Goal: Task Accomplishment & Management: Manage account settings

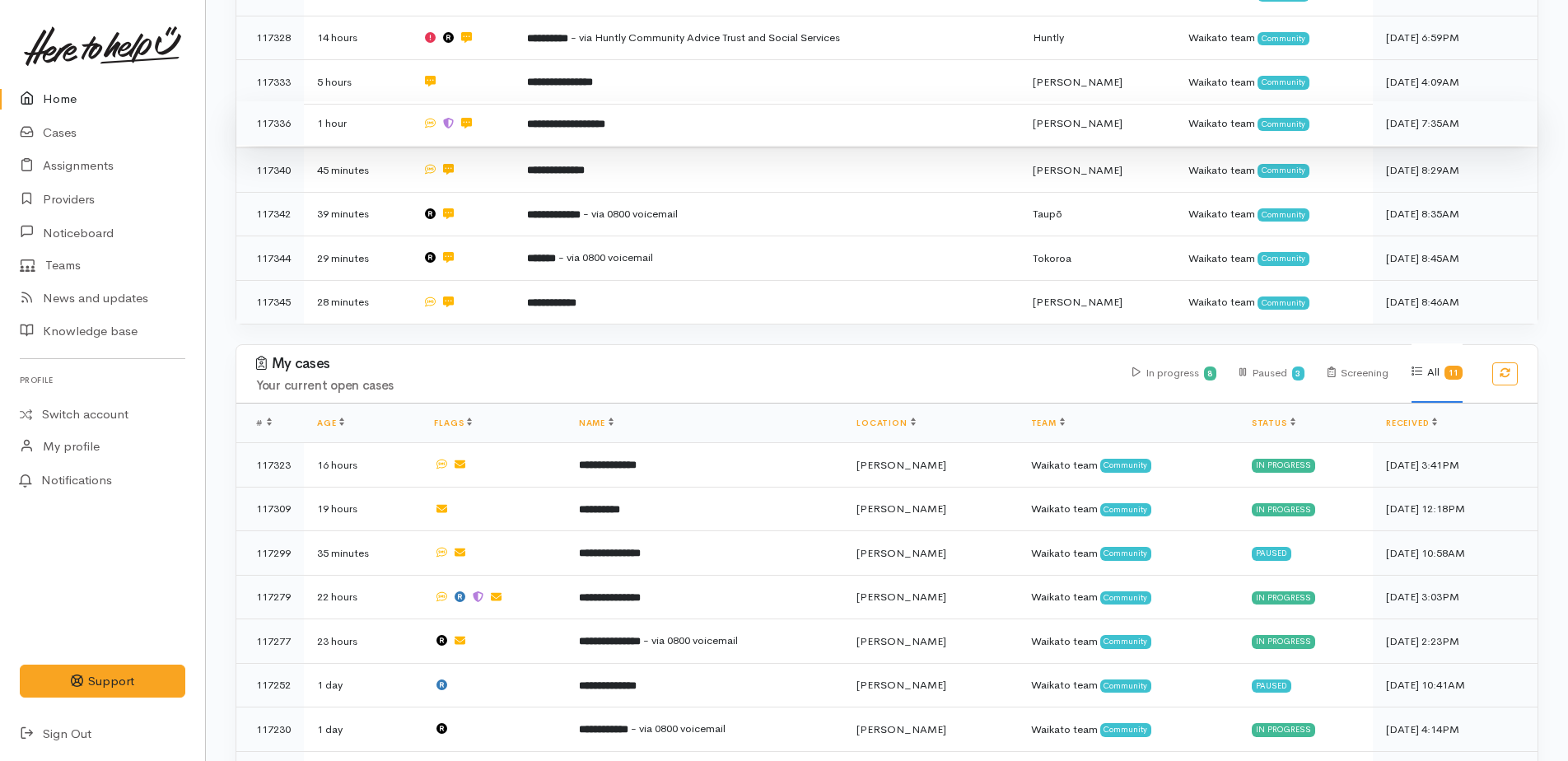
scroll to position [274, 0]
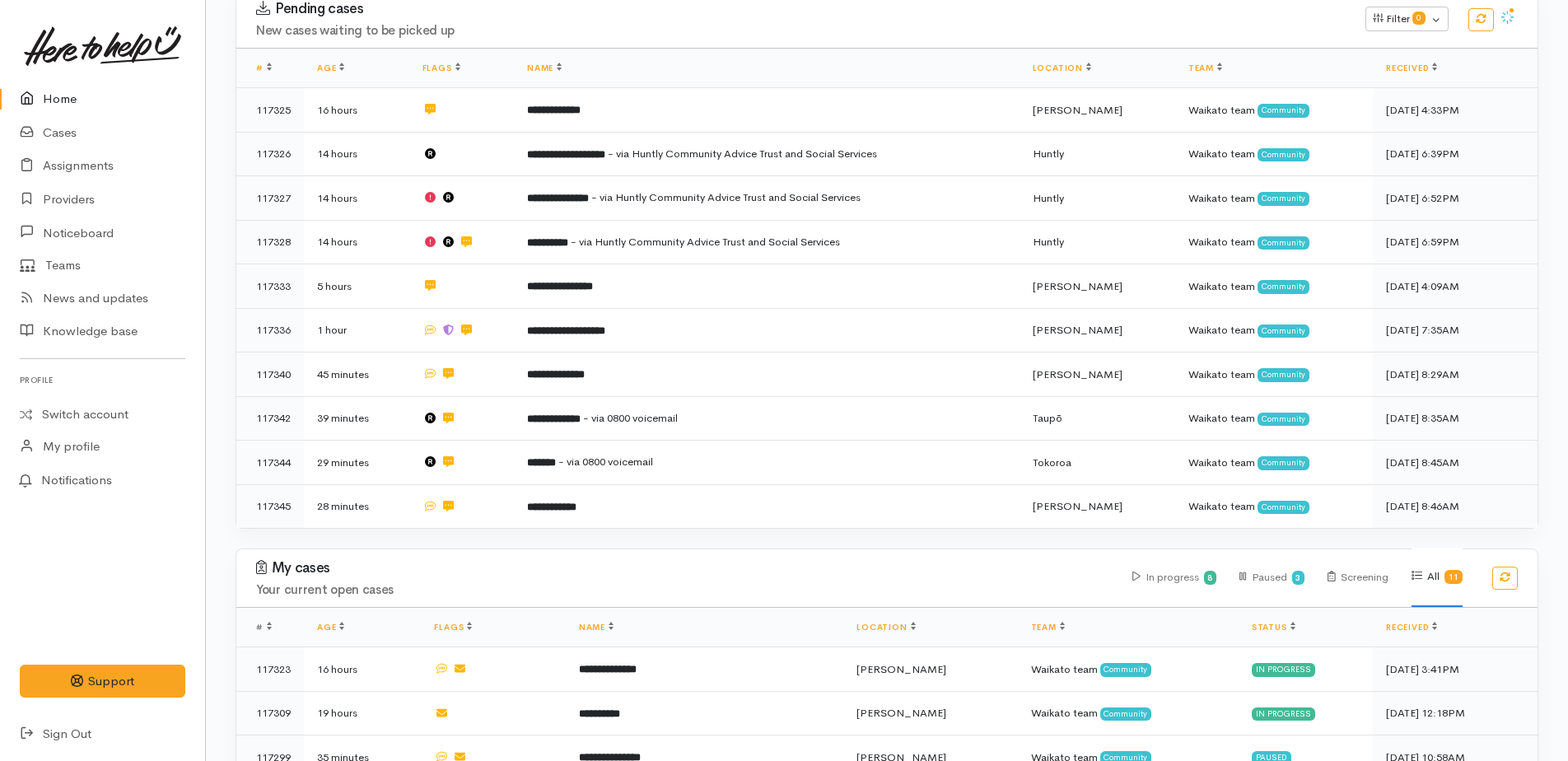
click at [71, 97] on link "Home" at bounding box center [103, 100] width 205 height 34
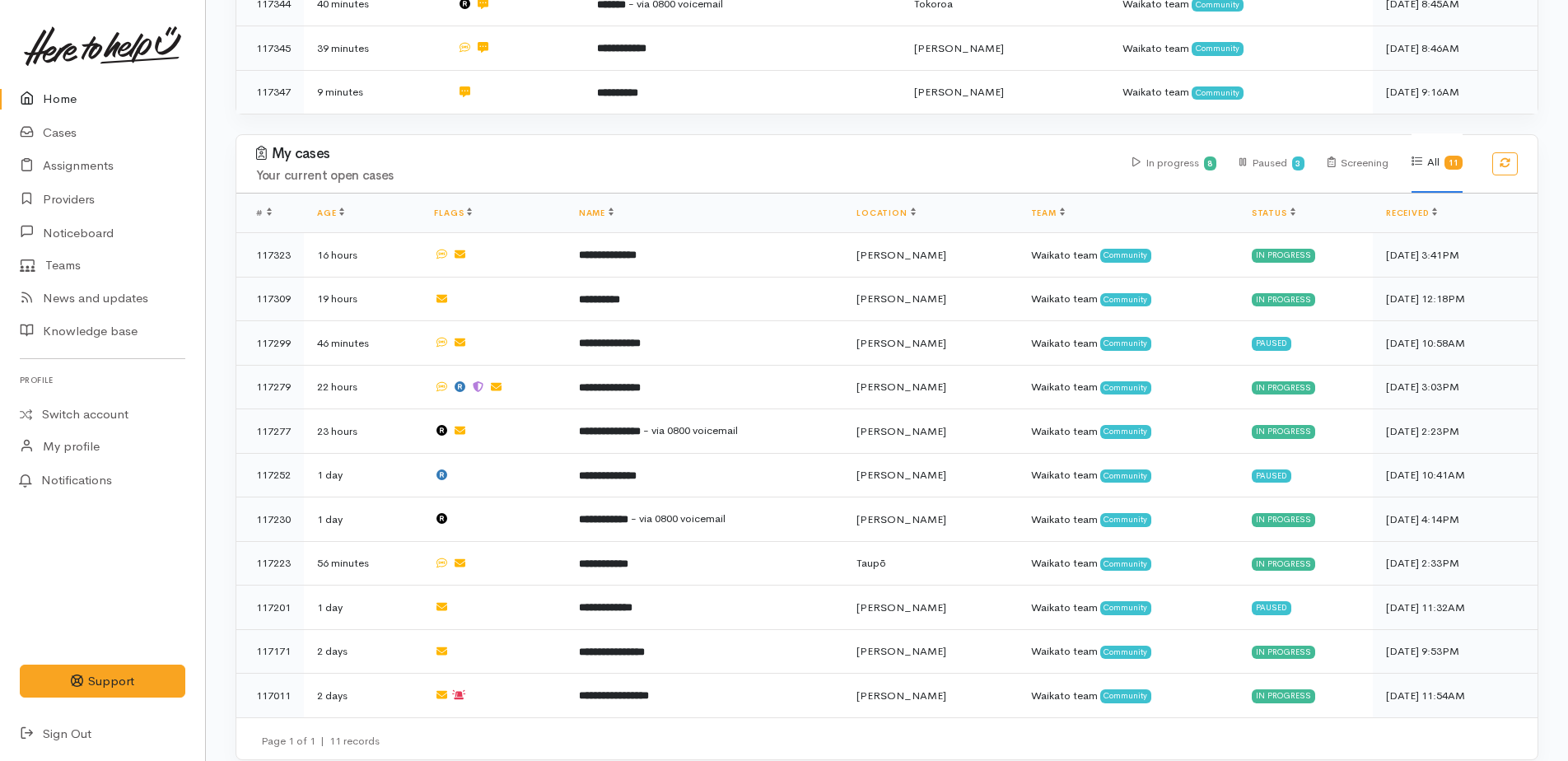
scroll to position [516, 0]
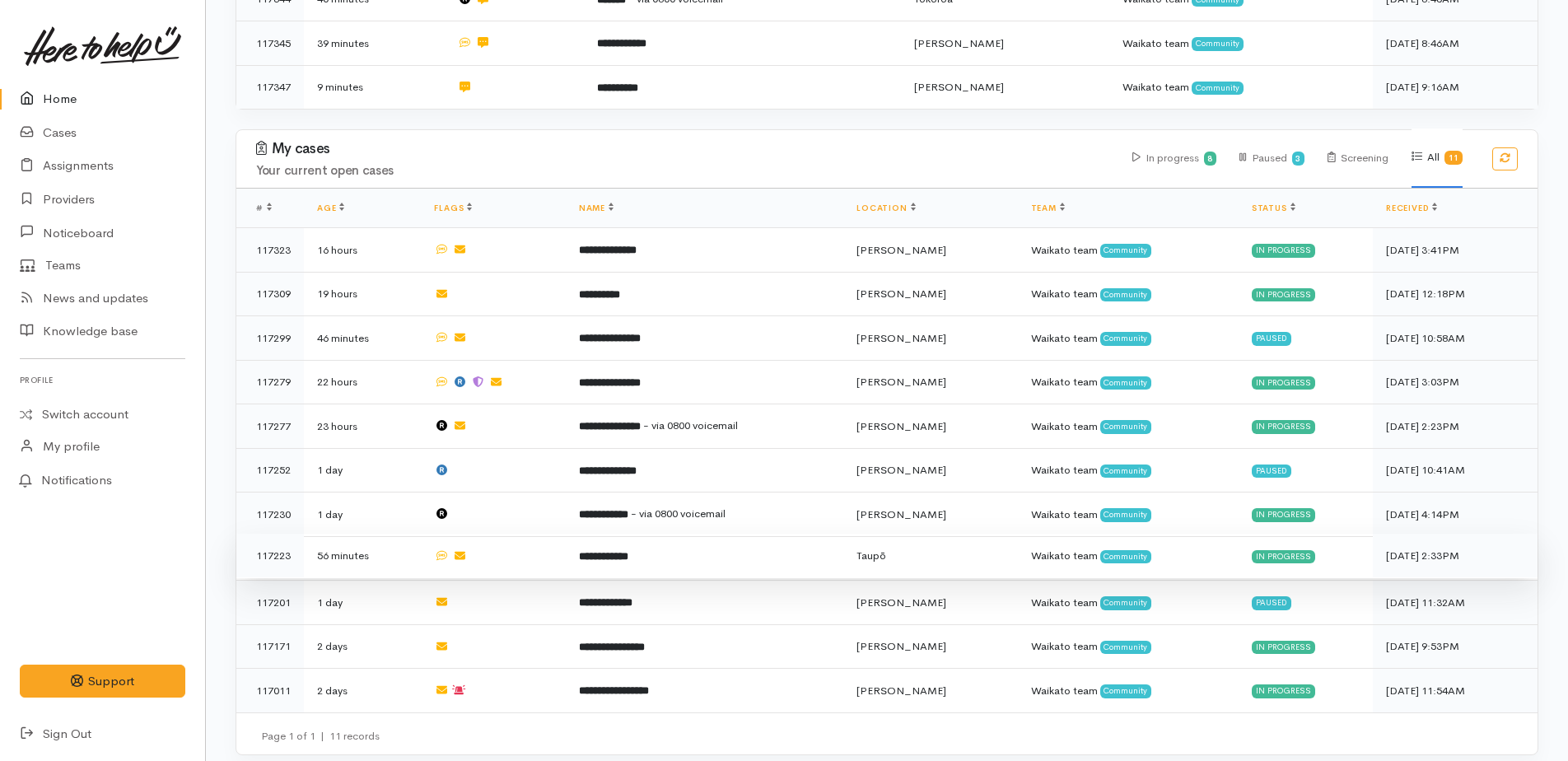
click at [609, 550] on b "**********" at bounding box center [603, 555] width 50 height 10
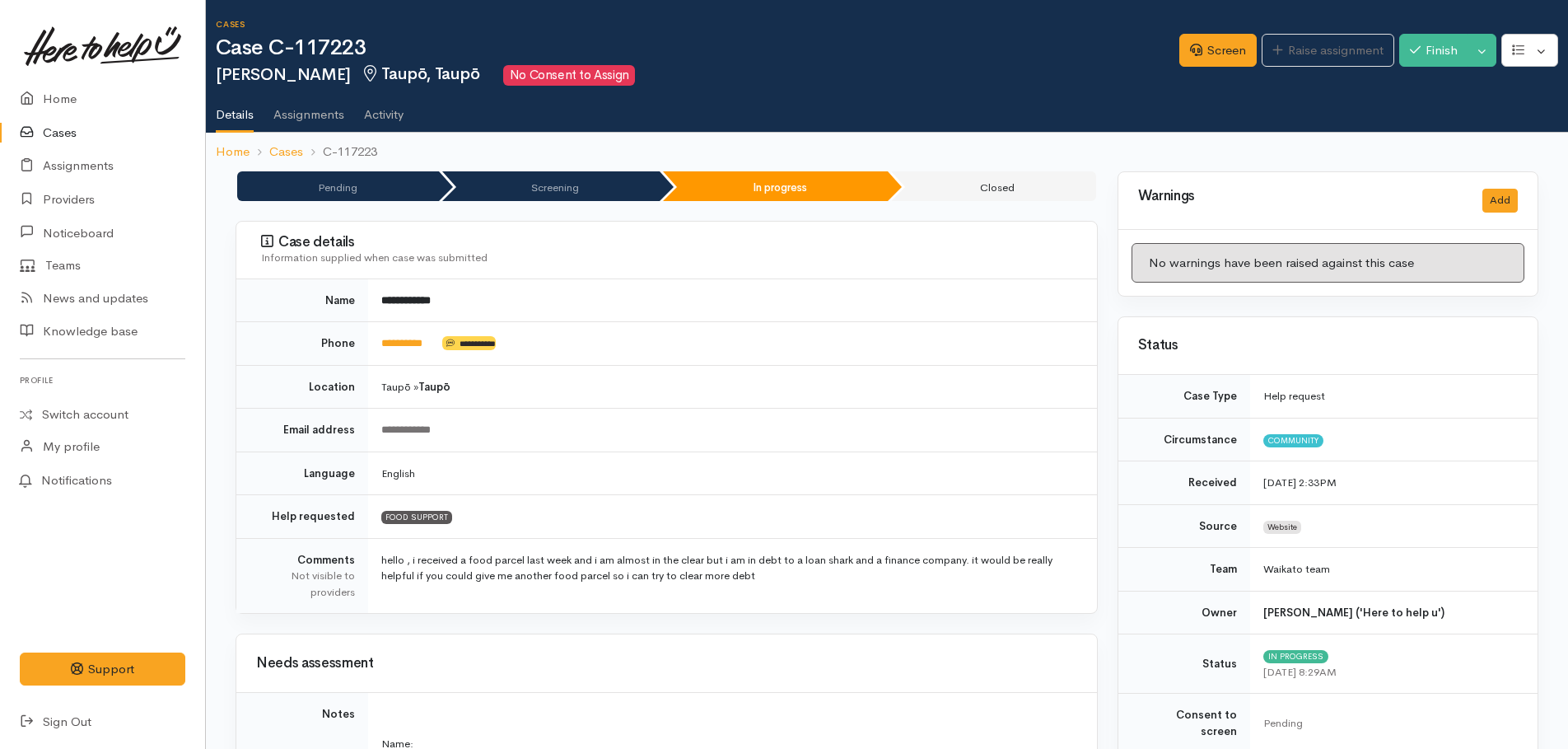
click at [67, 129] on link "Cases" at bounding box center [103, 133] width 205 height 34
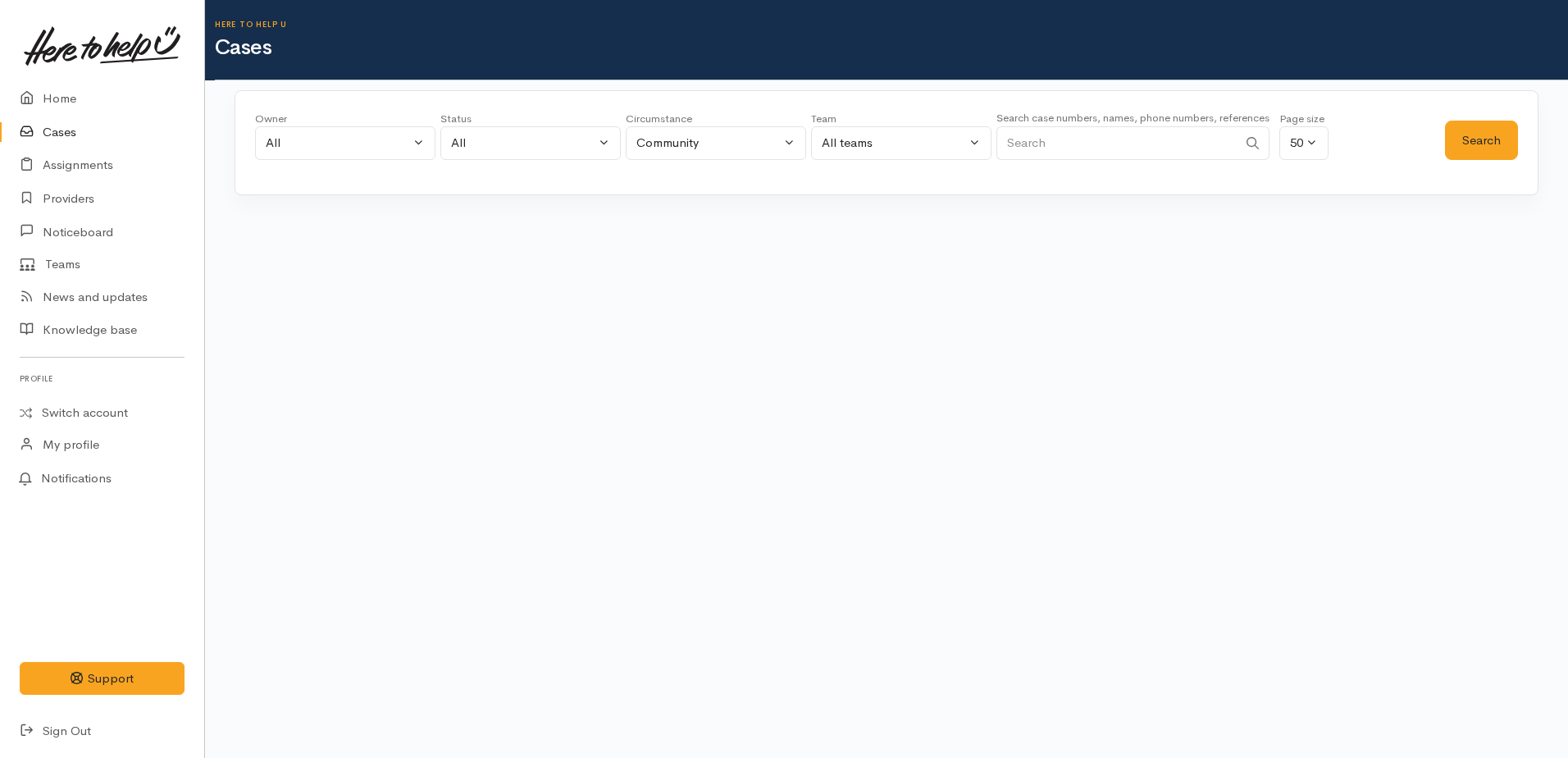
paste input "+64220438102"
type input "+64220438102"
click at [1490, 143] on button "Search" at bounding box center [1482, 141] width 73 height 40
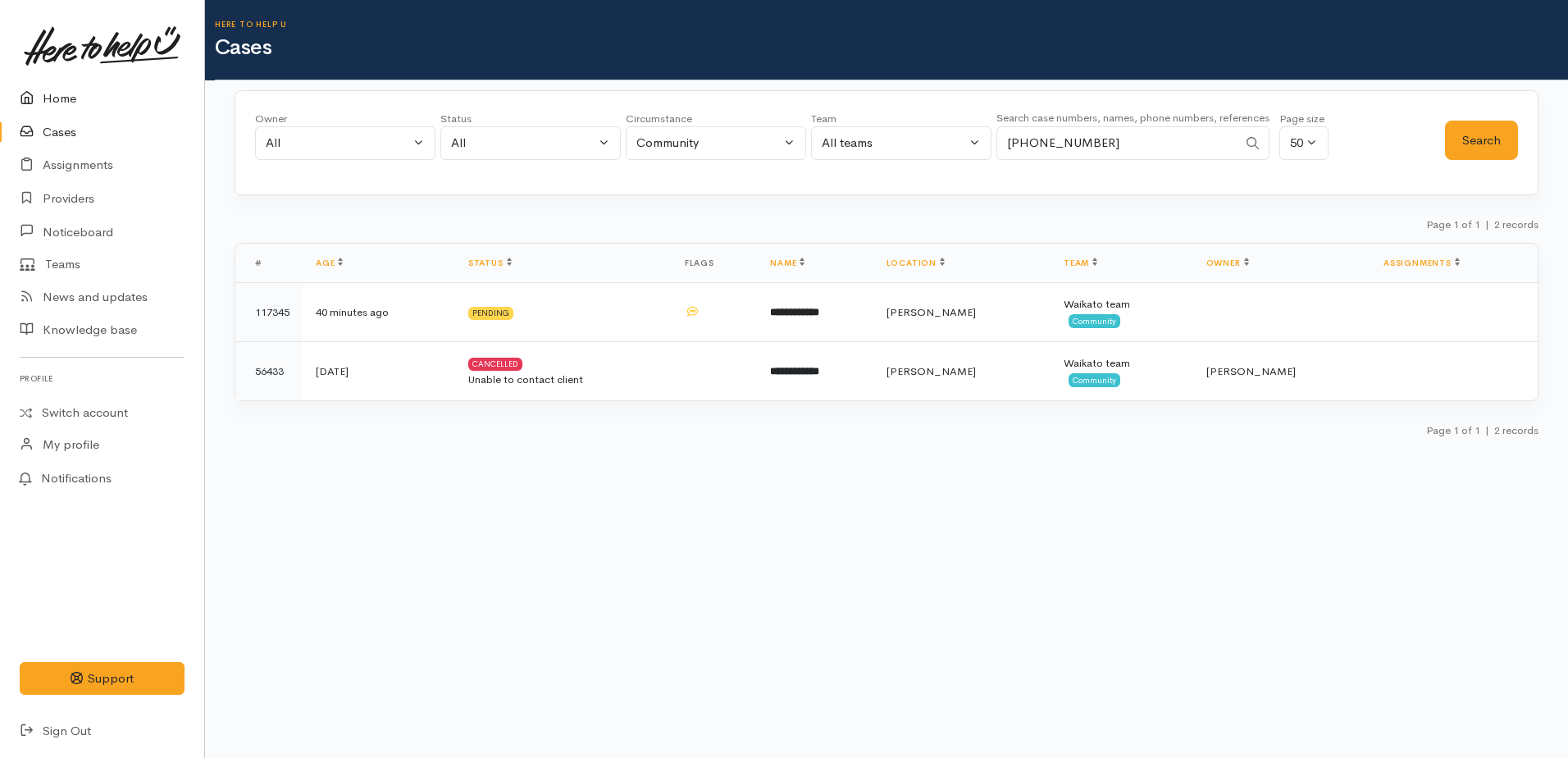
click at [65, 99] on link "Home" at bounding box center [102, 99] width 204 height 34
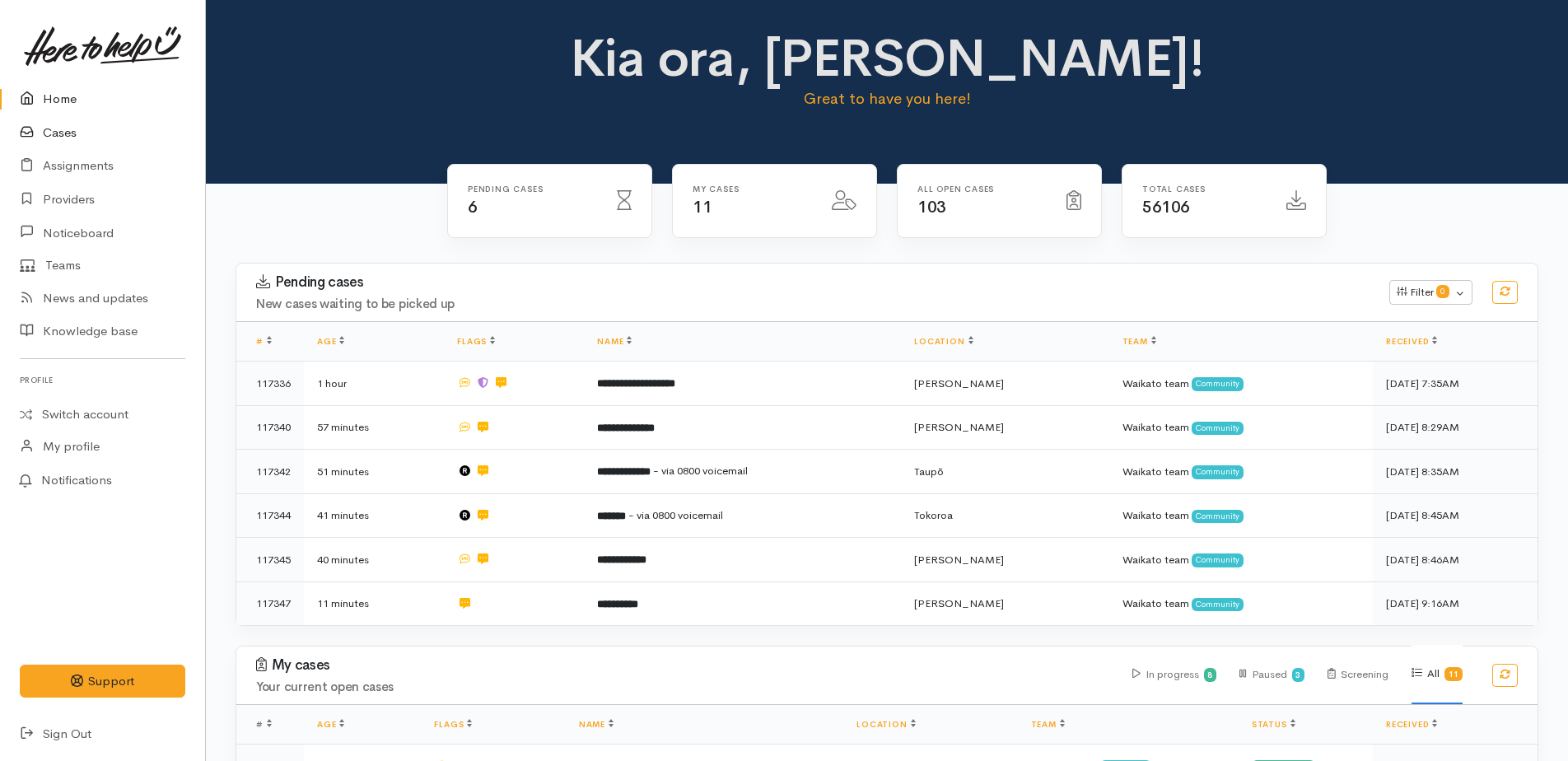
click at [59, 129] on link "Cases" at bounding box center [103, 133] width 205 height 34
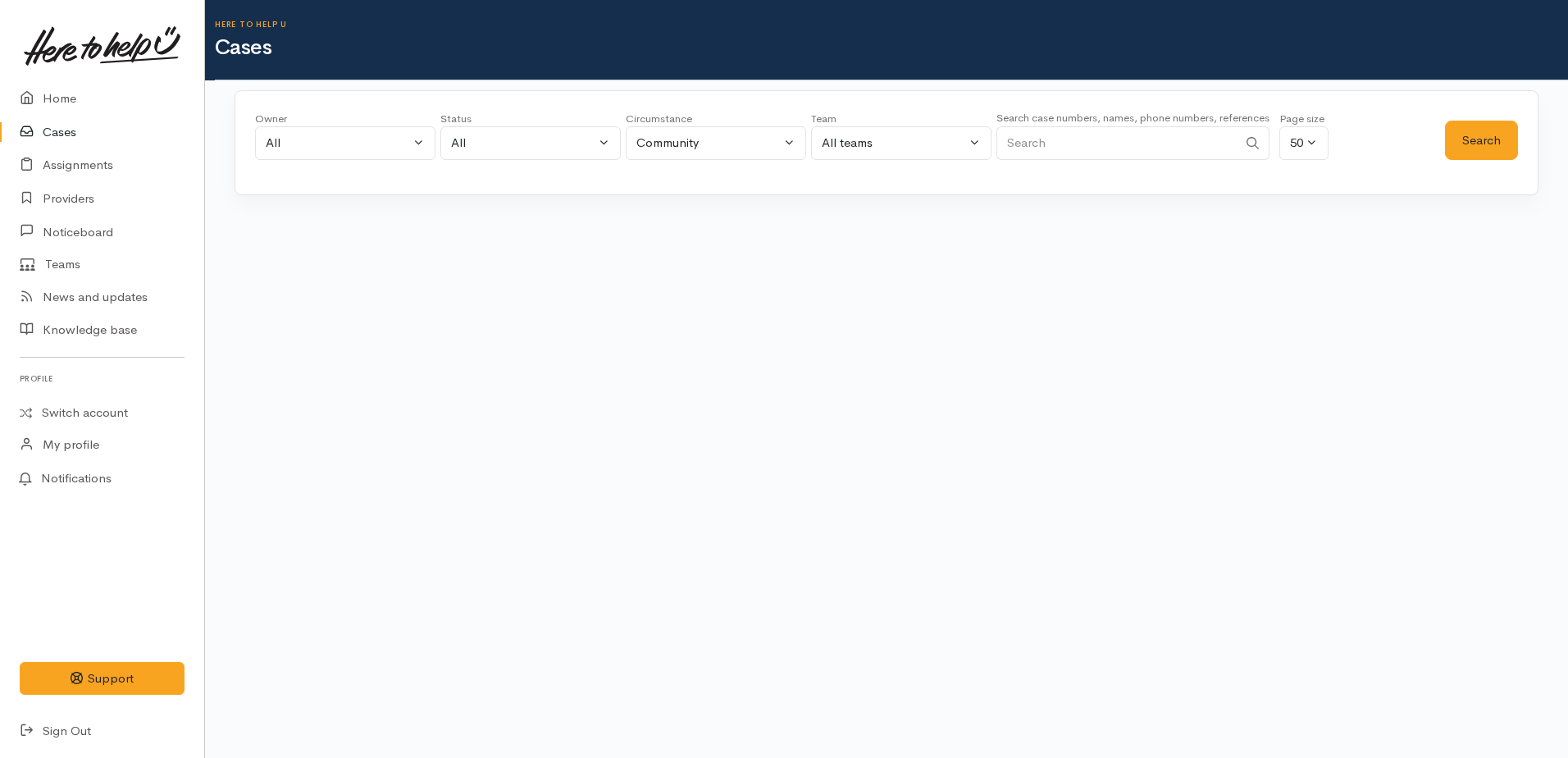
paste input "+64272018163"
type input "+64272018163"
click at [1486, 147] on button "Search" at bounding box center [1482, 141] width 73 height 40
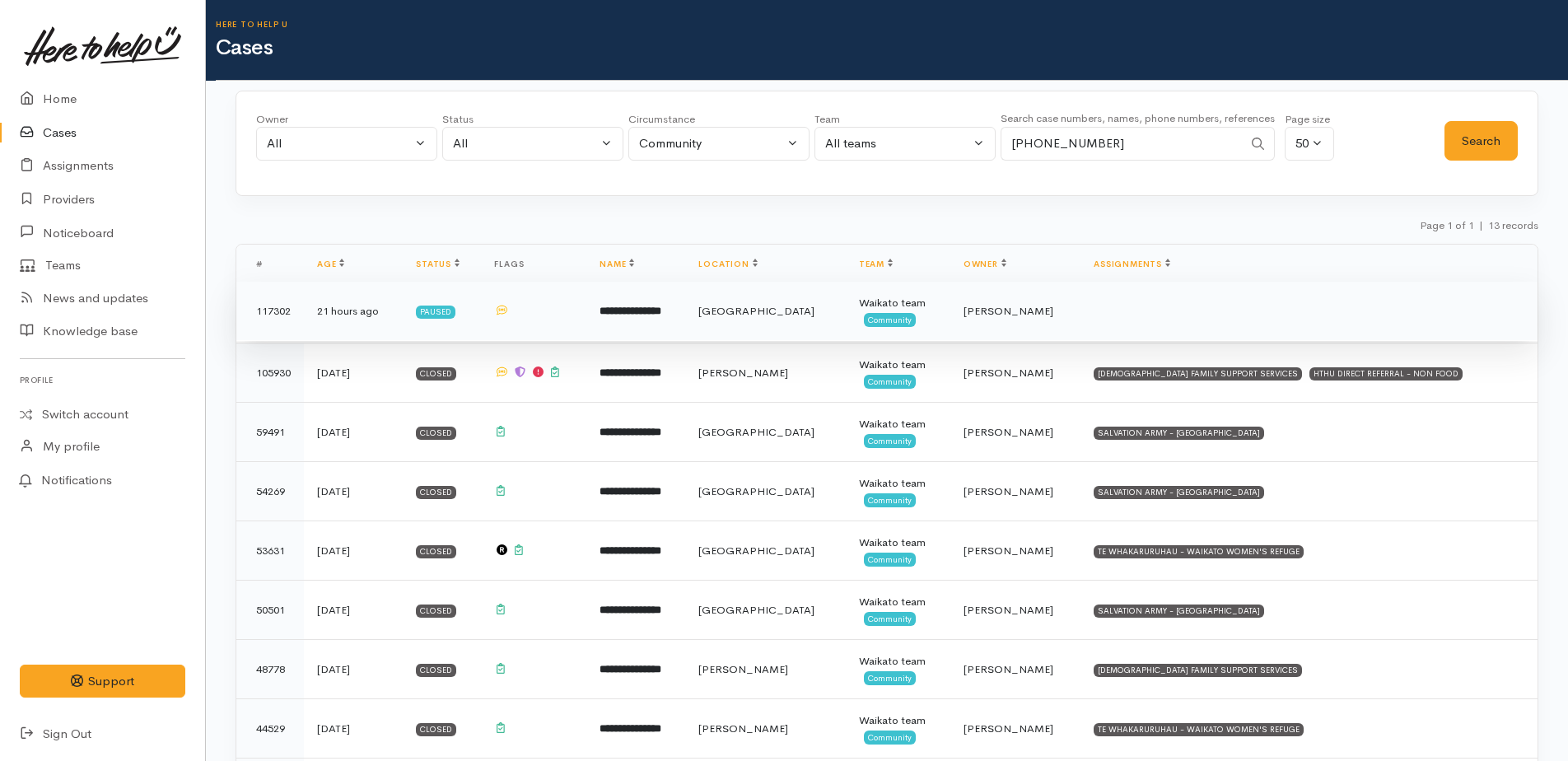
click at [907, 302] on div "Waikato team" at bounding box center [898, 303] width 78 height 17
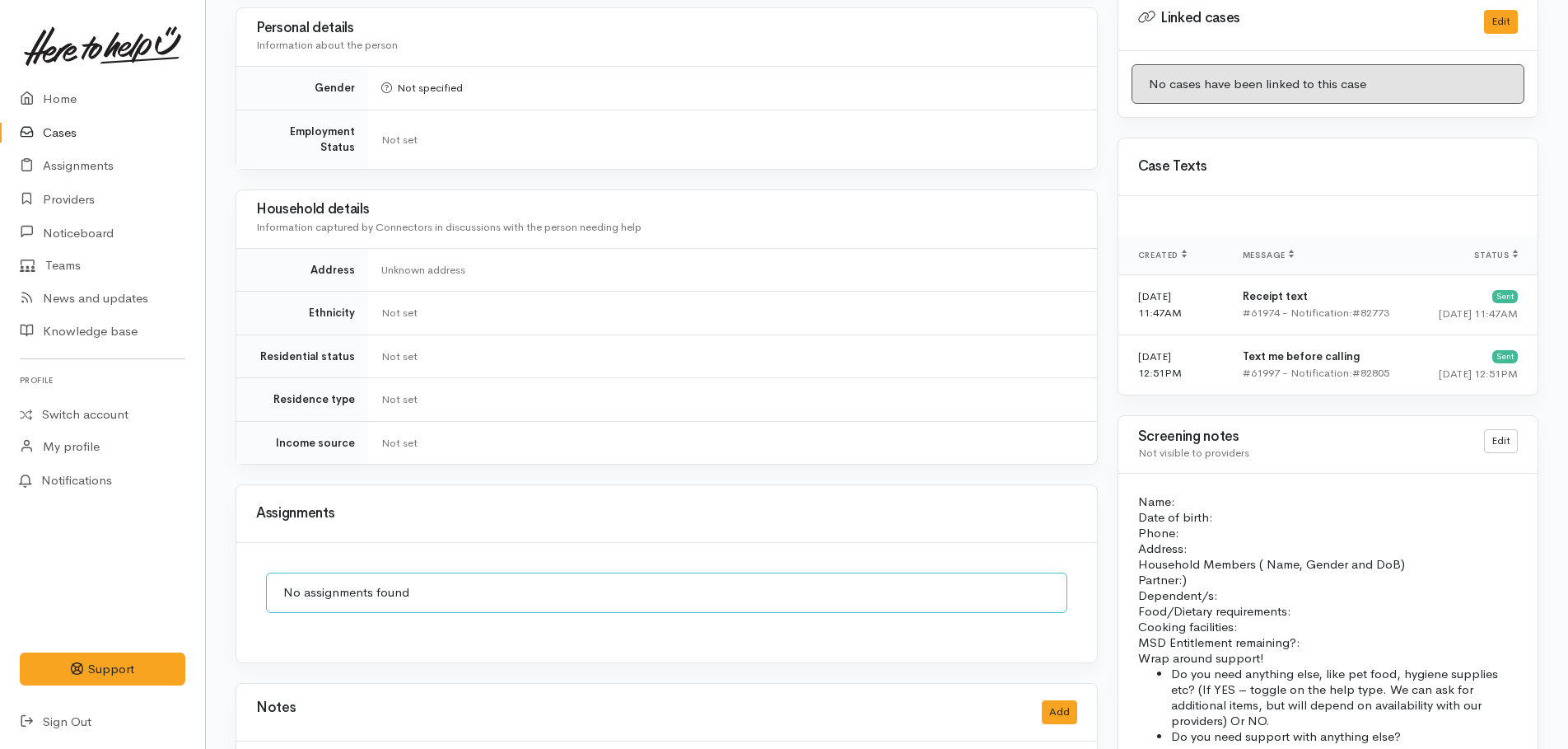
scroll to position [1211, 0]
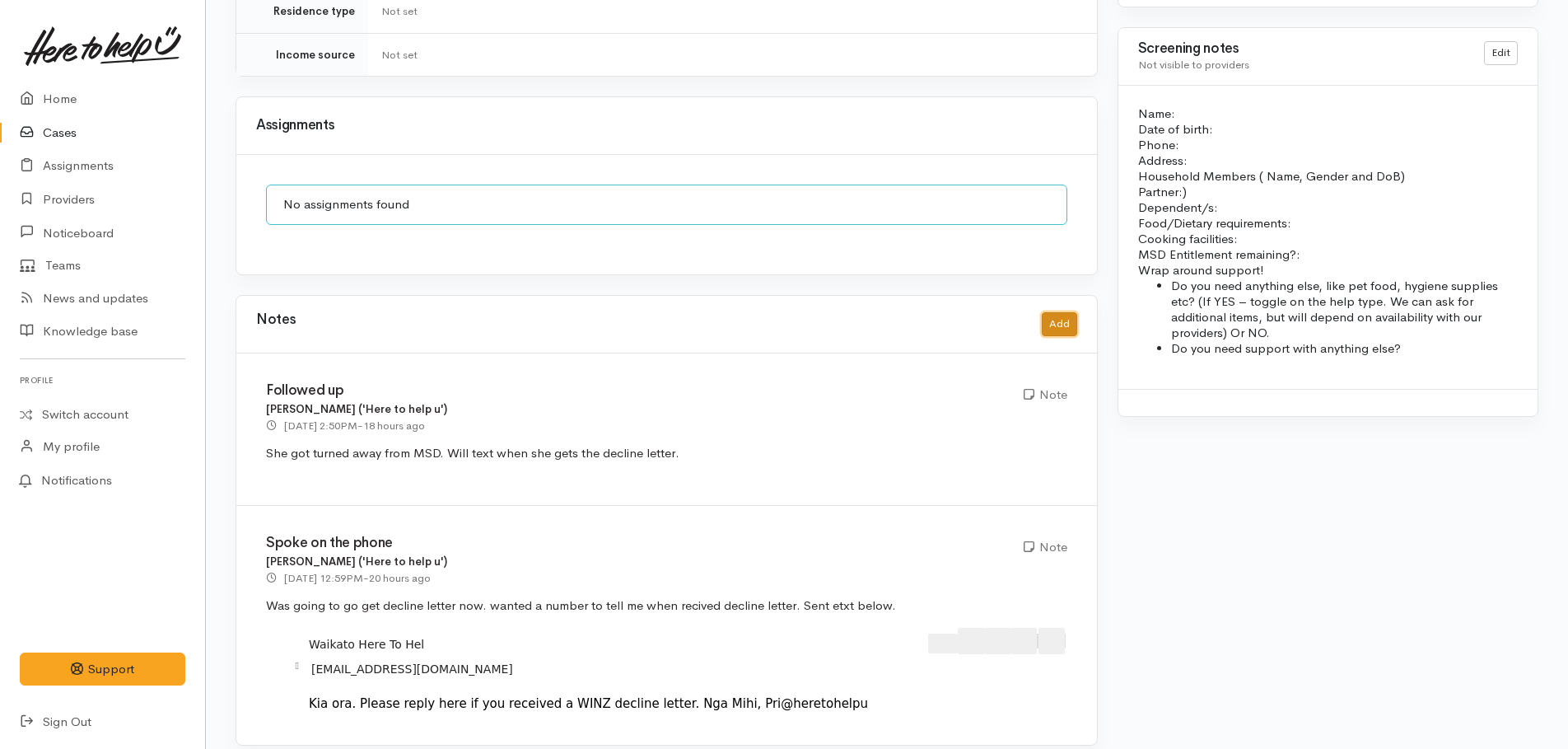
click at [1050, 312] on button "Add" at bounding box center [1060, 324] width 36 height 24
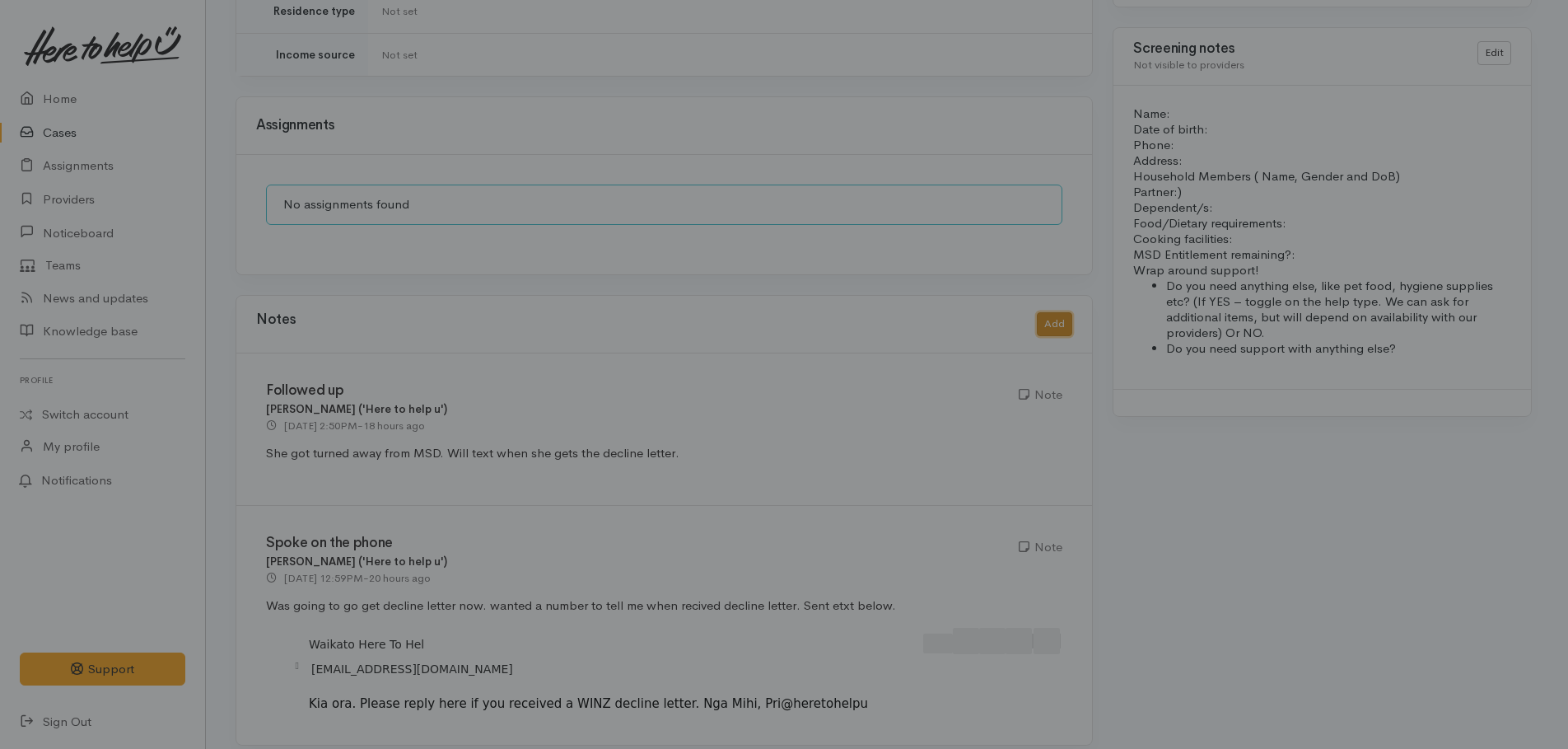
scroll to position [1184, 0]
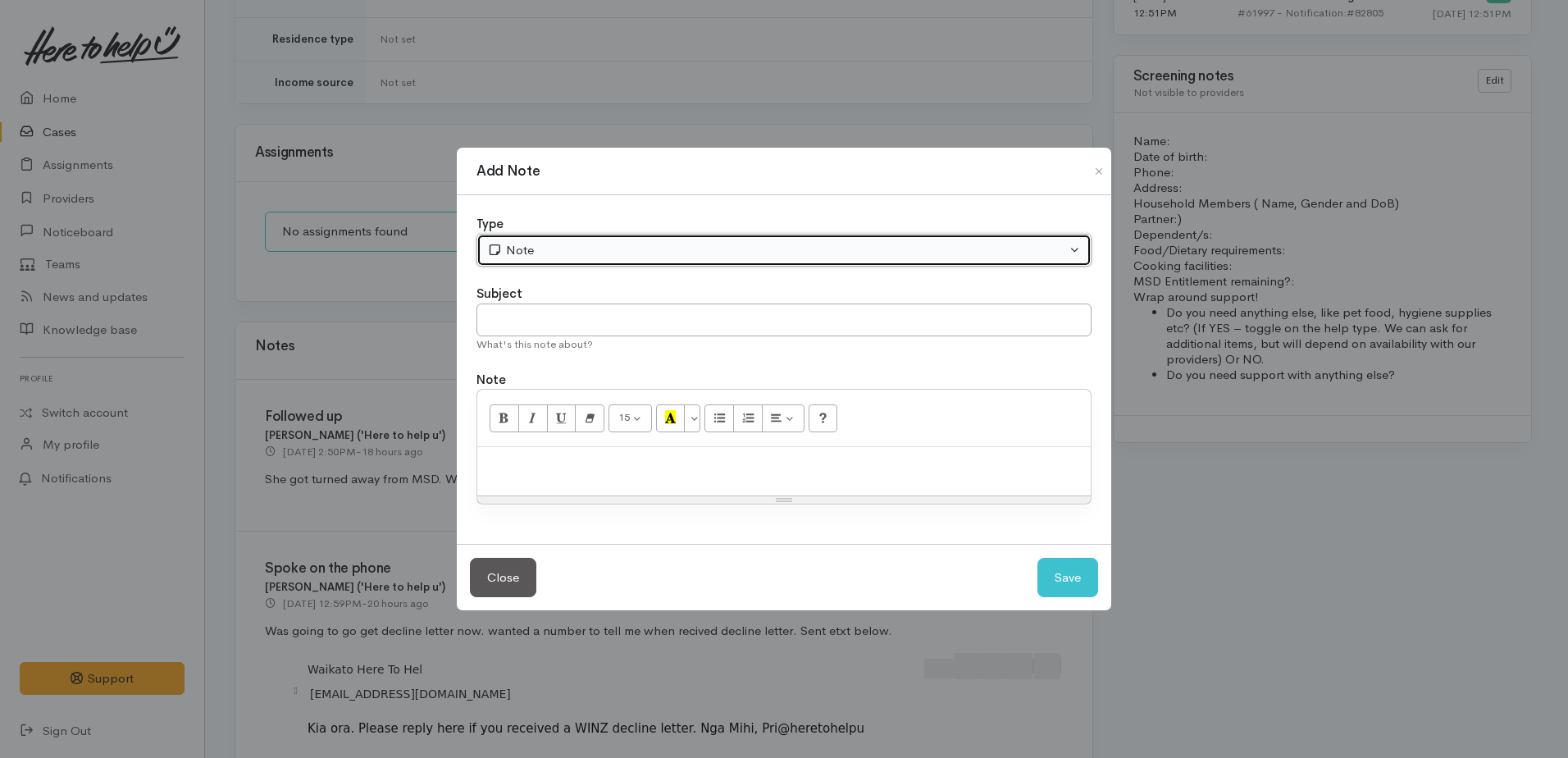
click at [588, 253] on div "Note" at bounding box center [777, 250] width 579 height 19
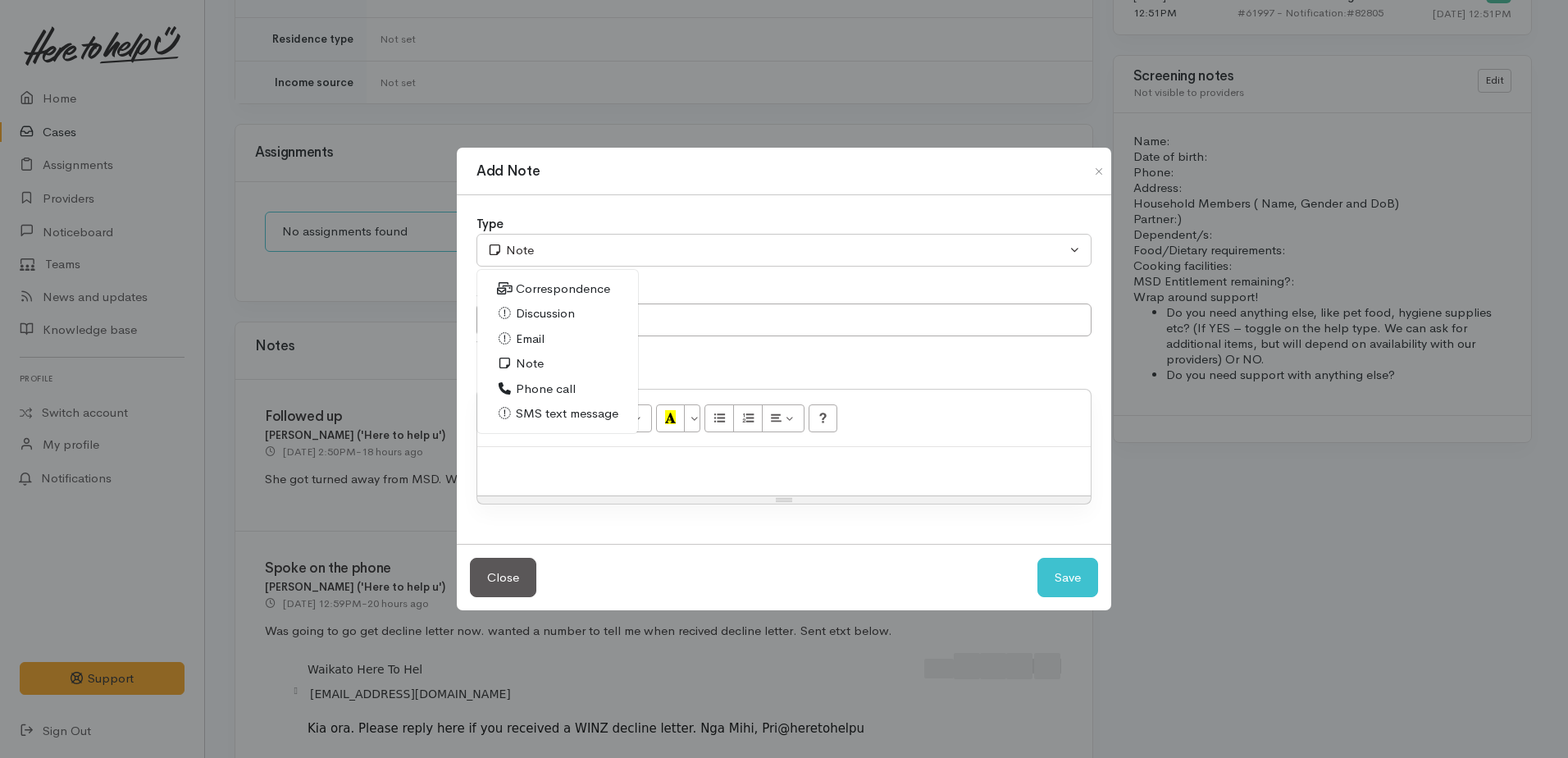
click at [548, 411] on span "SMS text message" at bounding box center [566, 413] width 102 height 19
select select "5"
click at [567, 463] on p at bounding box center [784, 465] width 597 height 19
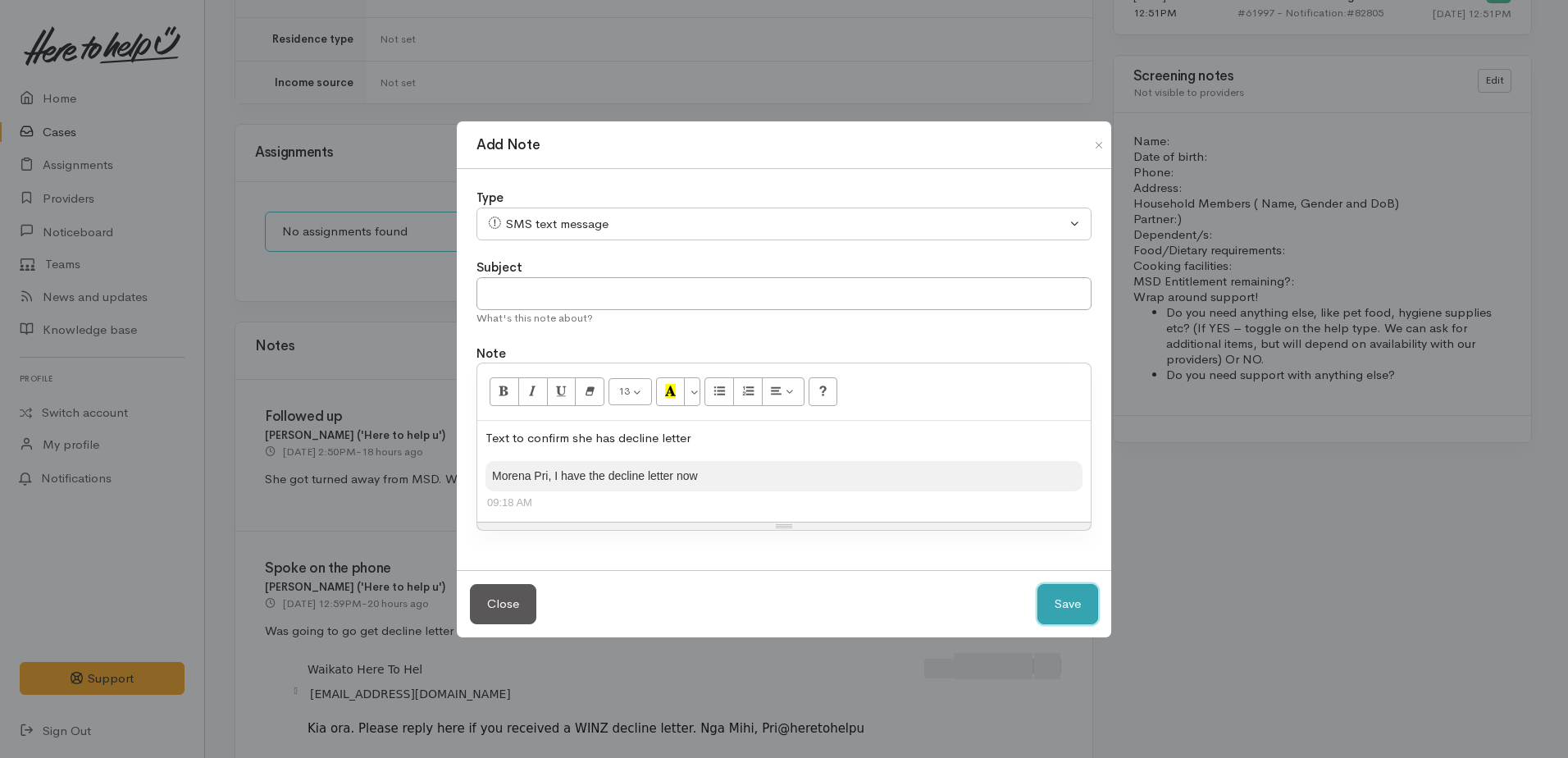
click at [1068, 610] on button "Save" at bounding box center [1068, 603] width 61 height 40
select select "1"
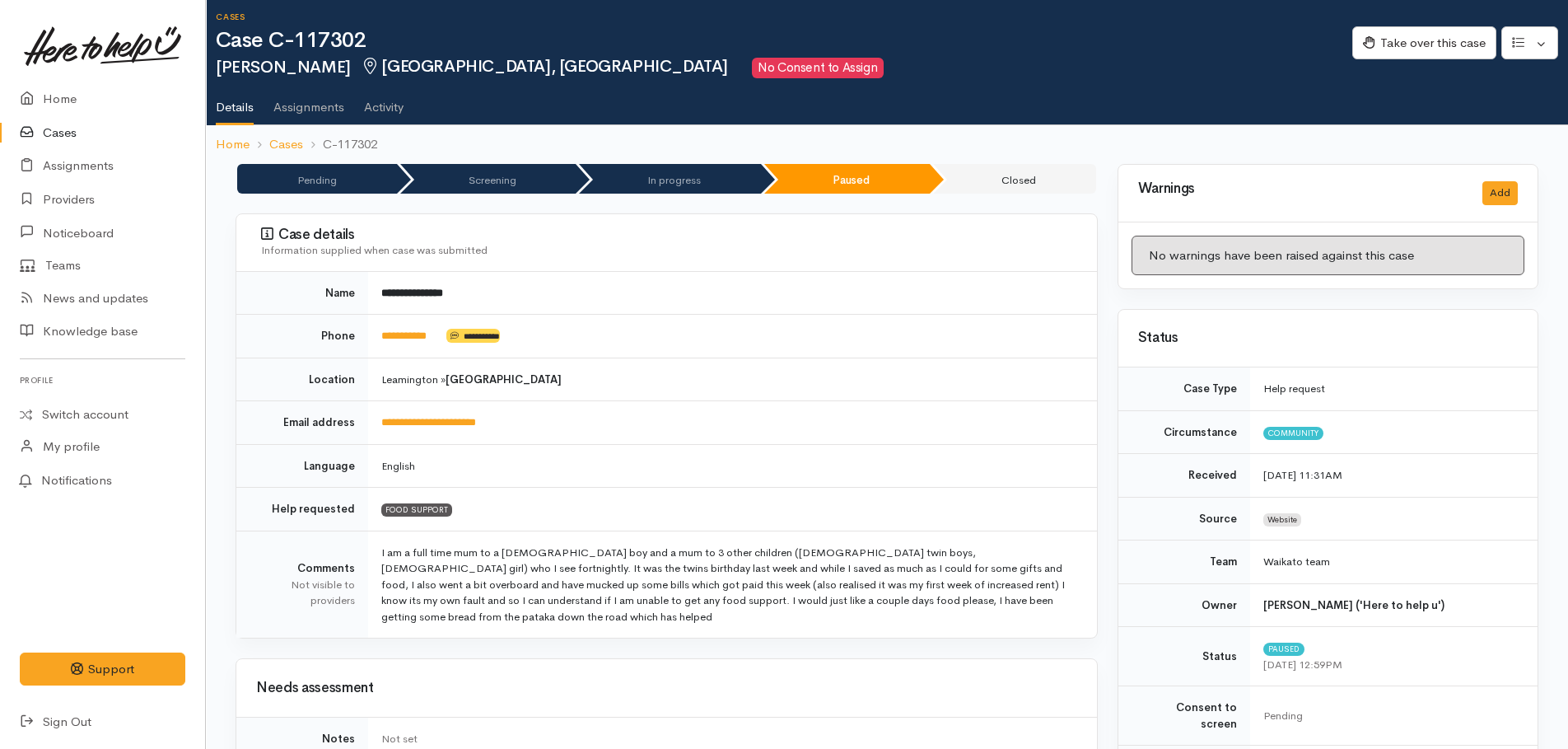
scroll to position [0, 0]
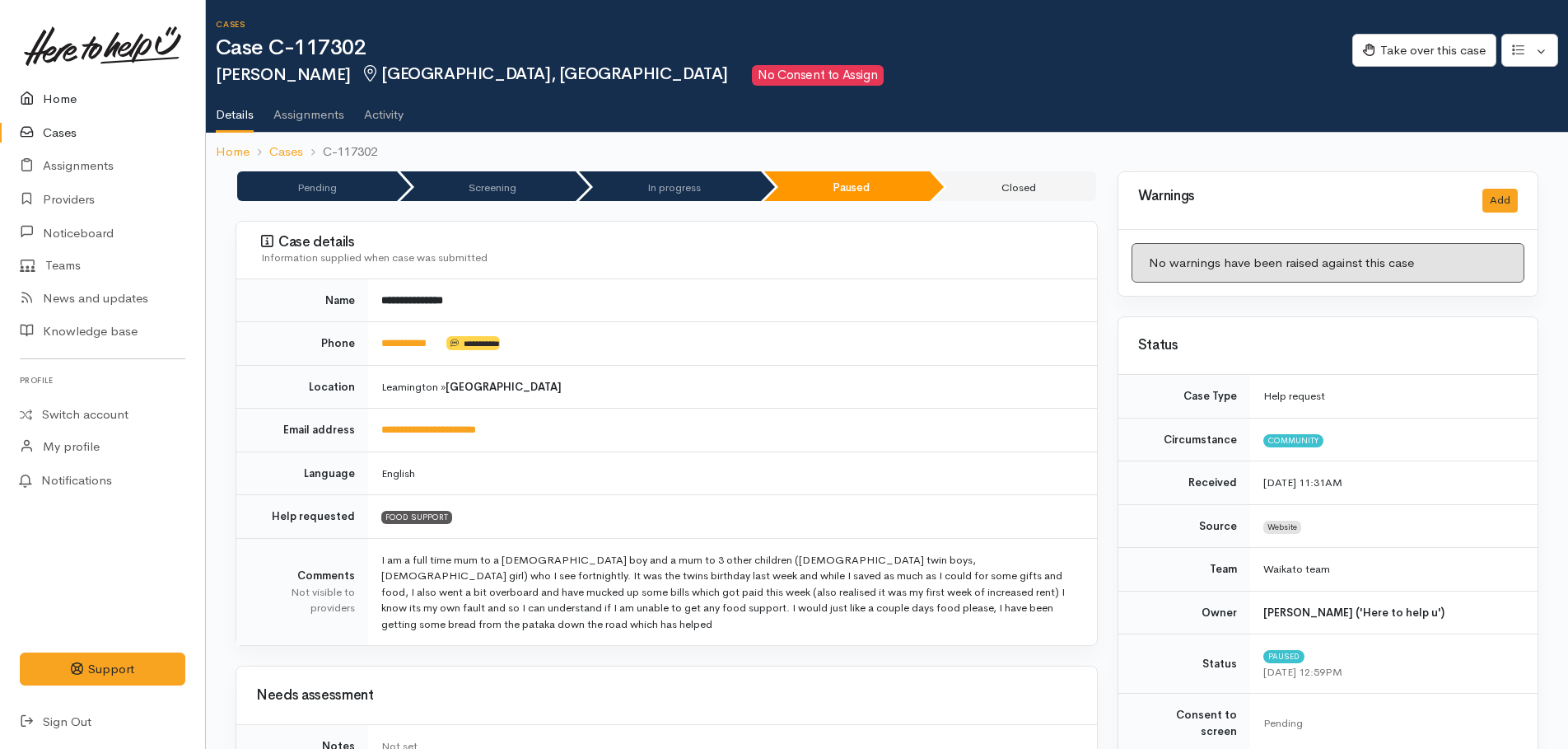
click at [59, 90] on link "Home" at bounding box center [103, 100] width 205 height 34
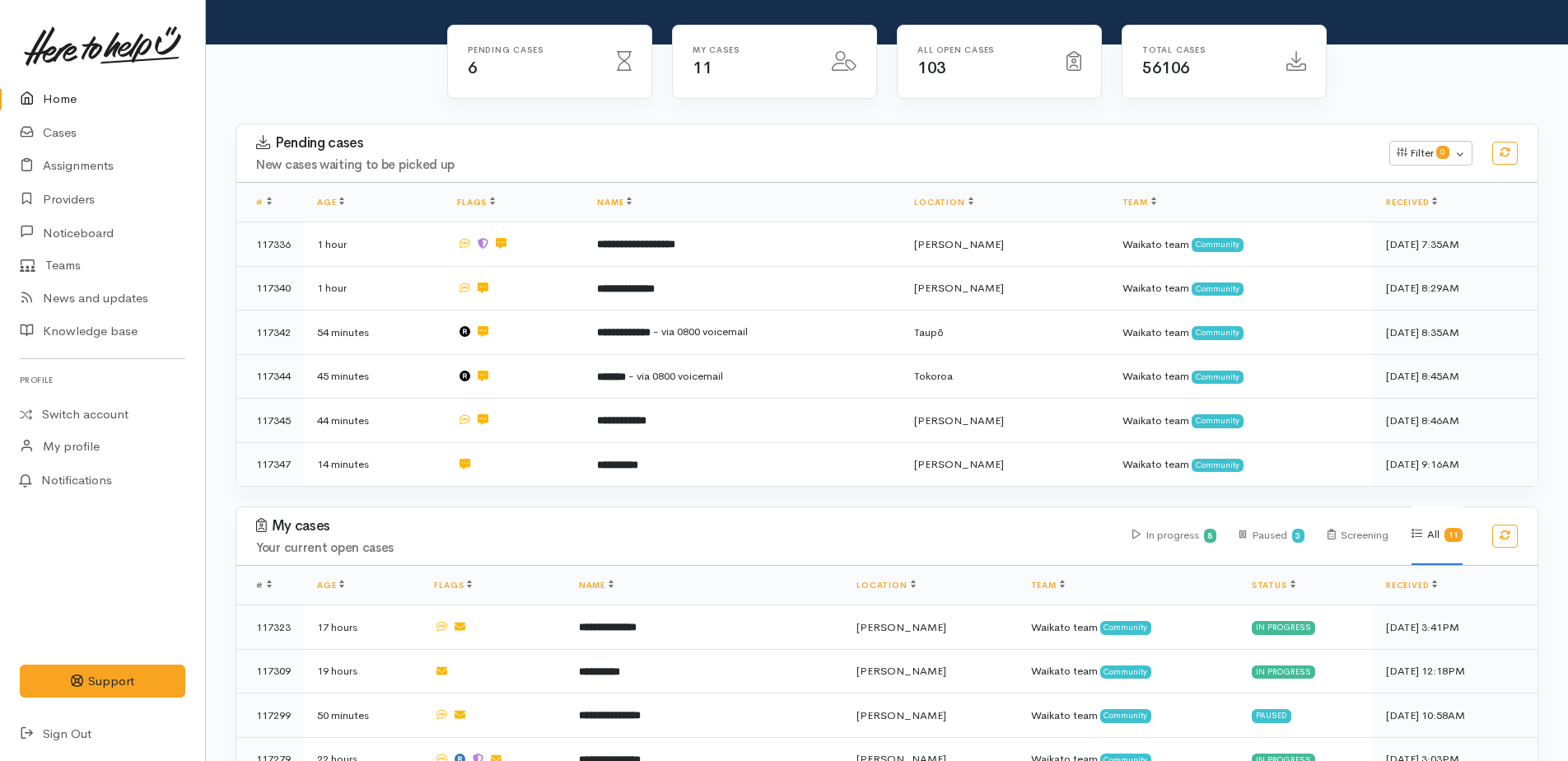
scroll to position [165, 0]
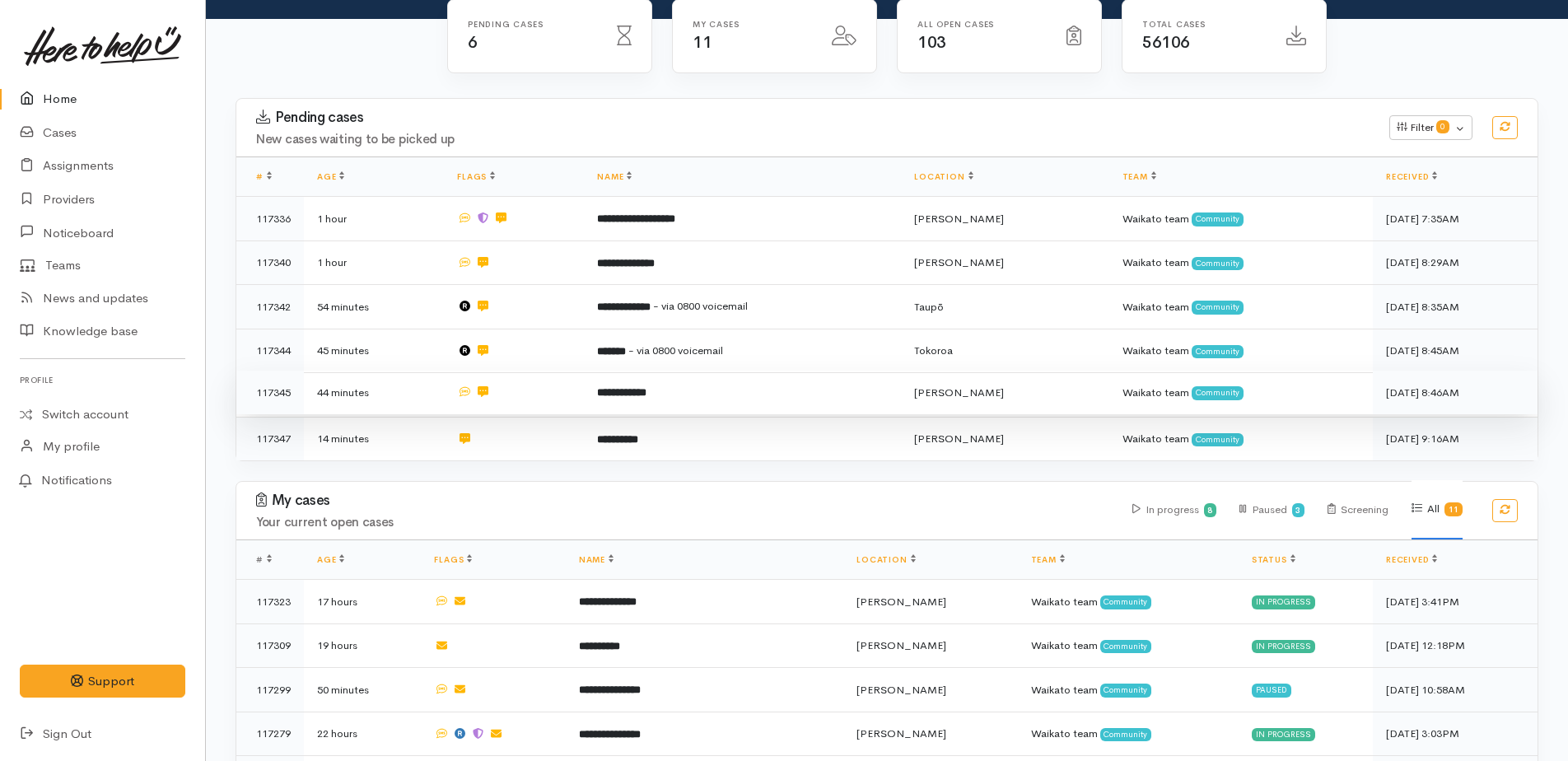
click at [643, 387] on b "**********" at bounding box center [621, 391] width 50 height 10
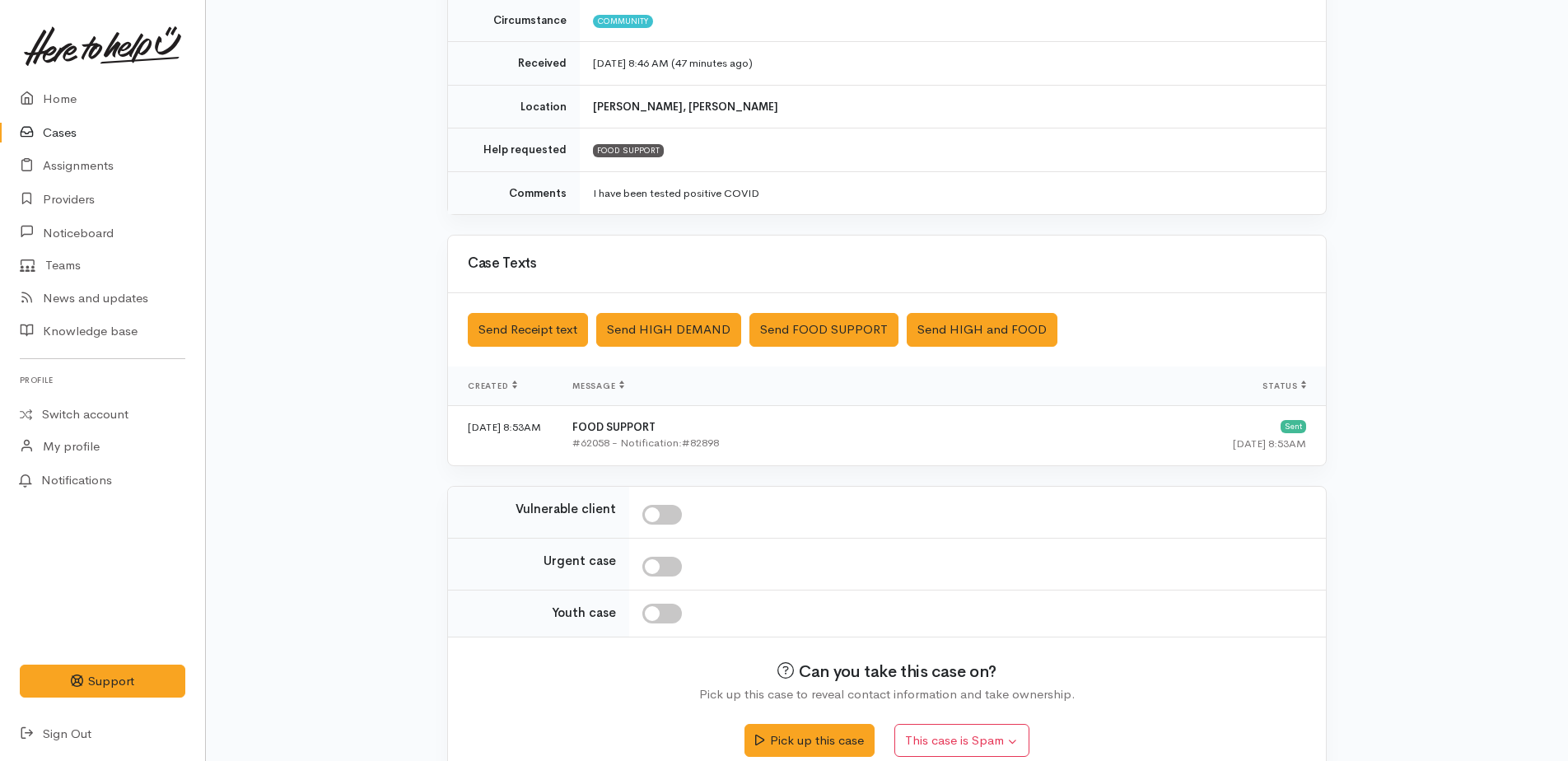
scroll to position [274, 0]
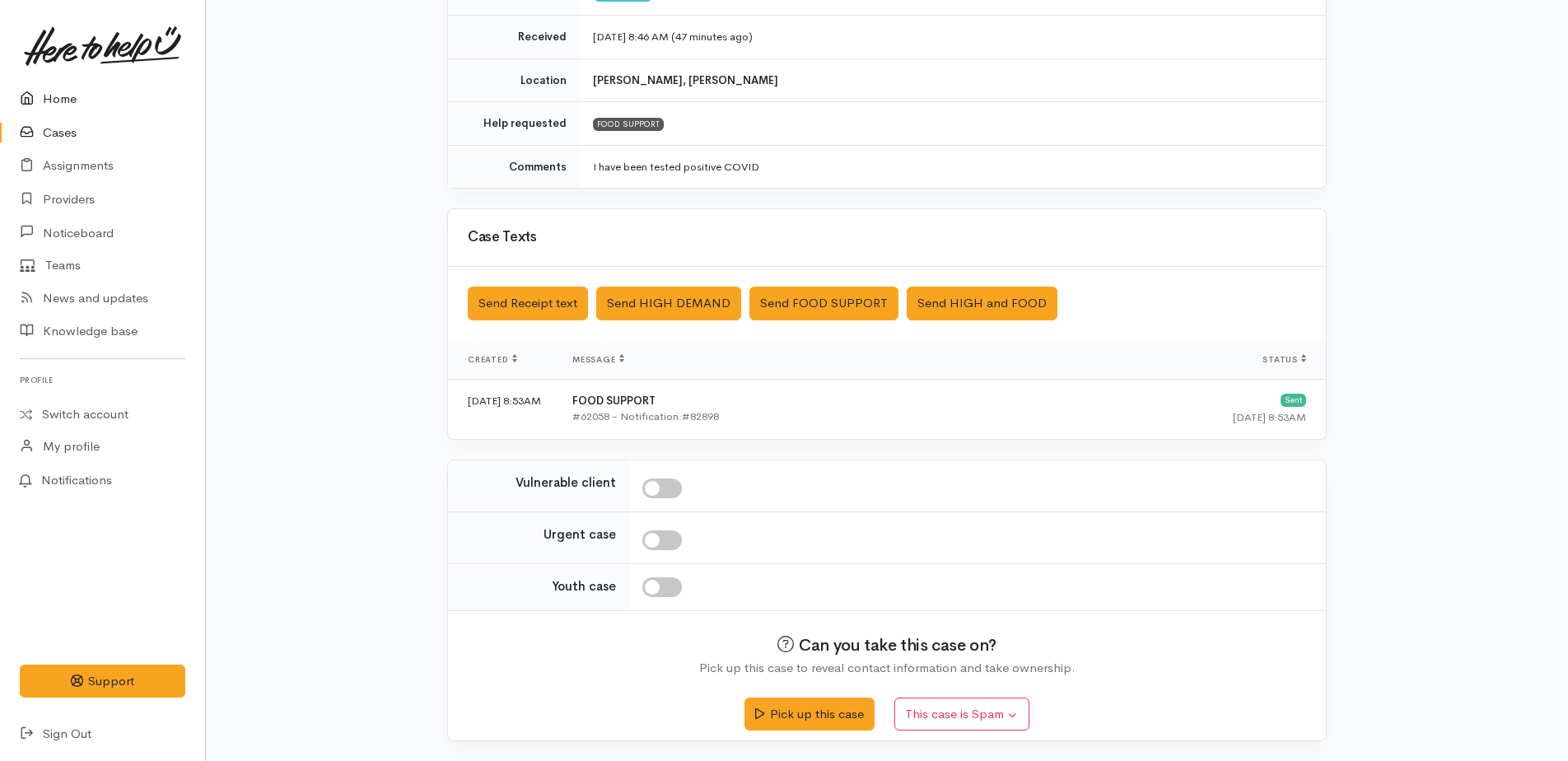
click at [52, 97] on link "Home" at bounding box center [103, 100] width 205 height 34
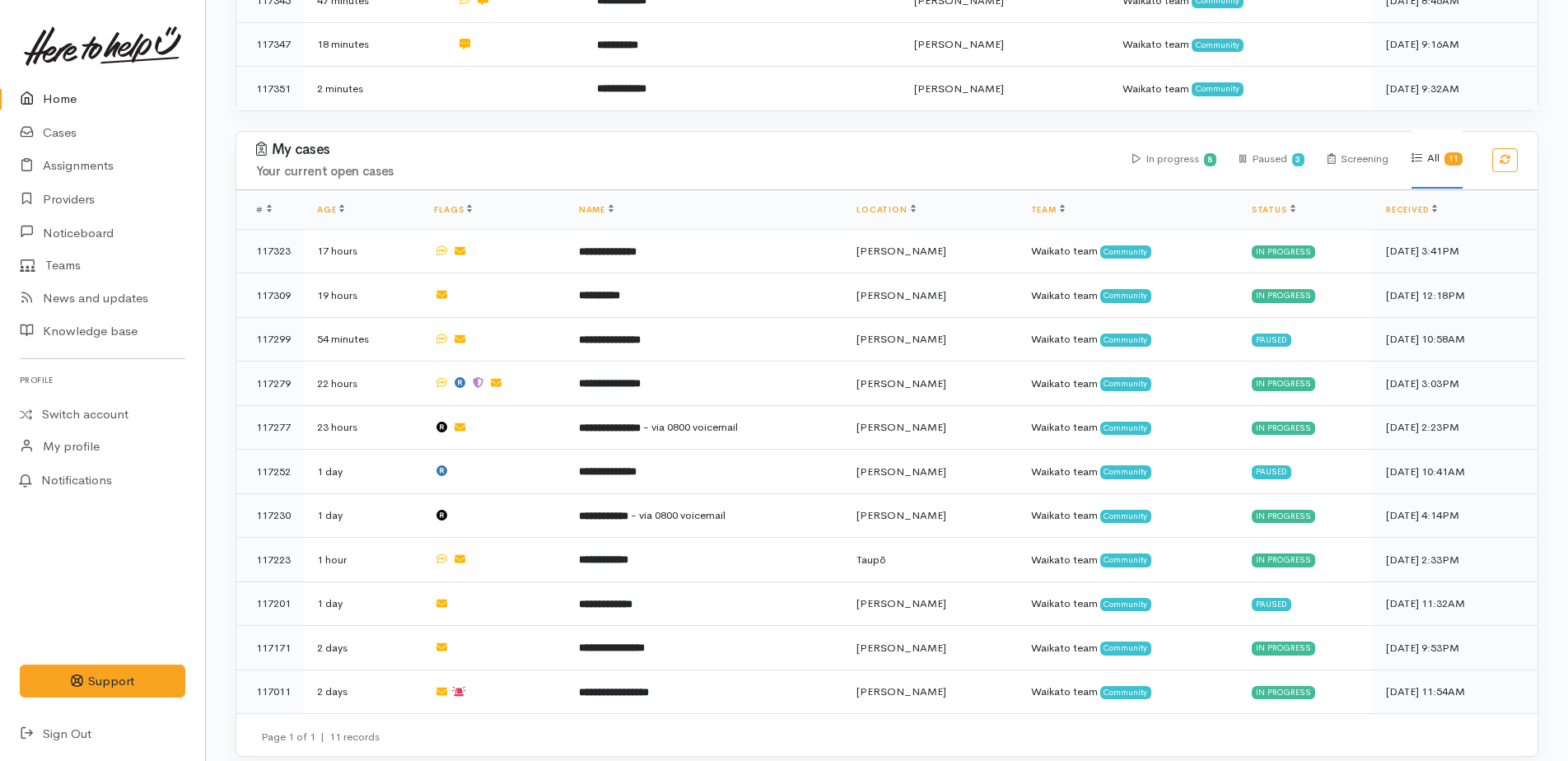
scroll to position [560, 0]
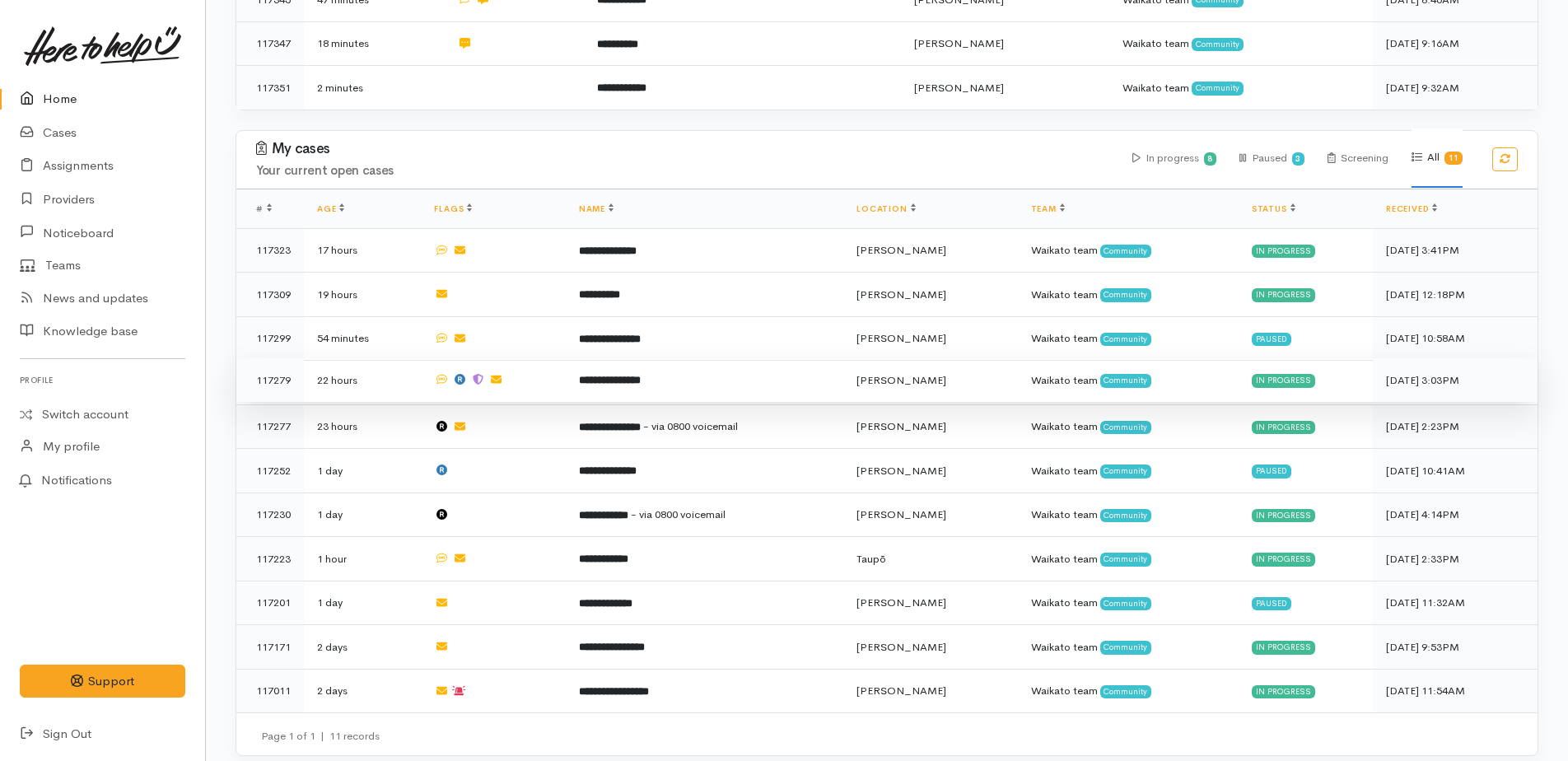
click at [603, 374] on b "**********" at bounding box center [610, 379] width 62 height 10
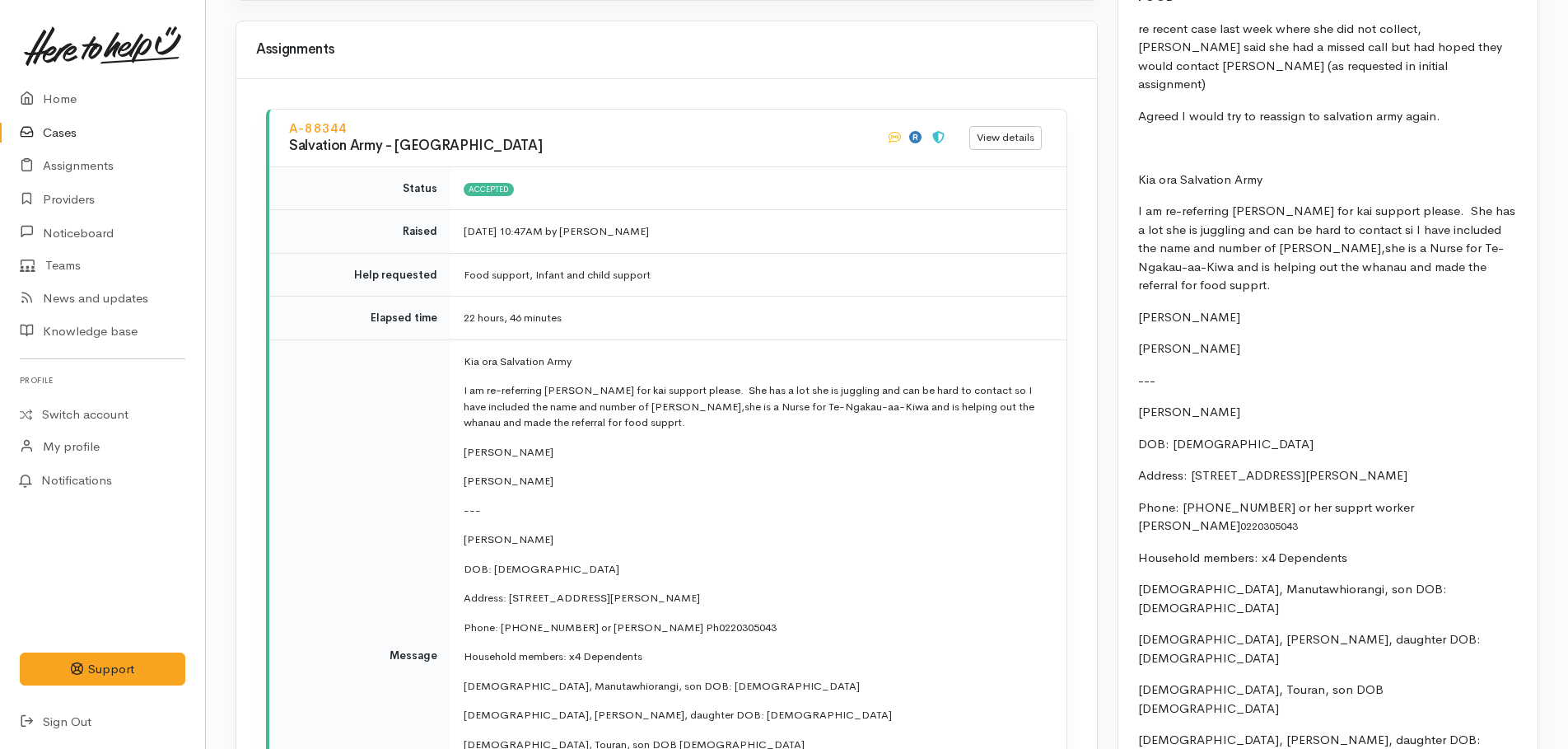
scroll to position [1729, 0]
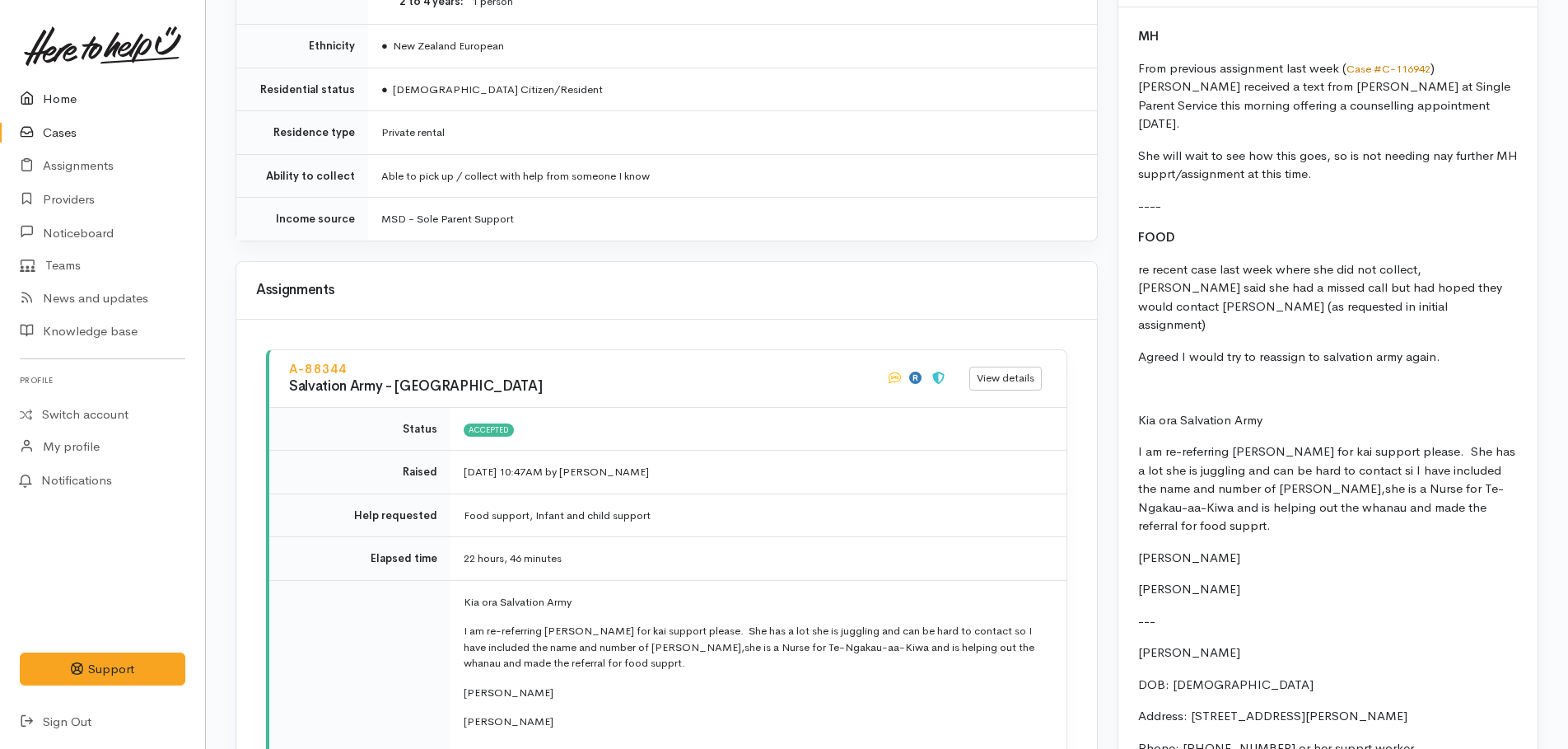
drag, startPoint x: 57, startPoint y: 89, endPoint x: 68, endPoint y: 95, distance: 12.5
click at [57, 89] on link "Home" at bounding box center [103, 100] width 205 height 34
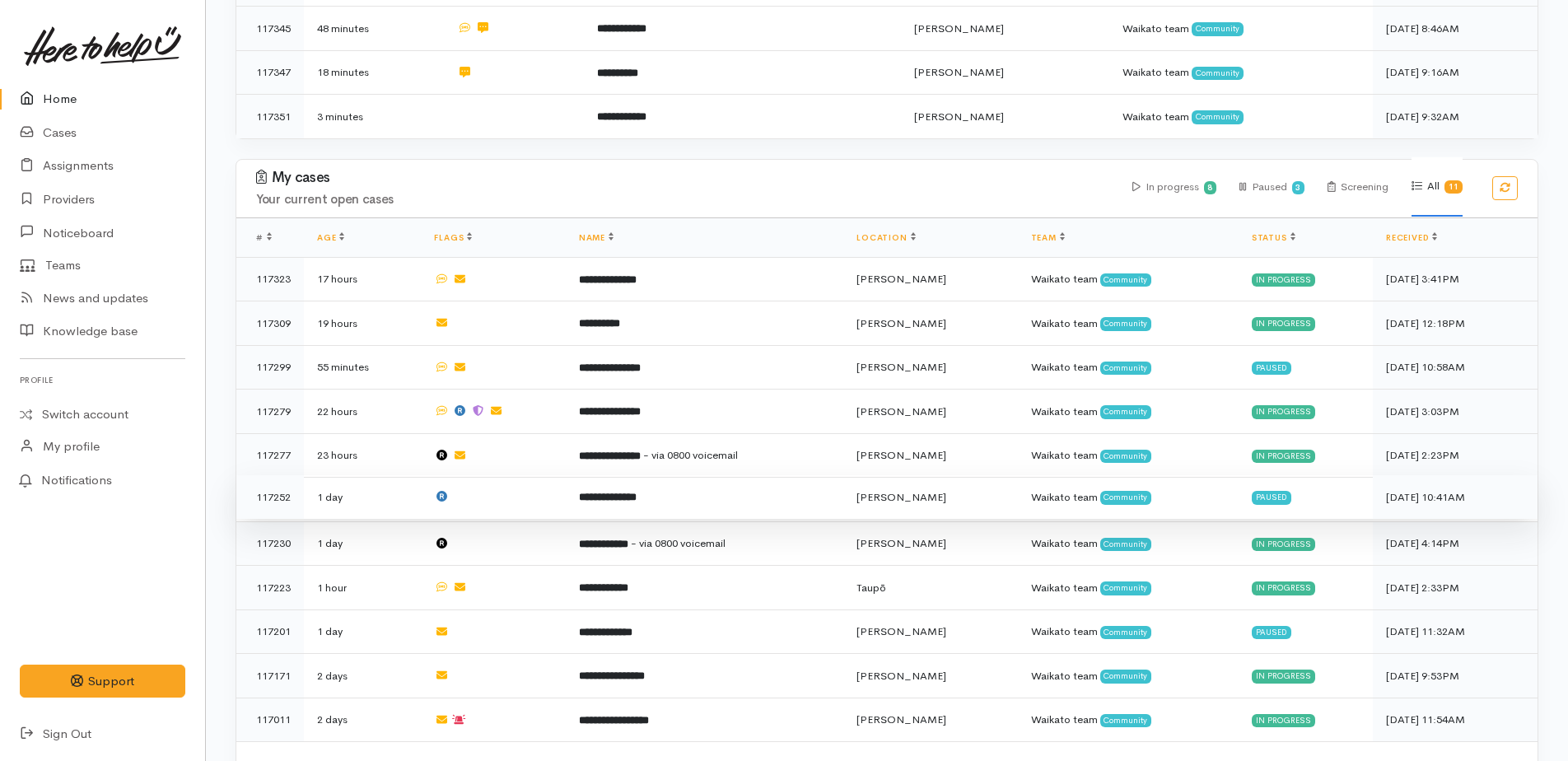
scroll to position [560, 0]
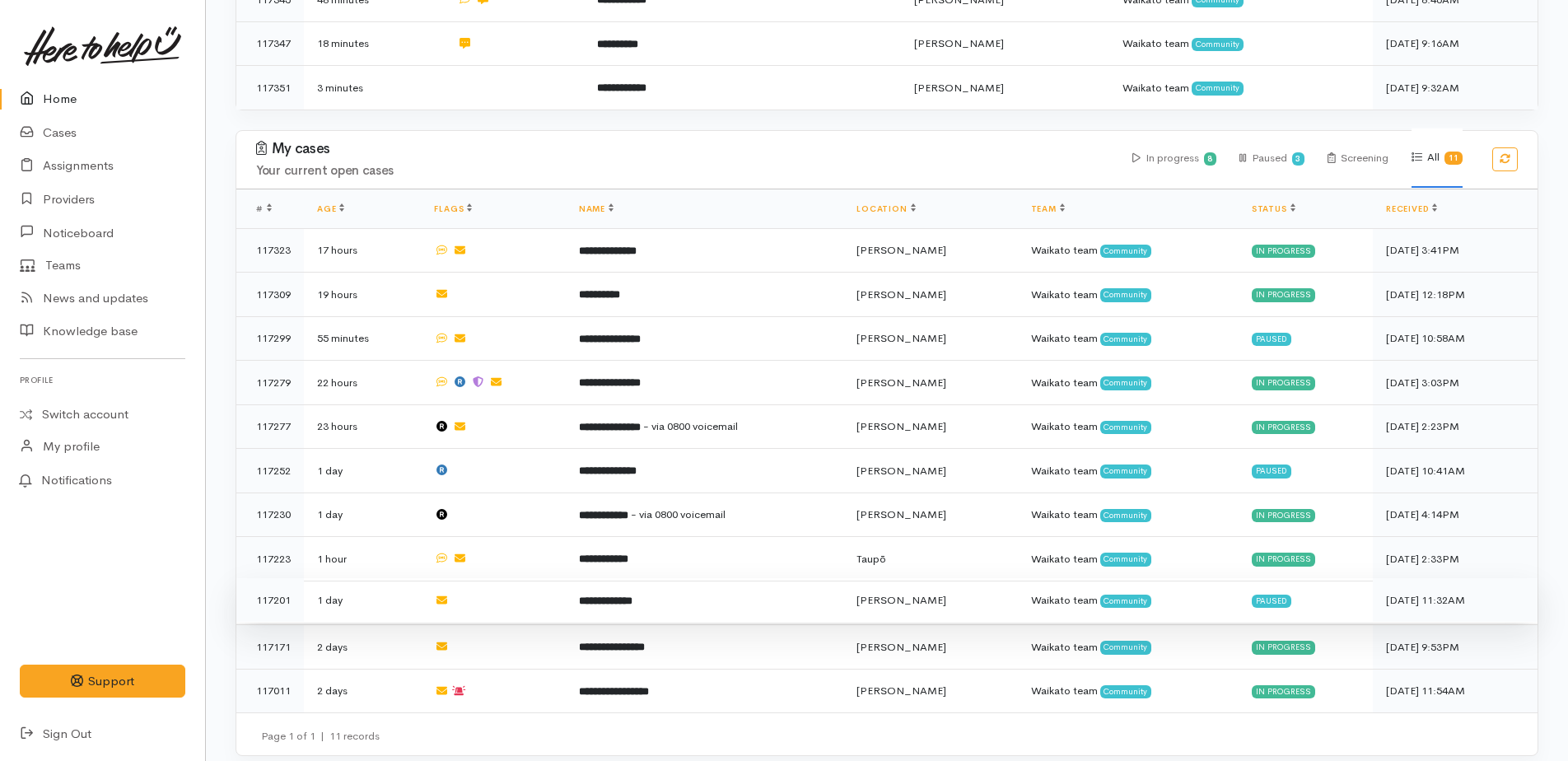
click at [632, 595] on b "**********" at bounding box center [605, 600] width 54 height 10
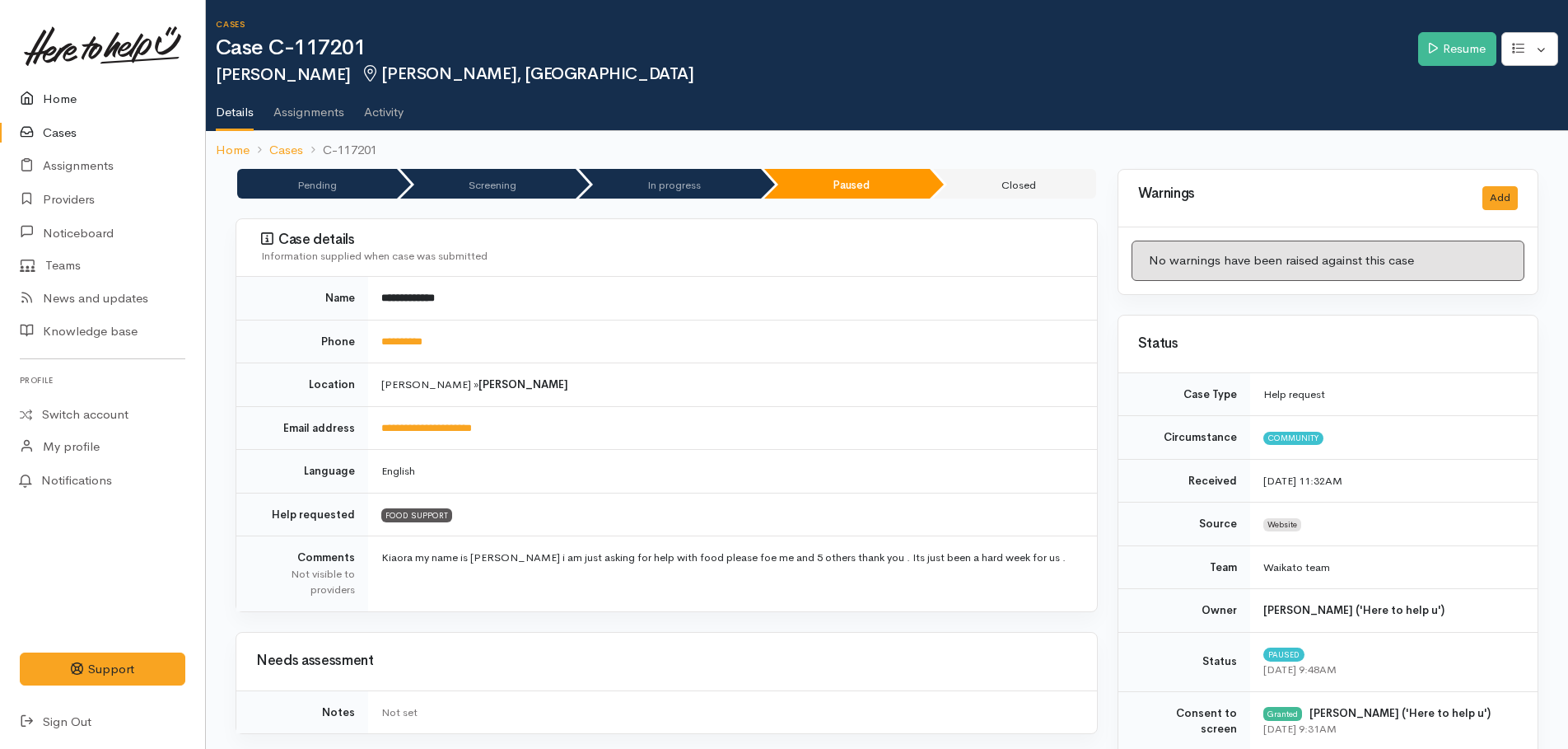
click at [52, 102] on link "Home" at bounding box center [103, 100] width 205 height 34
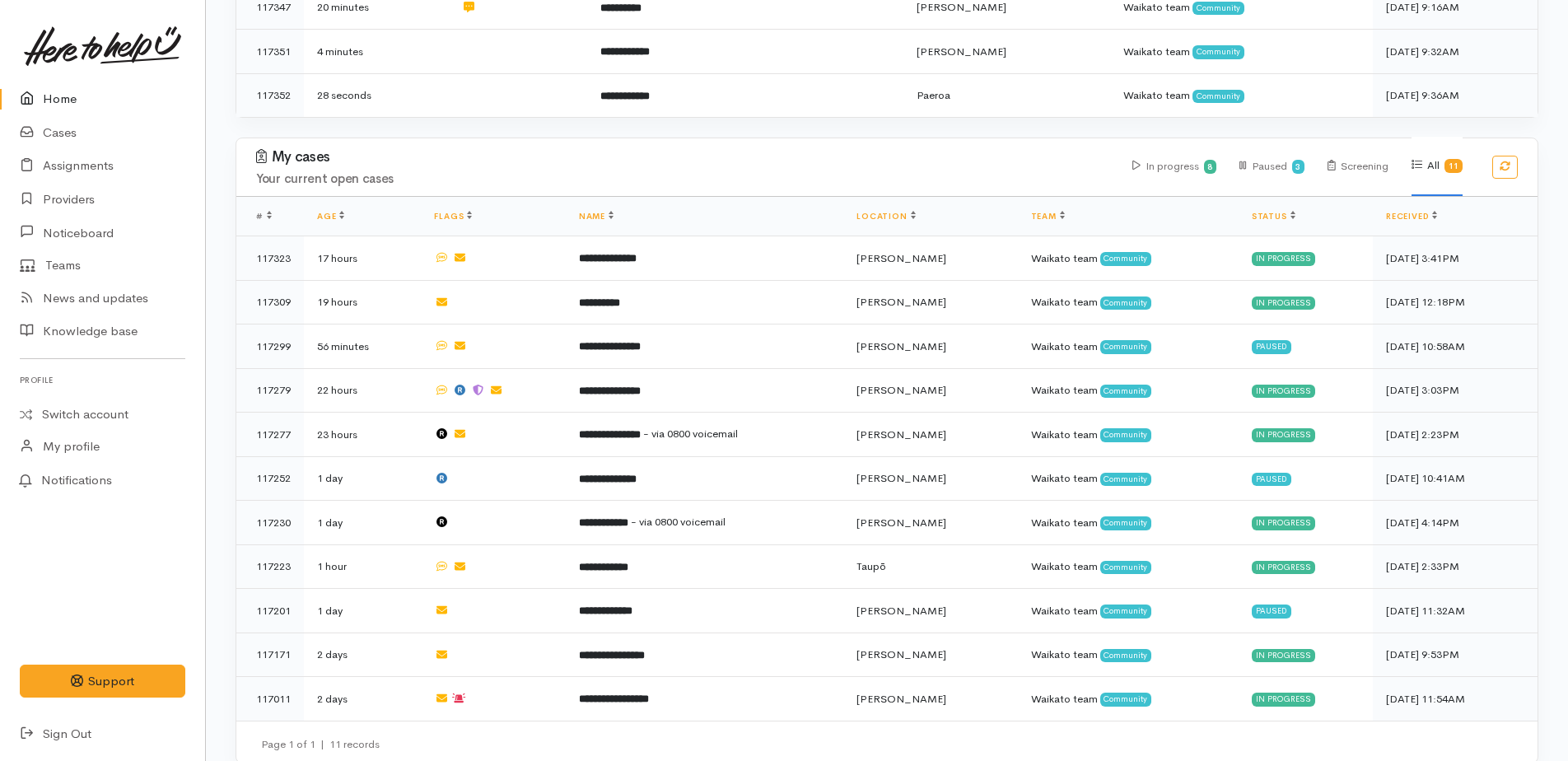
scroll to position [603, 0]
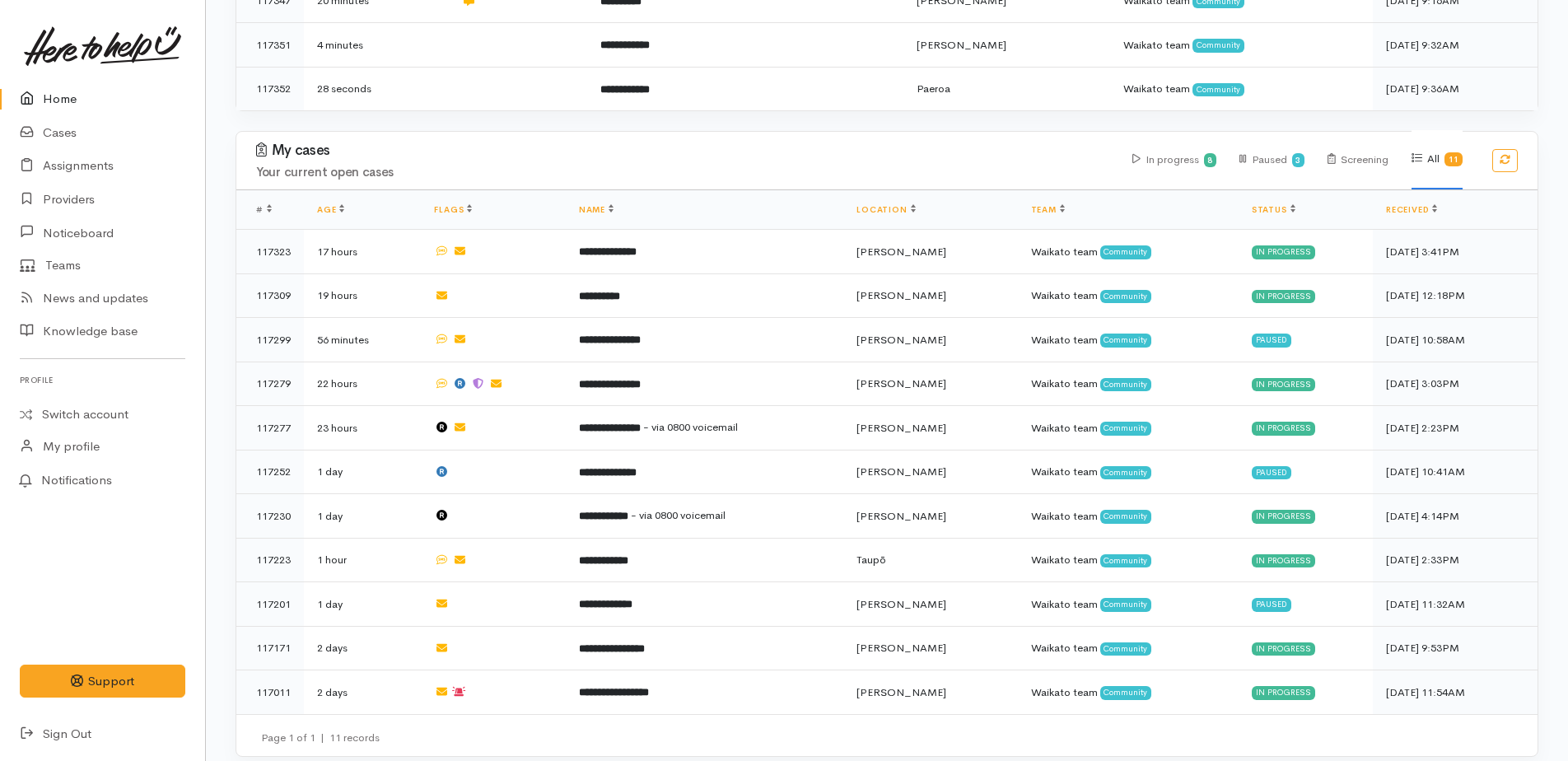
click at [65, 101] on link "Home" at bounding box center [103, 100] width 205 height 34
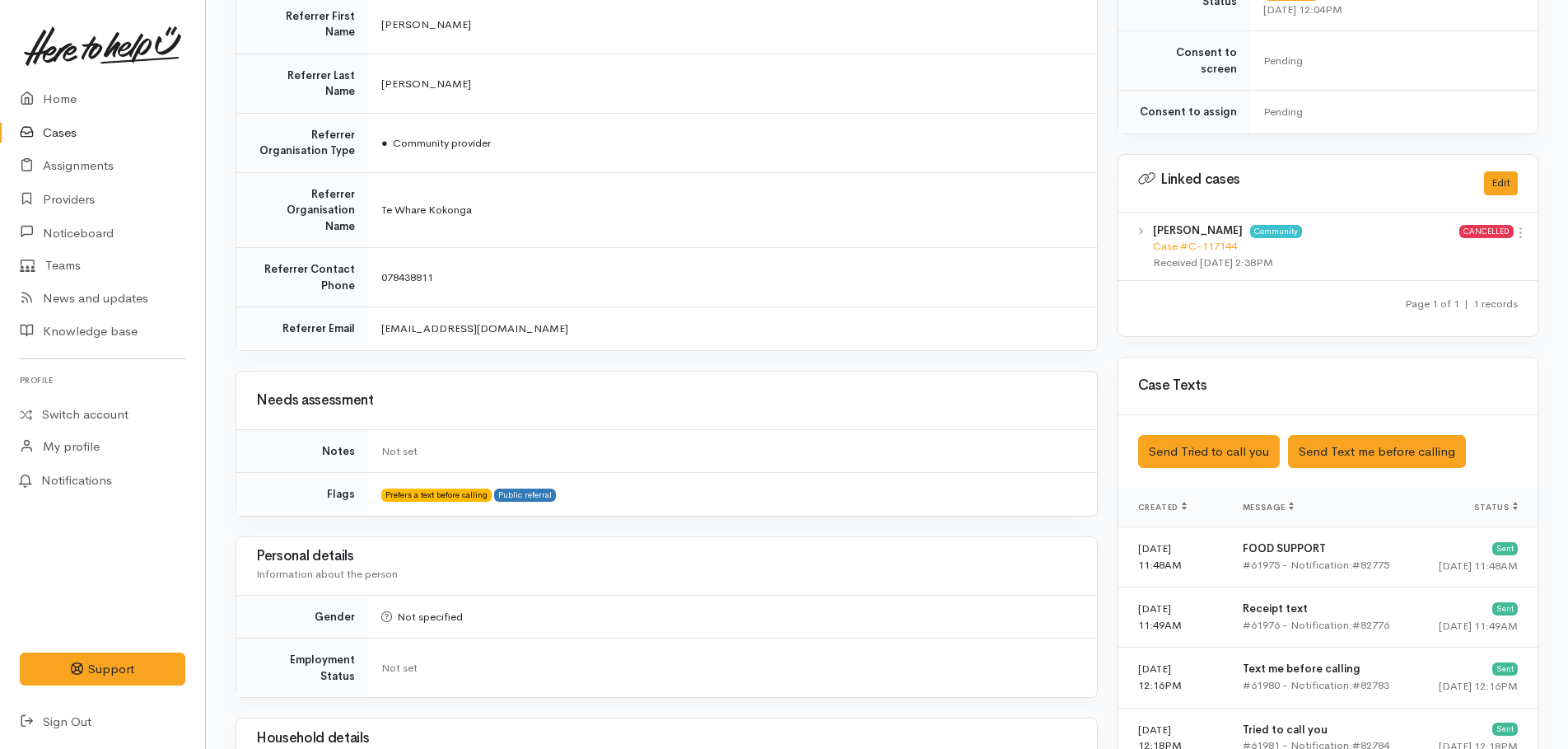
scroll to position [681, 0]
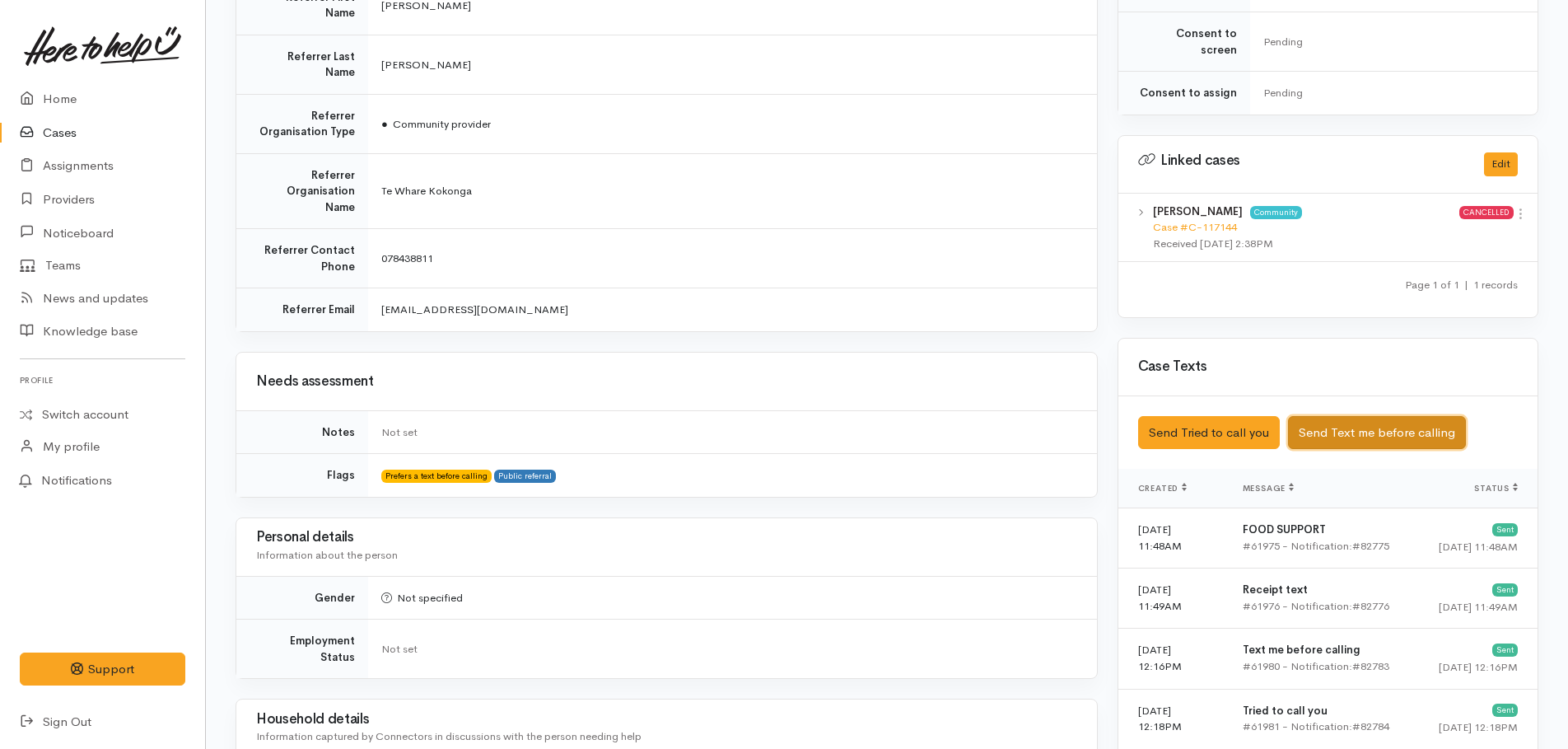
click at [1374, 425] on button "Send Text me before calling" at bounding box center [1377, 433] width 178 height 34
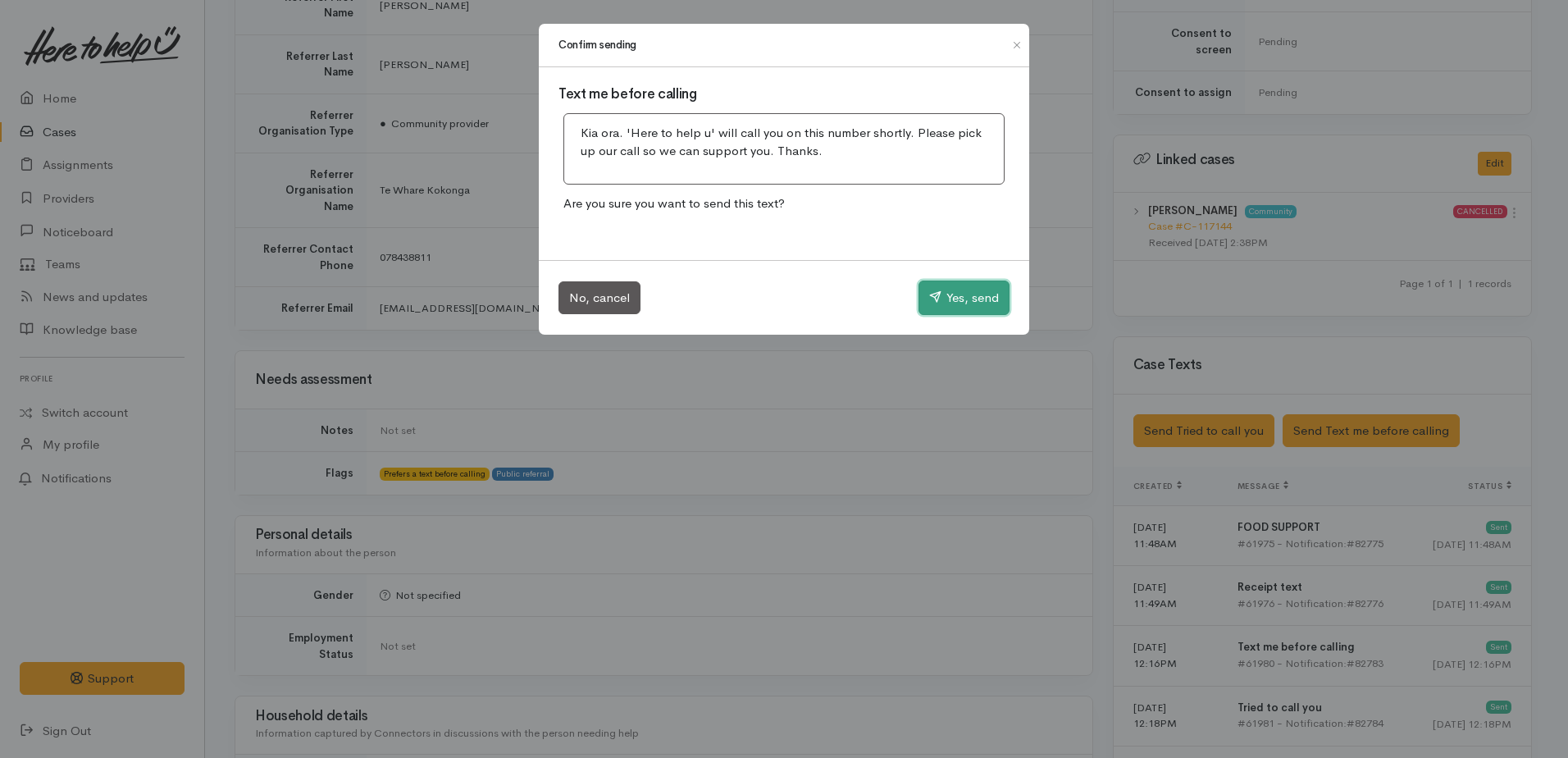
click at [969, 301] on button "Yes, send" at bounding box center [963, 297] width 91 height 35
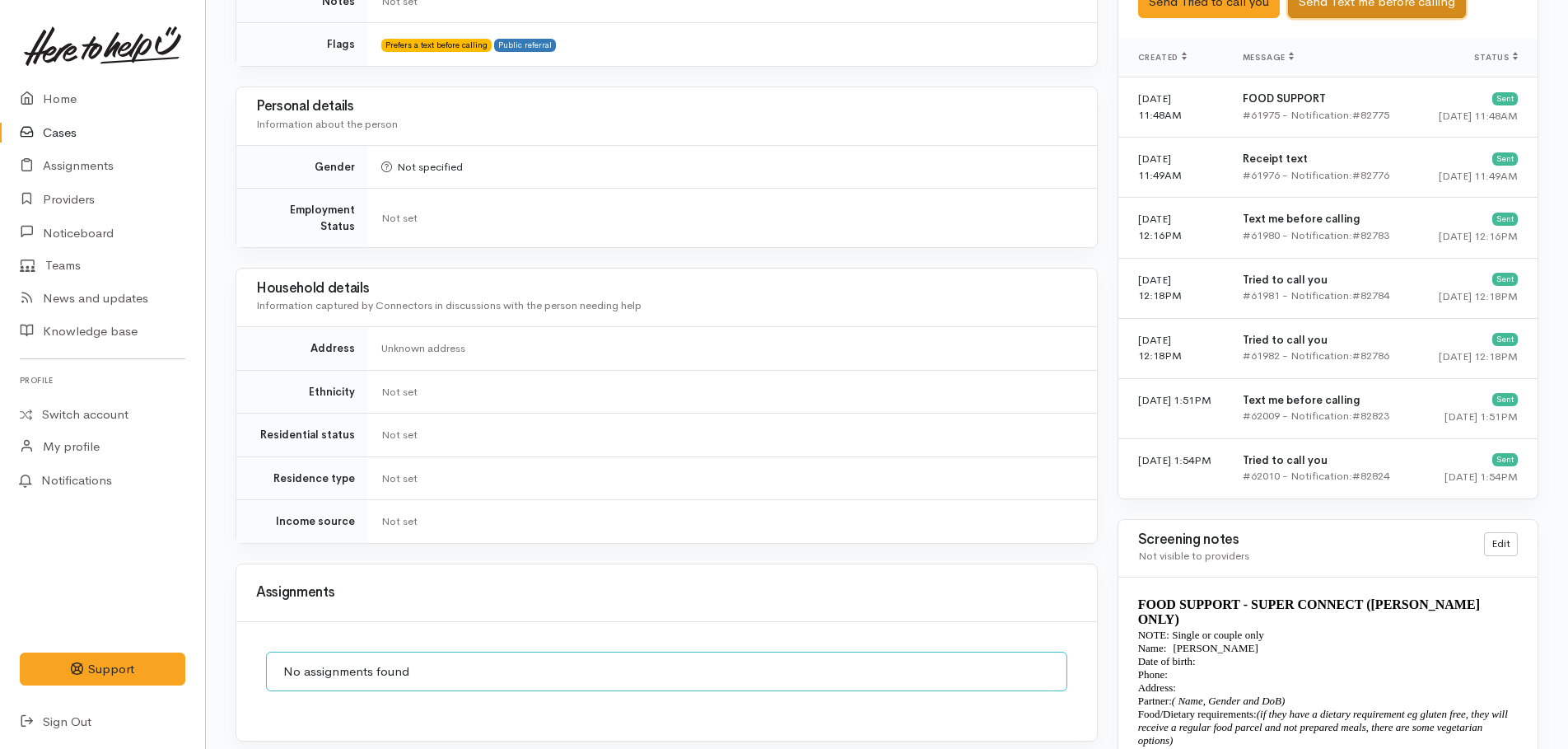
scroll to position [1092, 0]
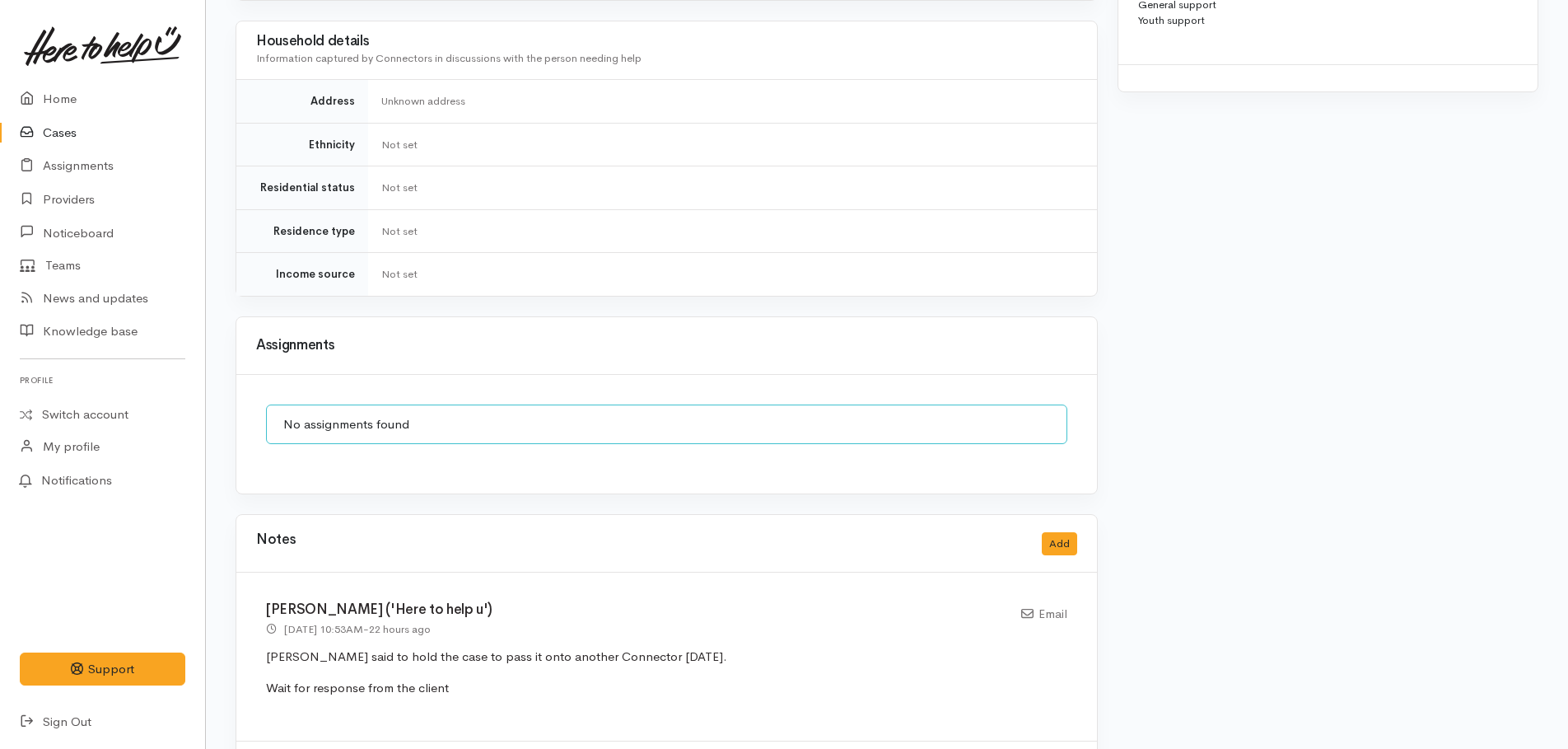
scroll to position [1382, 0]
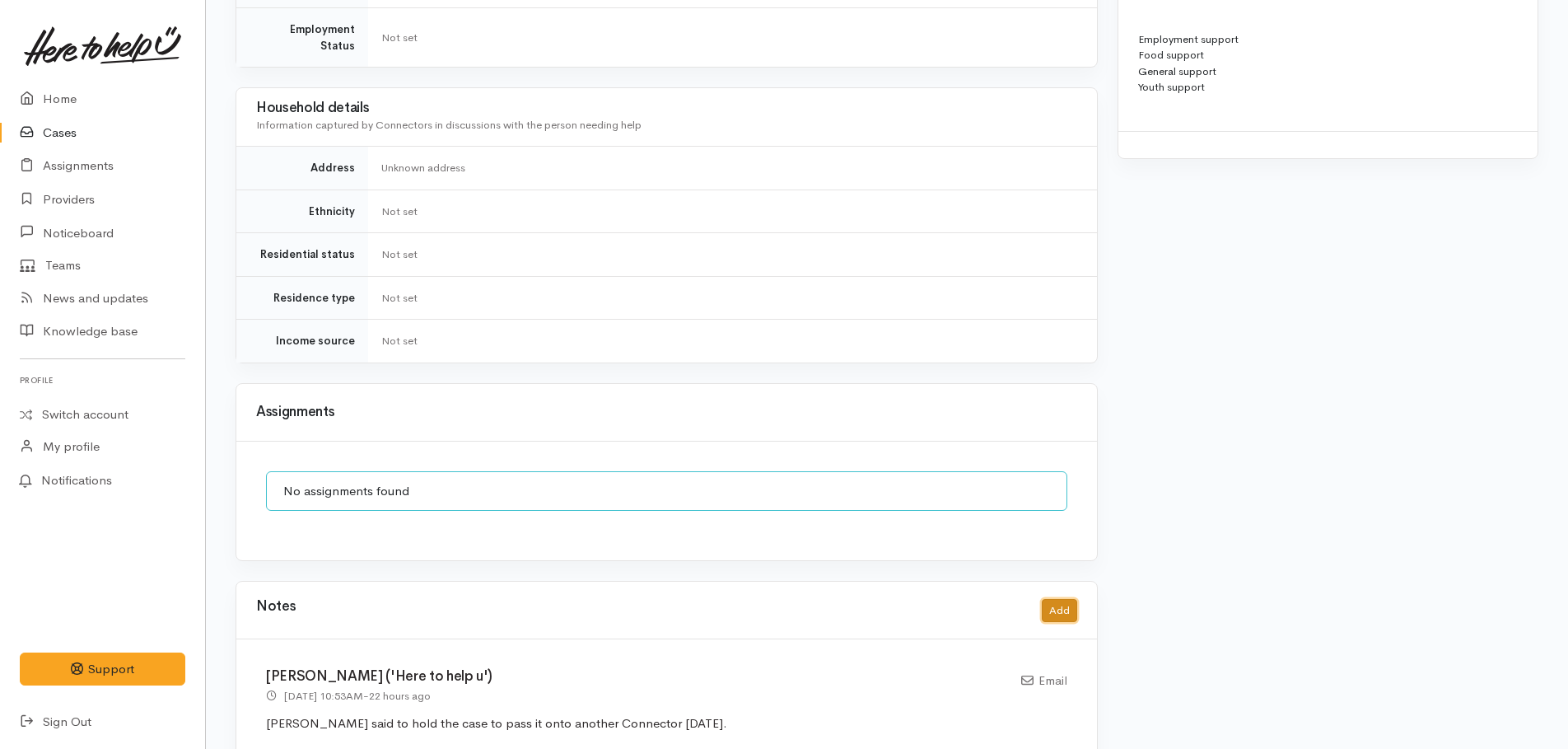
click at [1057, 598] on button "Add" at bounding box center [1060, 610] width 36 height 24
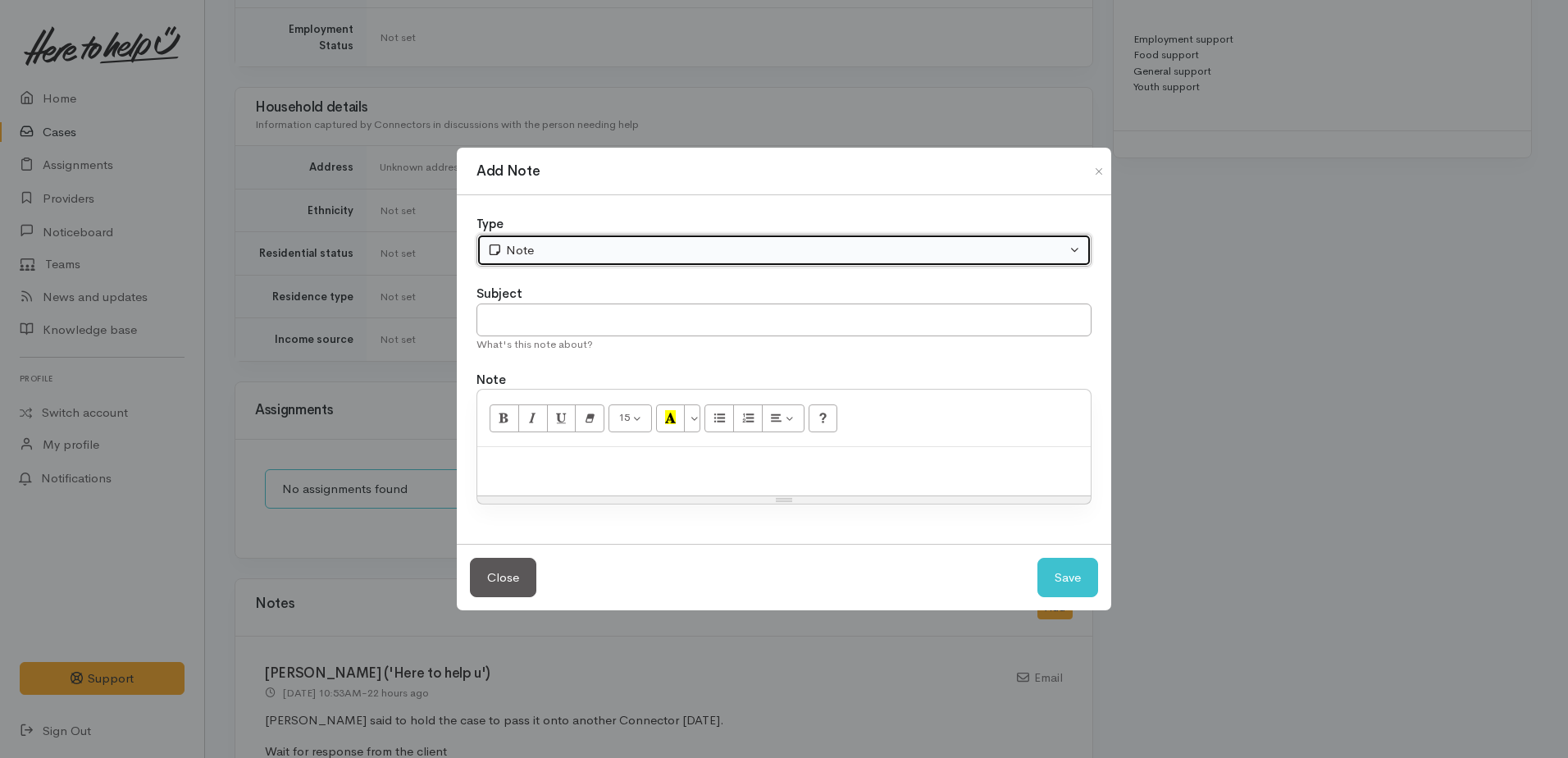
click at [539, 257] on div "Note" at bounding box center [777, 250] width 579 height 19
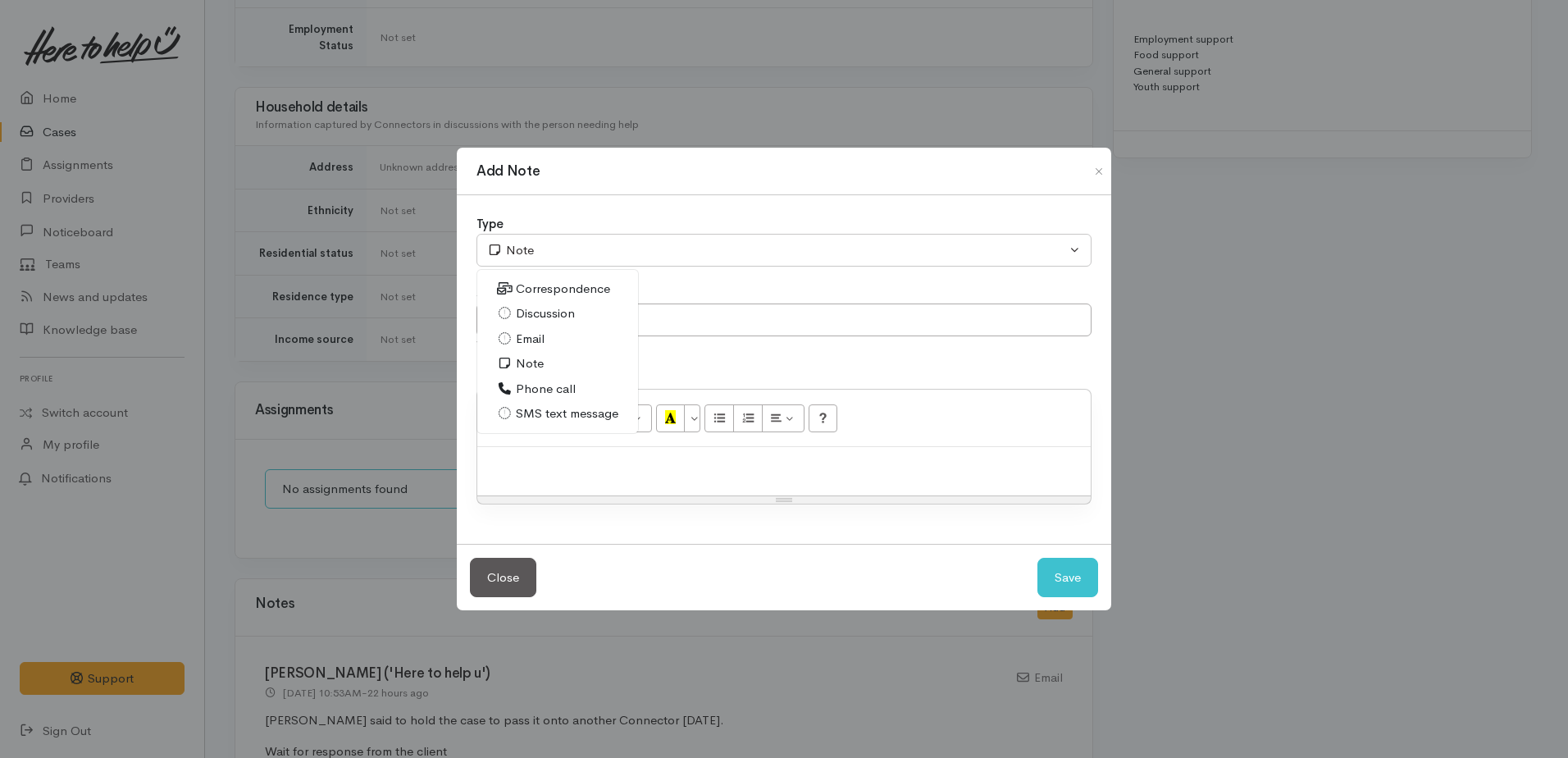
click at [524, 361] on span "Note" at bounding box center [530, 364] width 28 height 19
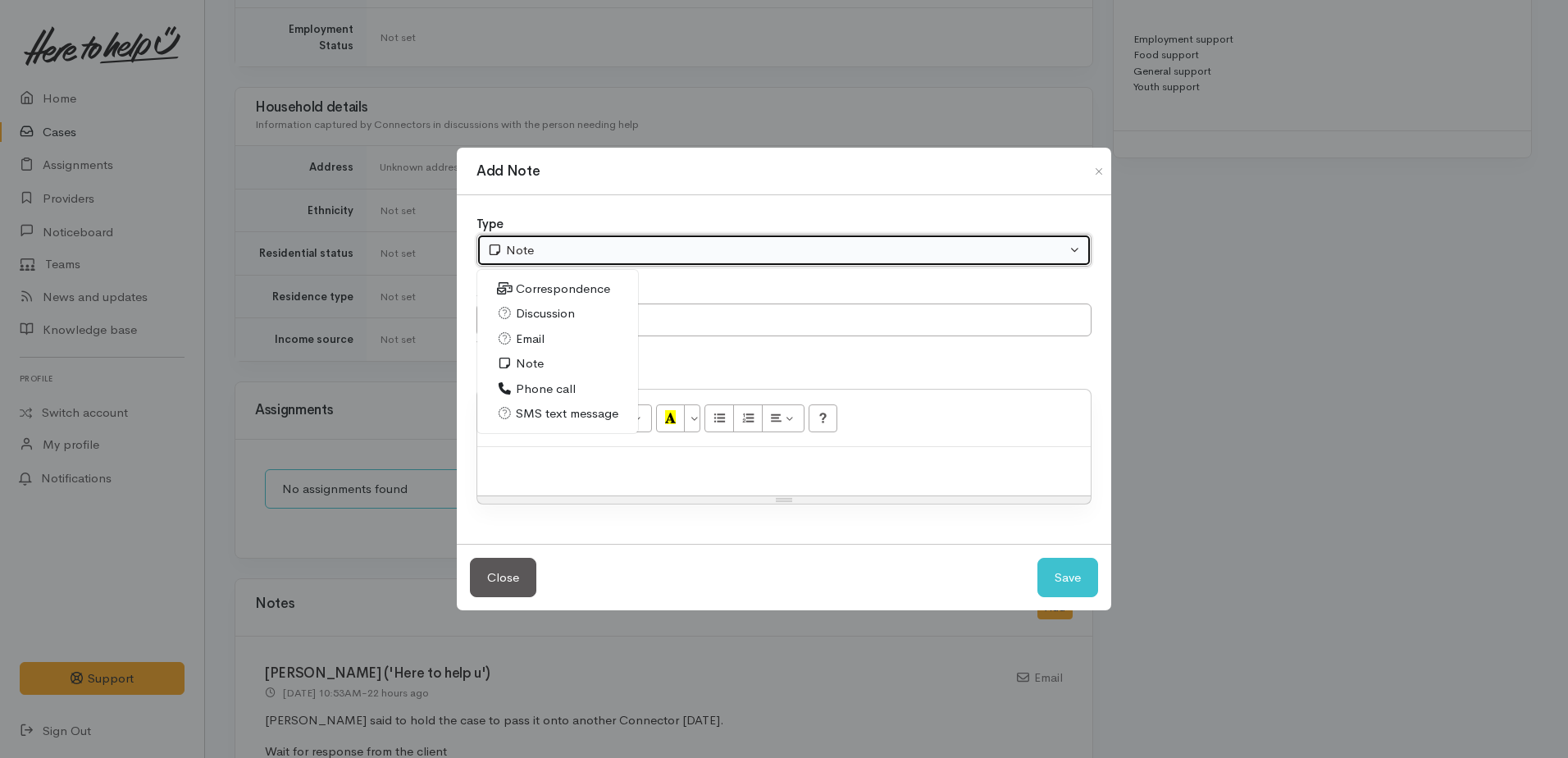
select select "1"
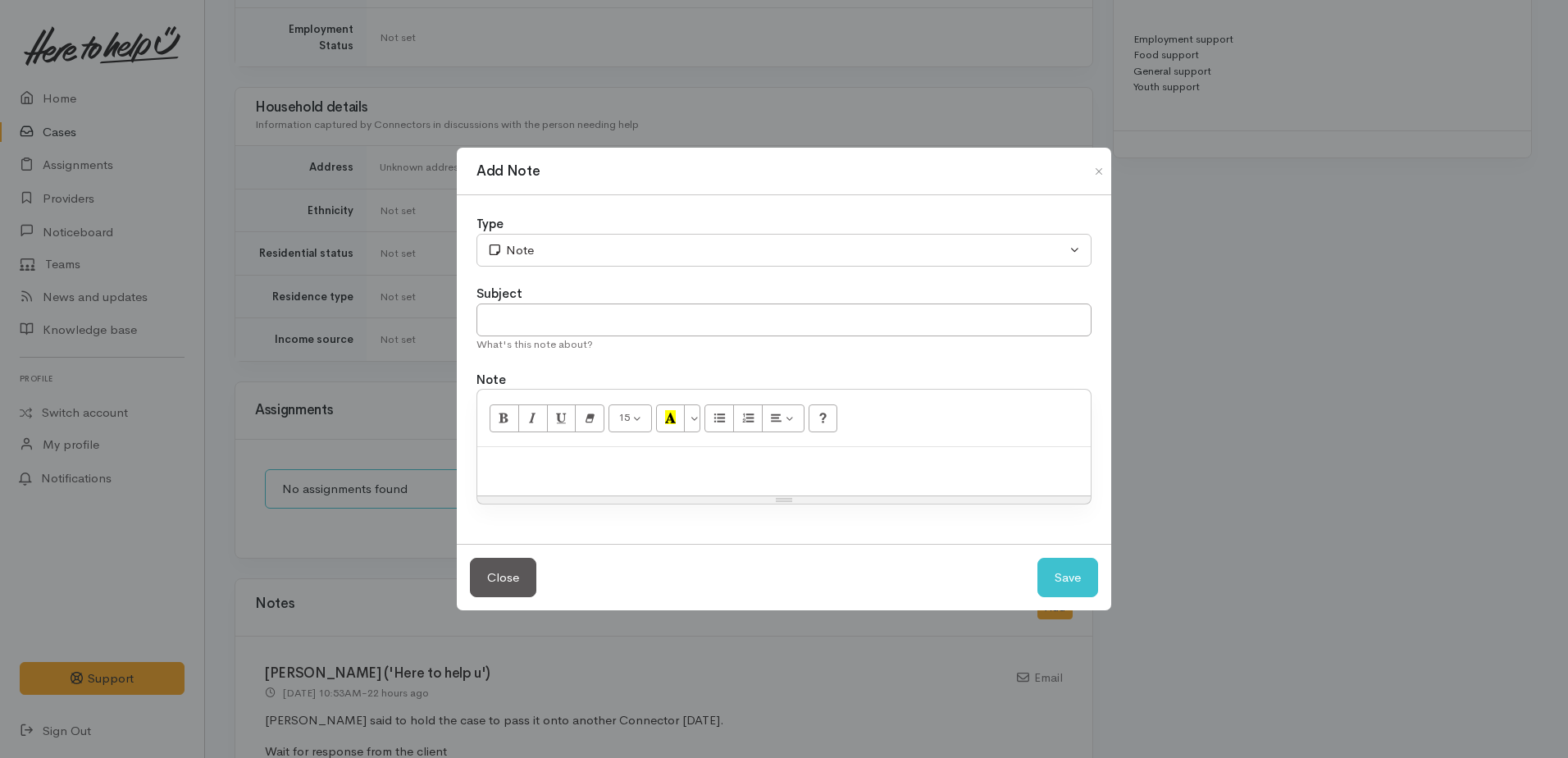
click at [539, 472] on p at bounding box center [784, 465] width 597 height 19
click at [772, 462] on p "Case reassigned to me, awaiting reply from Natasha with a phone number to conta…" at bounding box center [784, 465] width 597 height 19
click at [1068, 578] on button "Save" at bounding box center [1068, 577] width 61 height 40
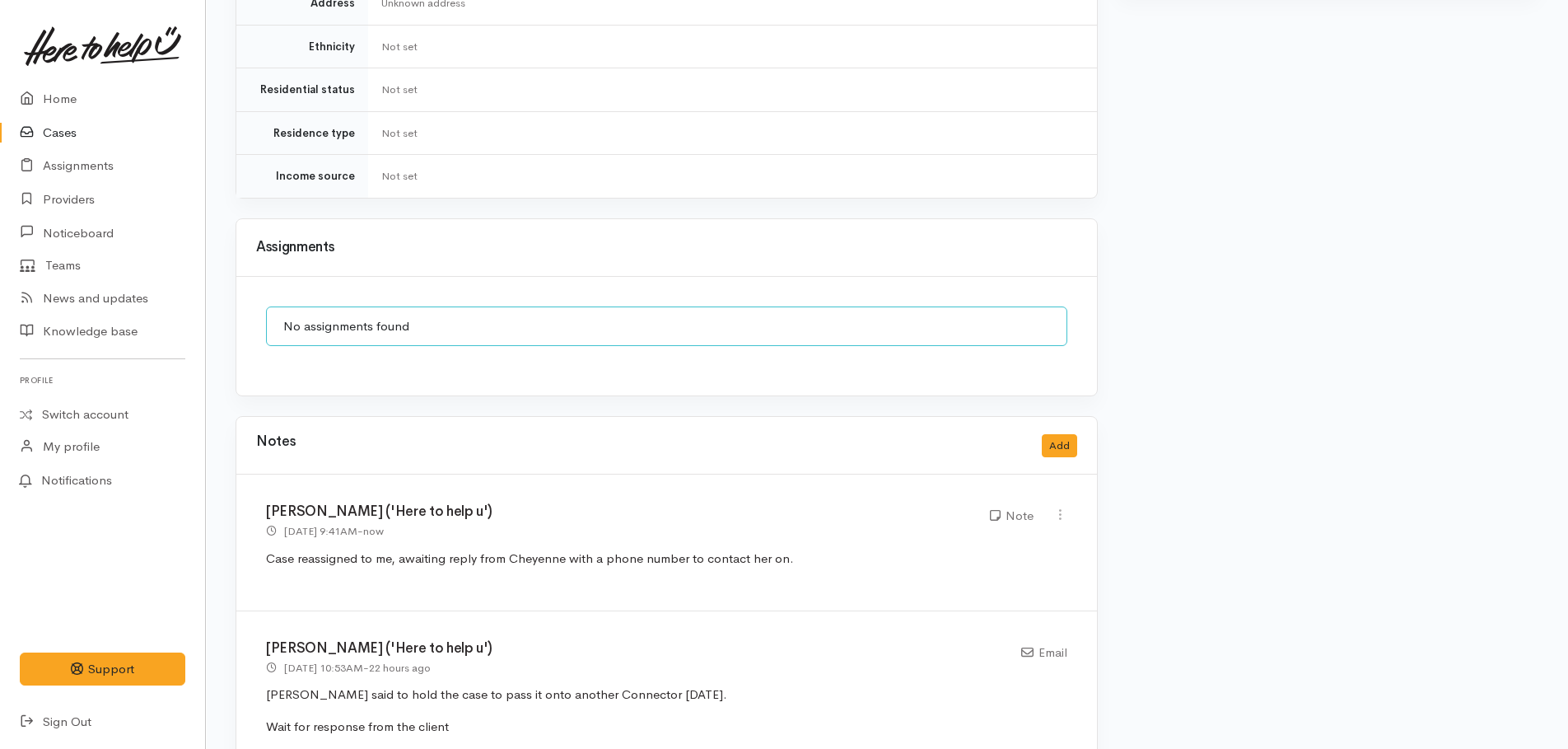
scroll to position [1630, 0]
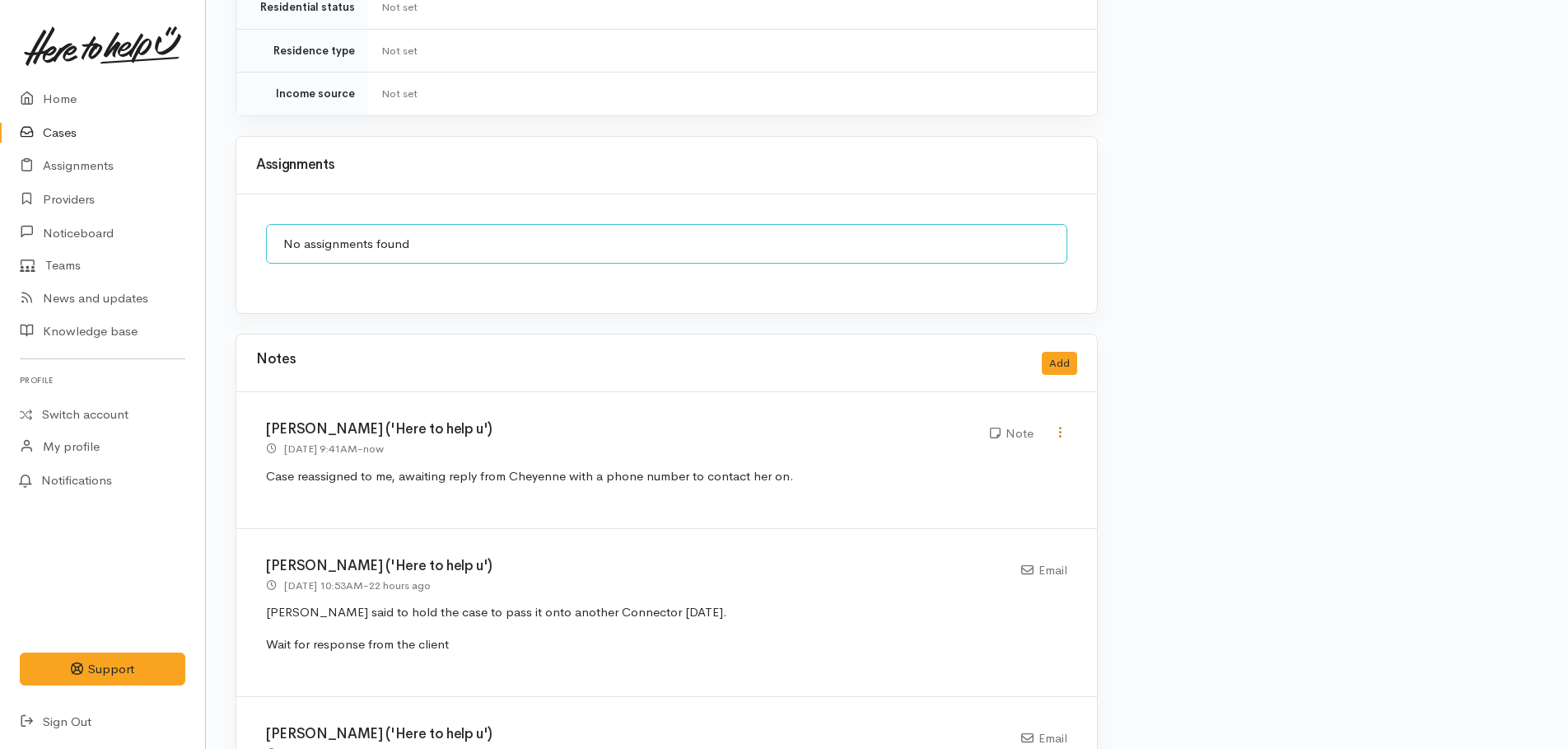
click at [1057, 425] on icon at bounding box center [1060, 432] width 14 height 14
click at [959, 452] on link "Edit" at bounding box center [1001, 464] width 130 height 25
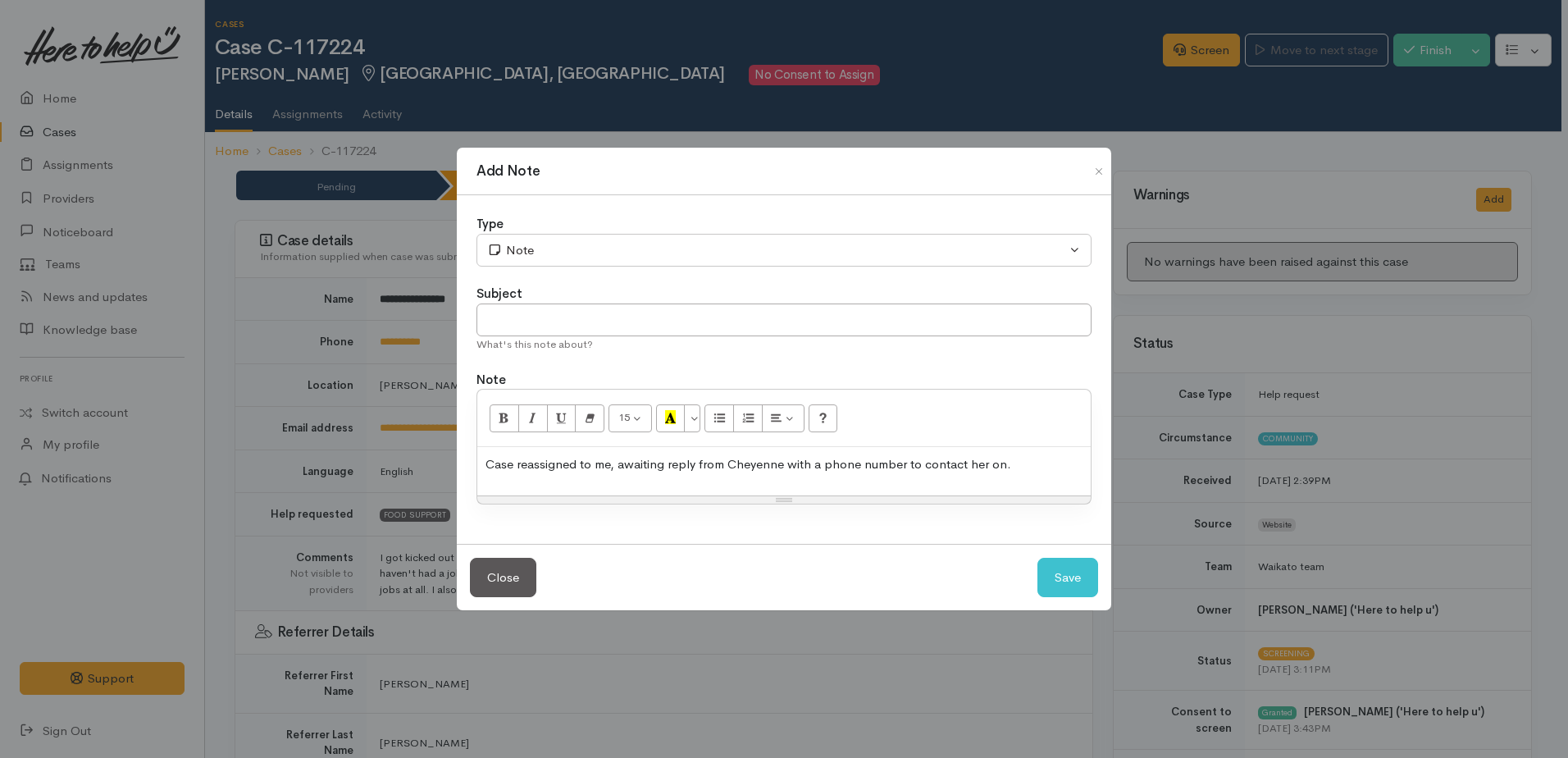
click at [762, 466] on p "Case reassigned to me, awaiting reply from Cheyenne with a phone number to cont…" at bounding box center [784, 465] width 597 height 19
click at [1072, 581] on button "Save" at bounding box center [1068, 577] width 61 height 40
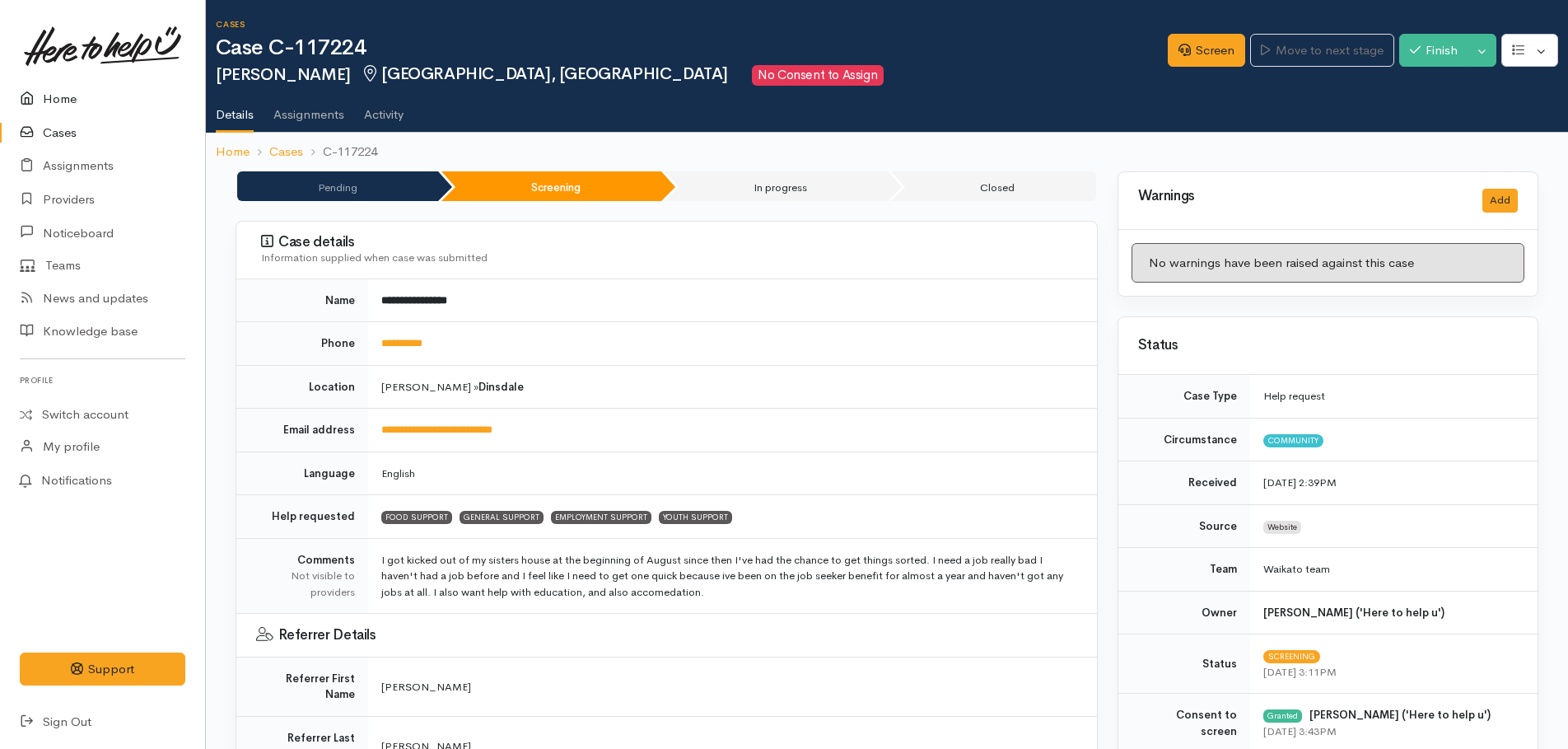
drag, startPoint x: 71, startPoint y: 96, endPoint x: 58, endPoint y: 96, distance: 13.0
click at [71, 96] on link "Home" at bounding box center [103, 100] width 205 height 34
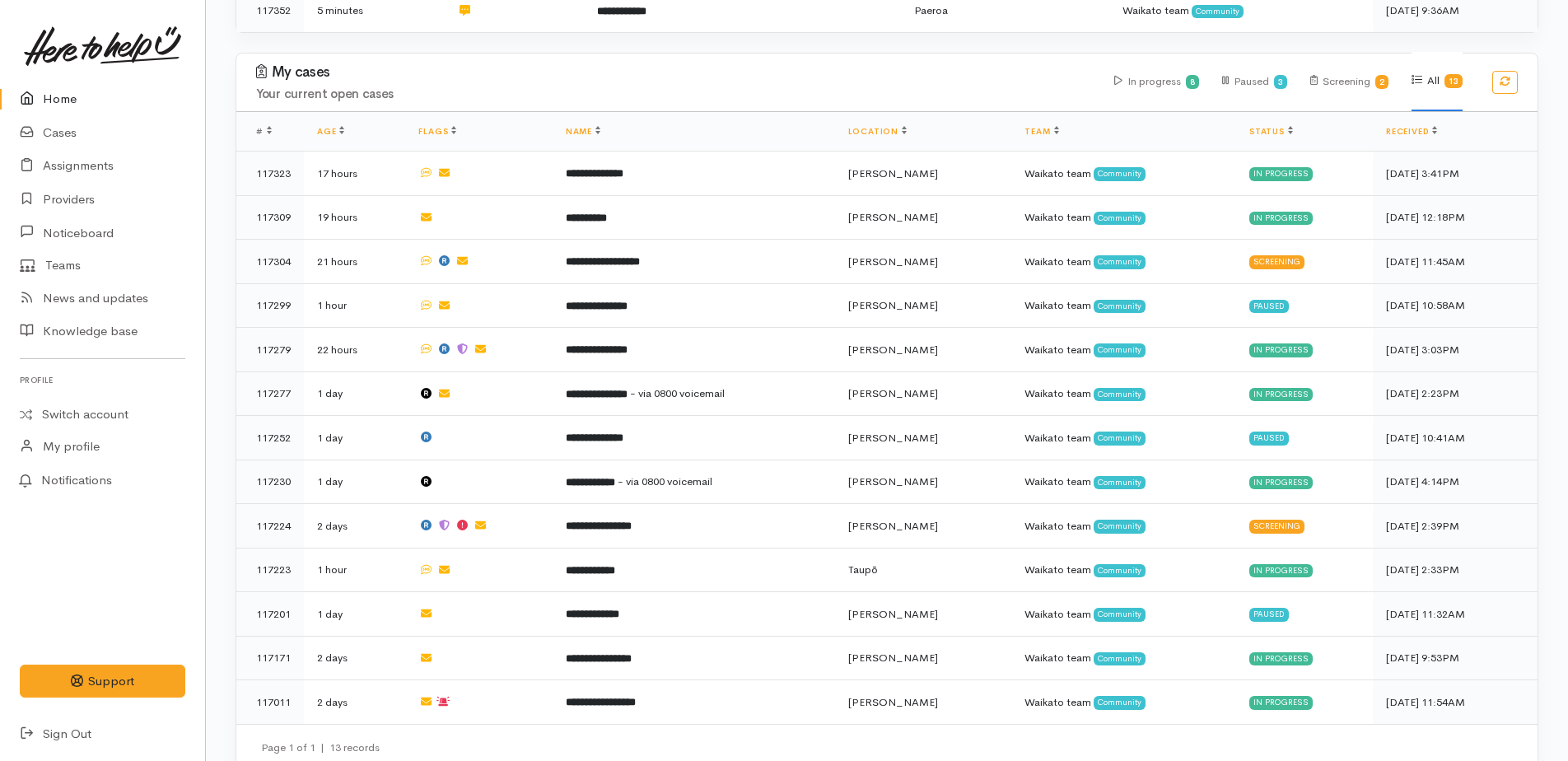
scroll to position [690, 0]
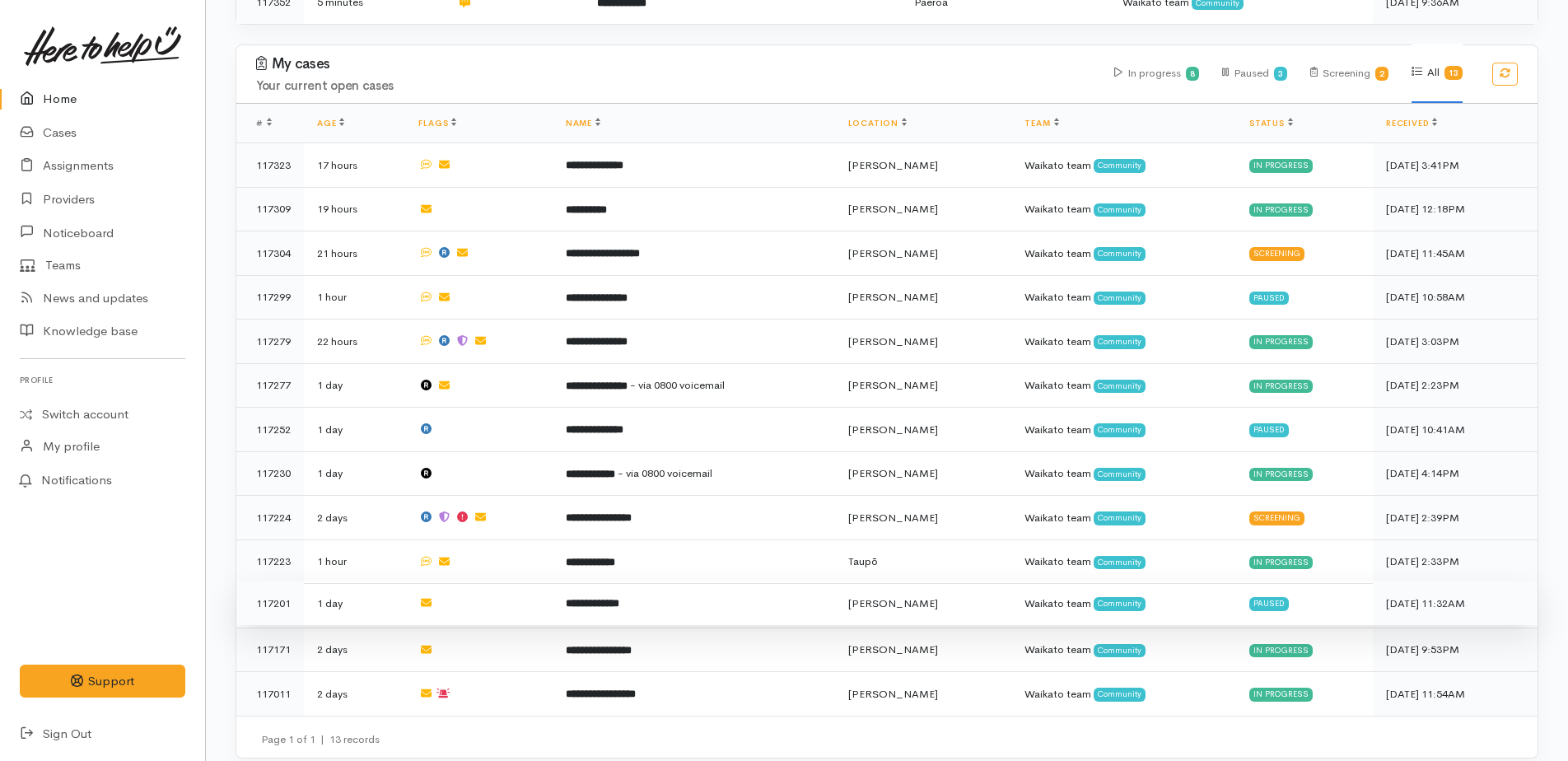
click at [607, 597] on b "**********" at bounding box center [592, 602] width 54 height 10
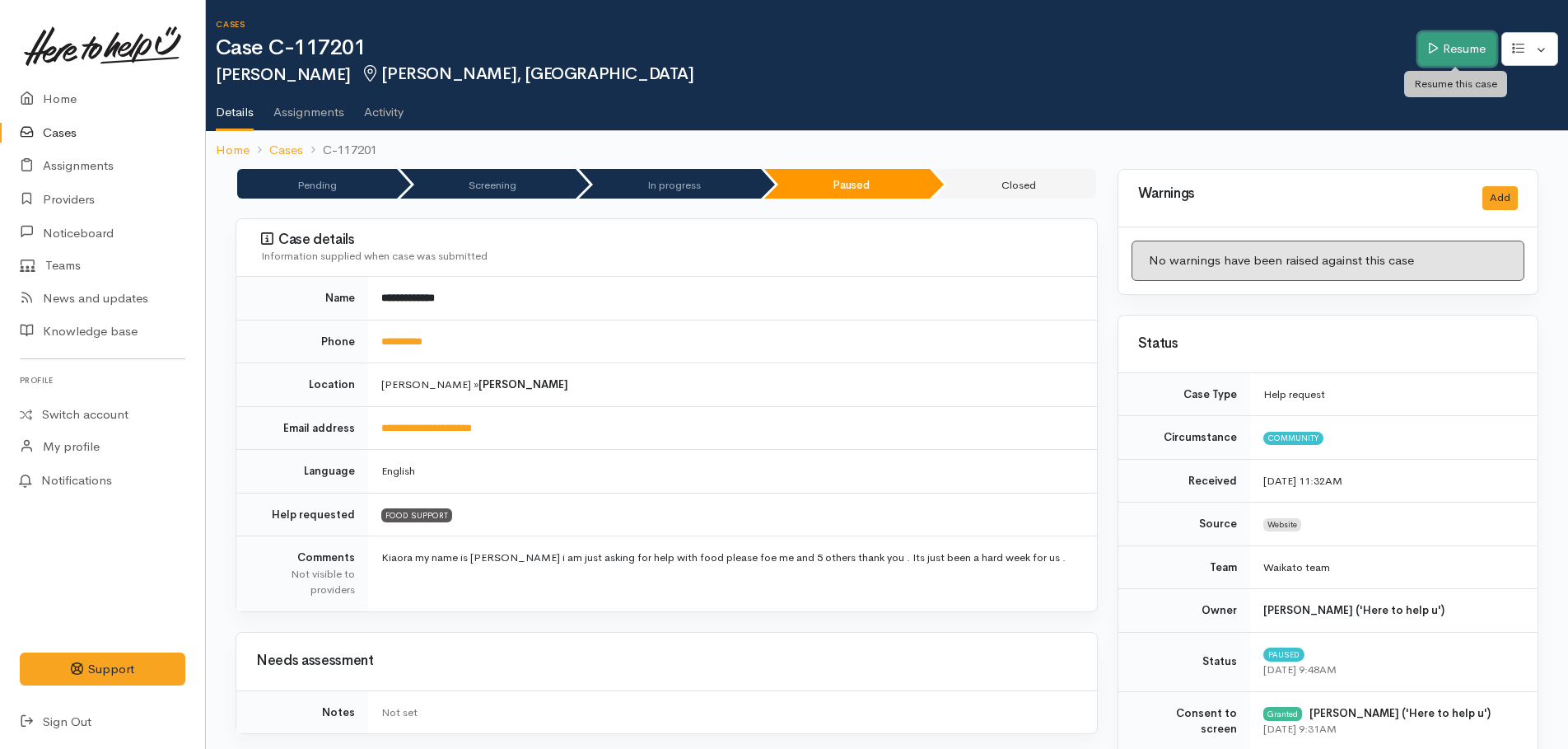
click at [1448, 62] on link "Resume" at bounding box center [1457, 49] width 78 height 34
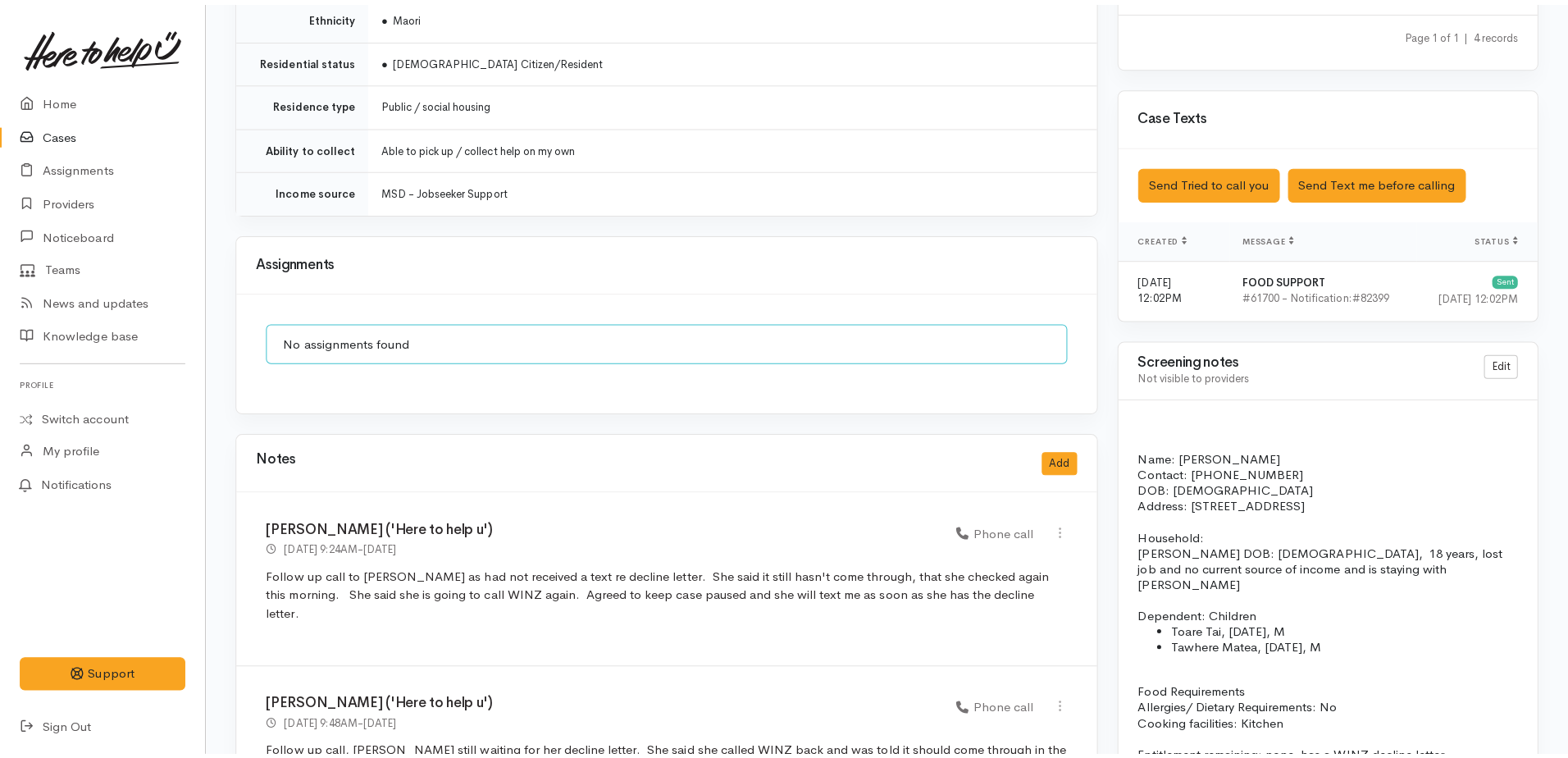
scroll to position [1230, 0]
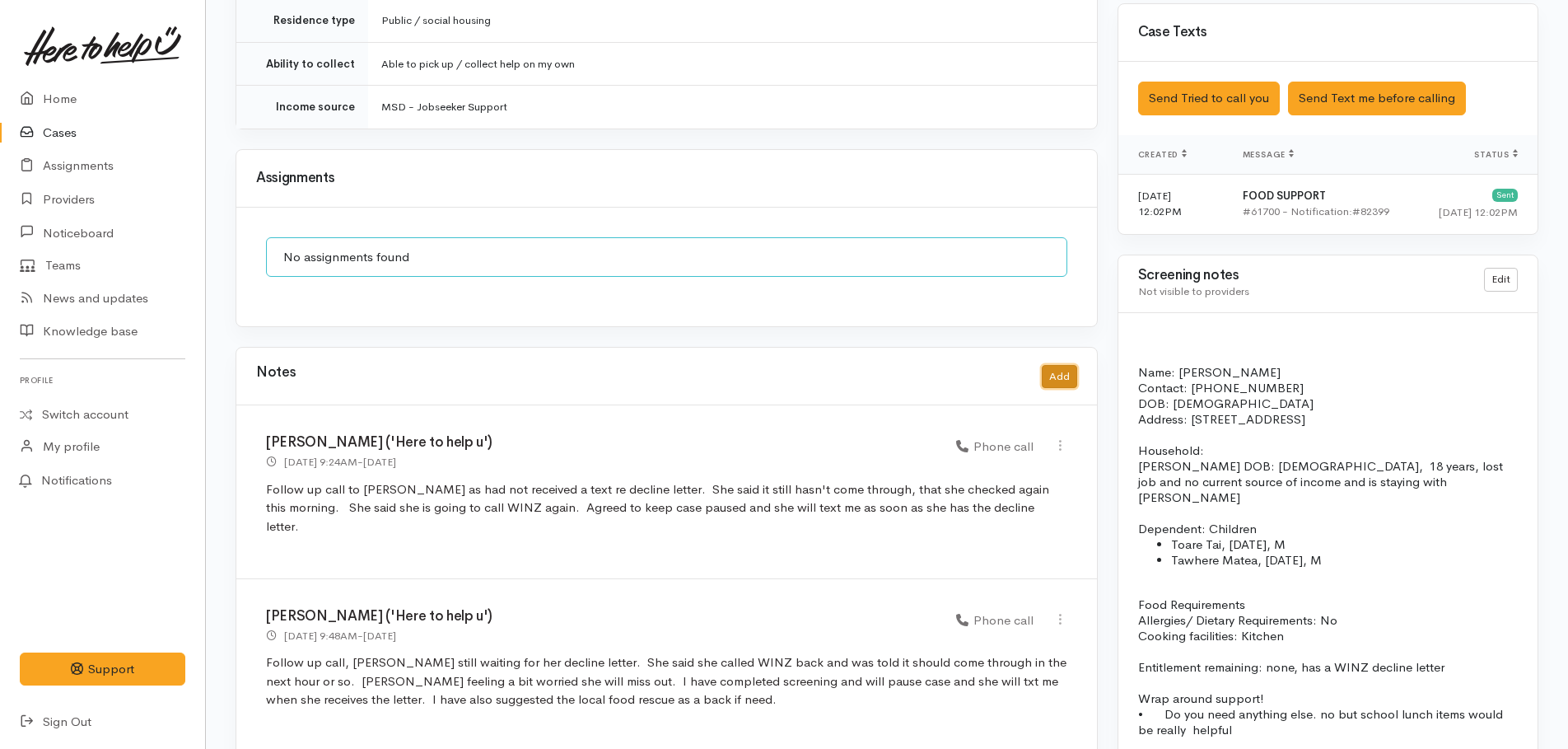
click at [1050, 367] on button "Add" at bounding box center [1060, 376] width 36 height 24
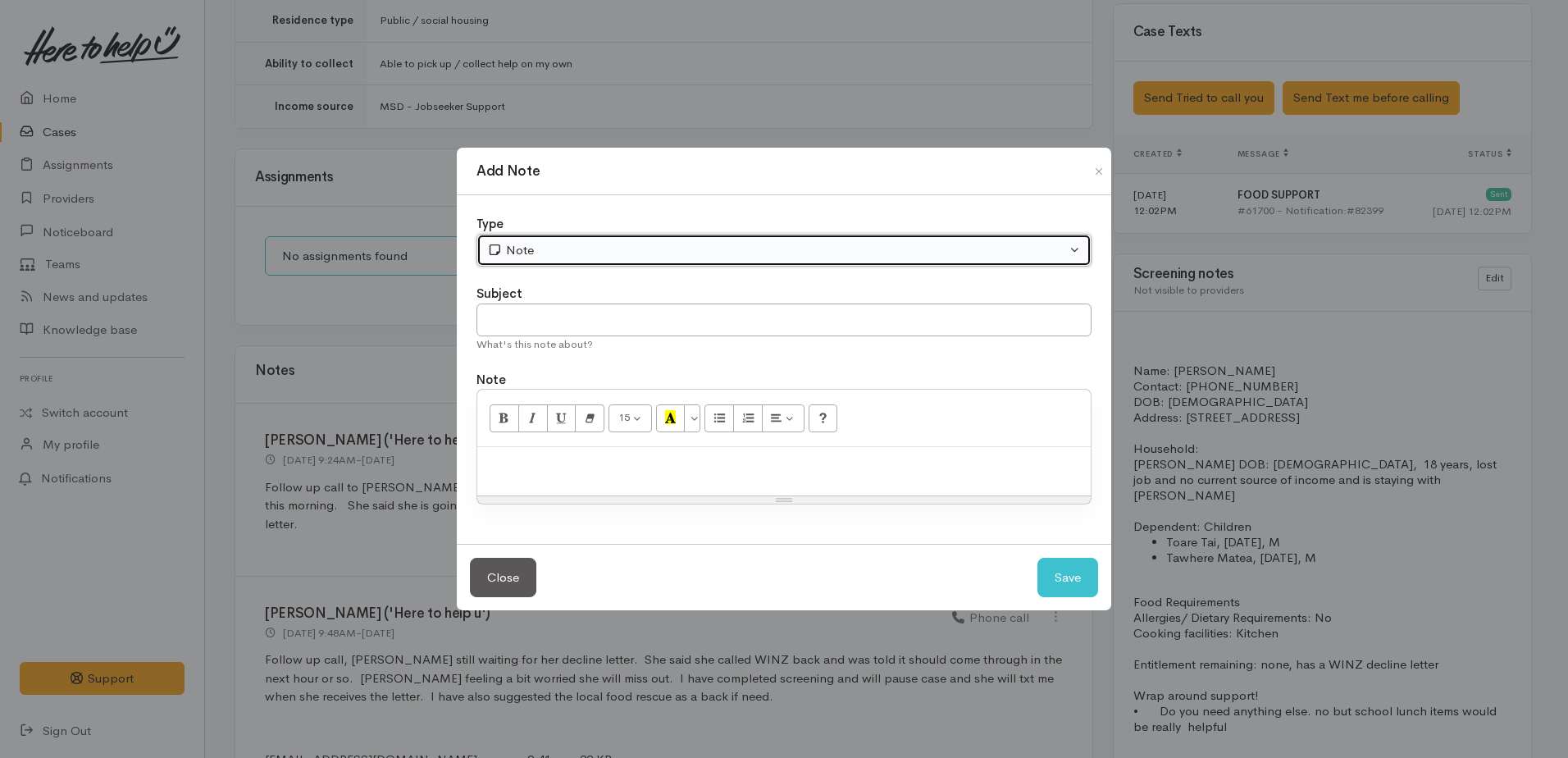
click at [558, 254] on div "Note" at bounding box center [777, 250] width 579 height 19
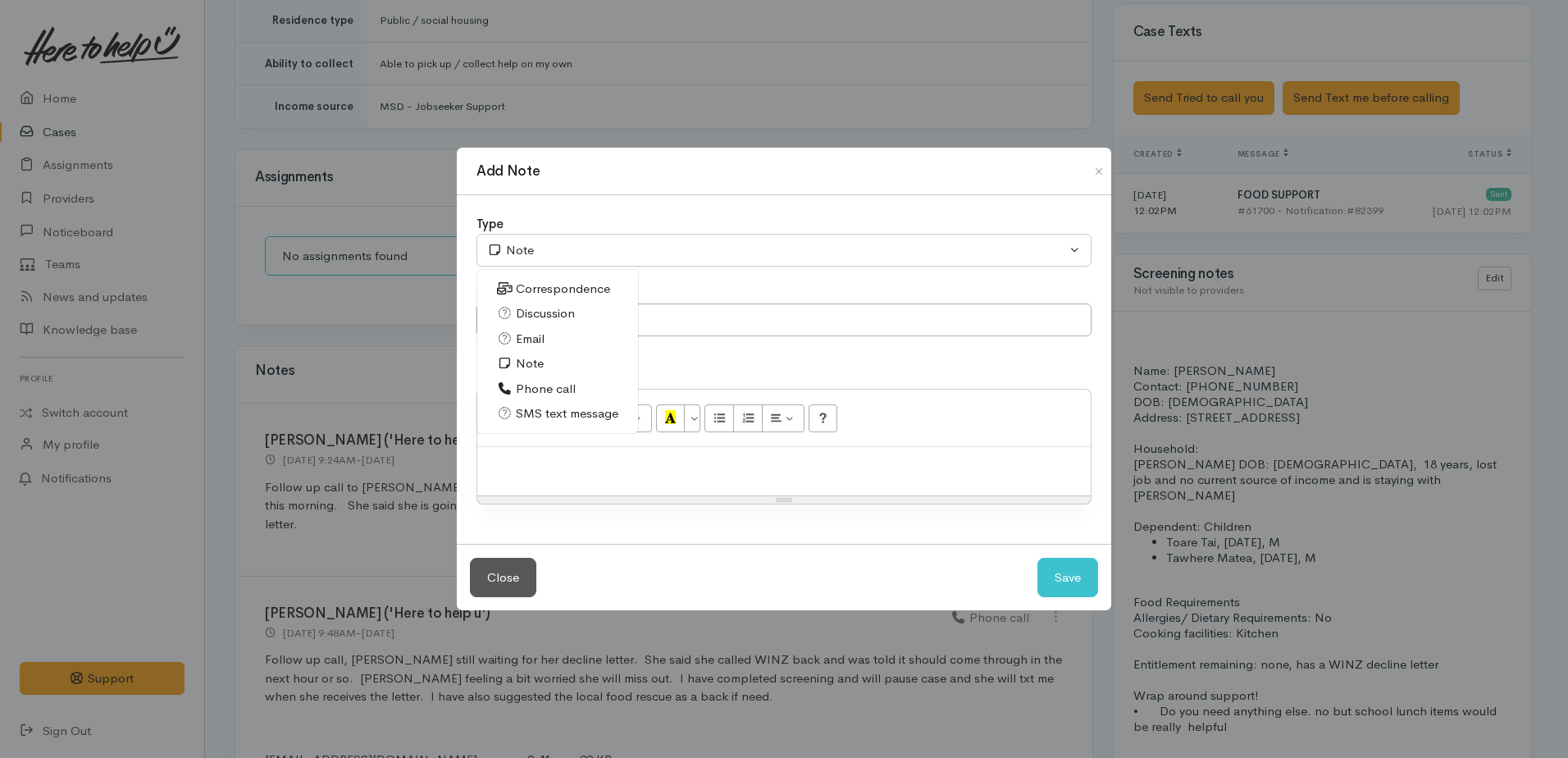
click at [532, 409] on span "SMS text message" at bounding box center [566, 413] width 102 height 19
select select "5"
click at [530, 469] on p at bounding box center [784, 465] width 597 height 19
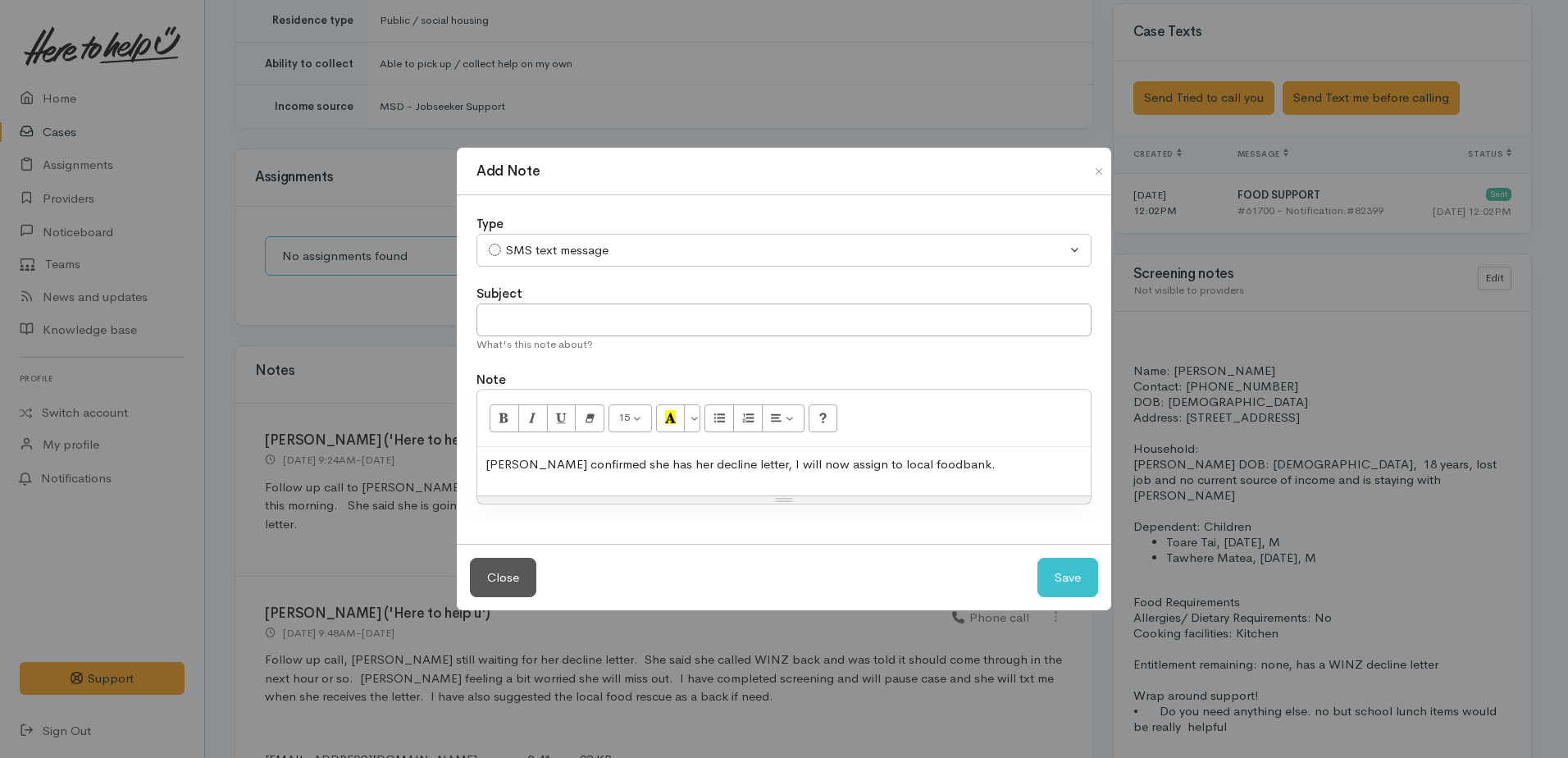
click at [973, 464] on p "[PERSON_NAME] confirmed she has her decline letter, I will now assign to local …" at bounding box center [784, 465] width 597 height 19
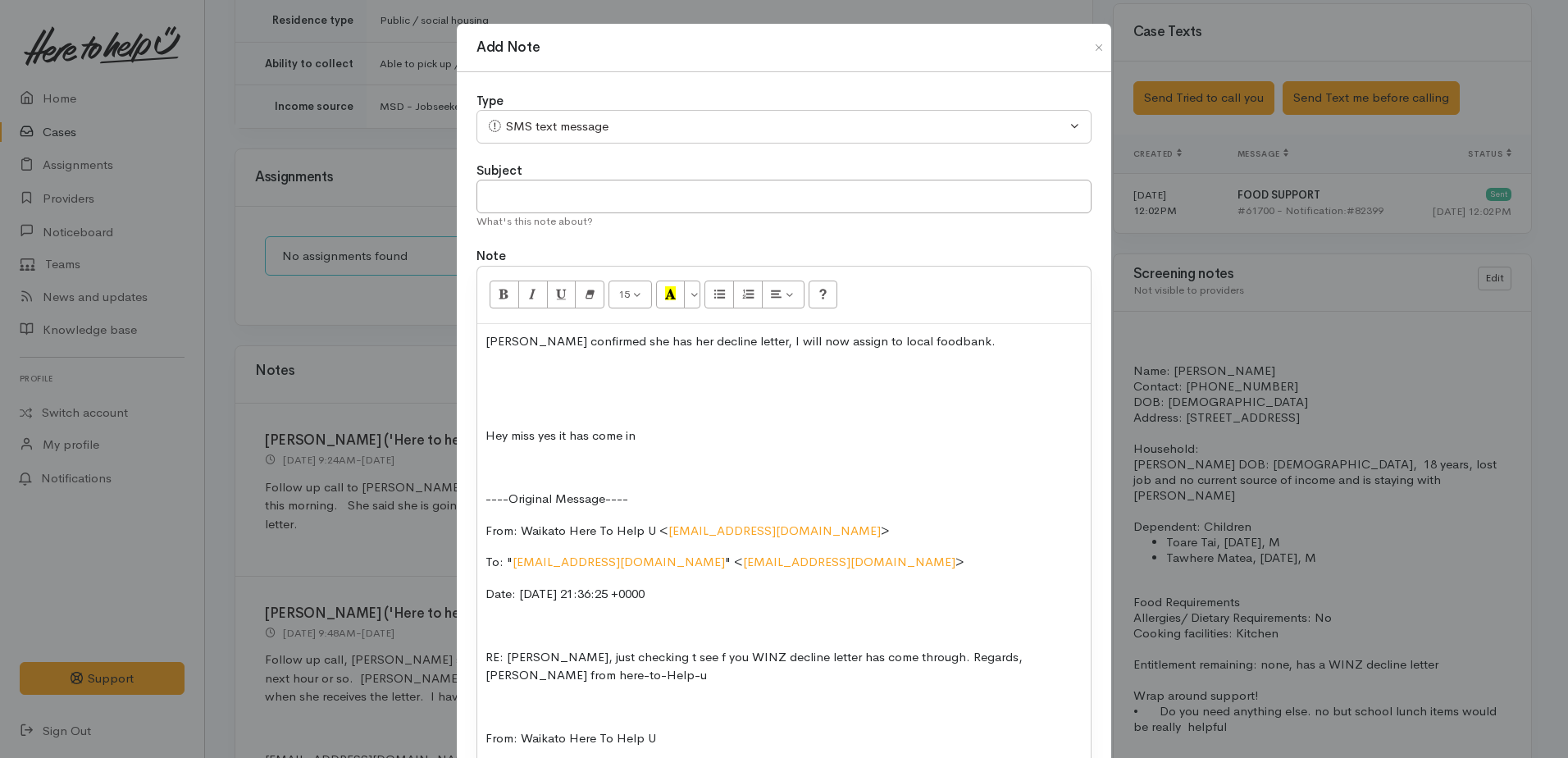
scroll to position [164, 0]
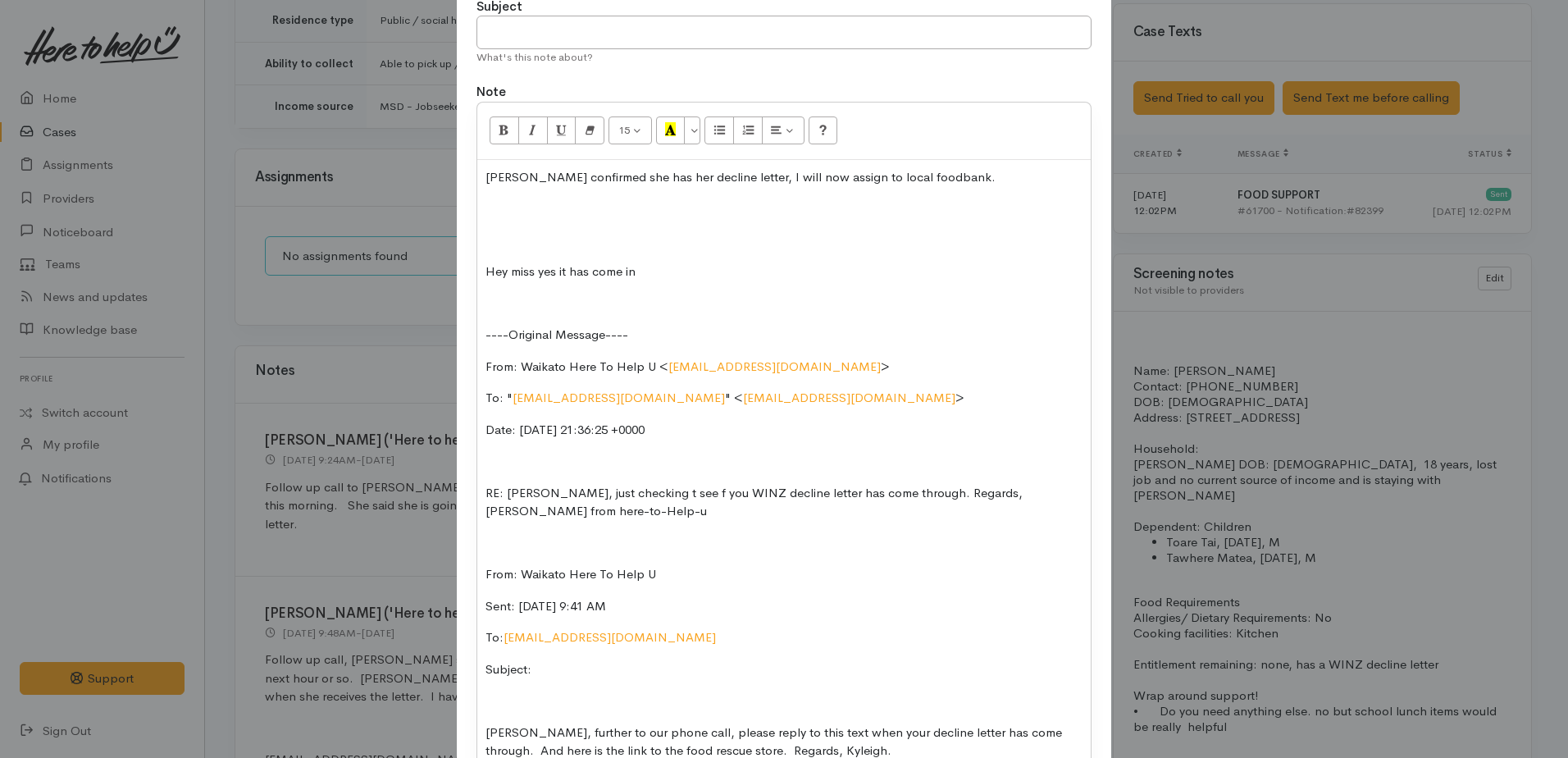
click at [496, 236] on p at bounding box center [784, 241] width 597 height 19
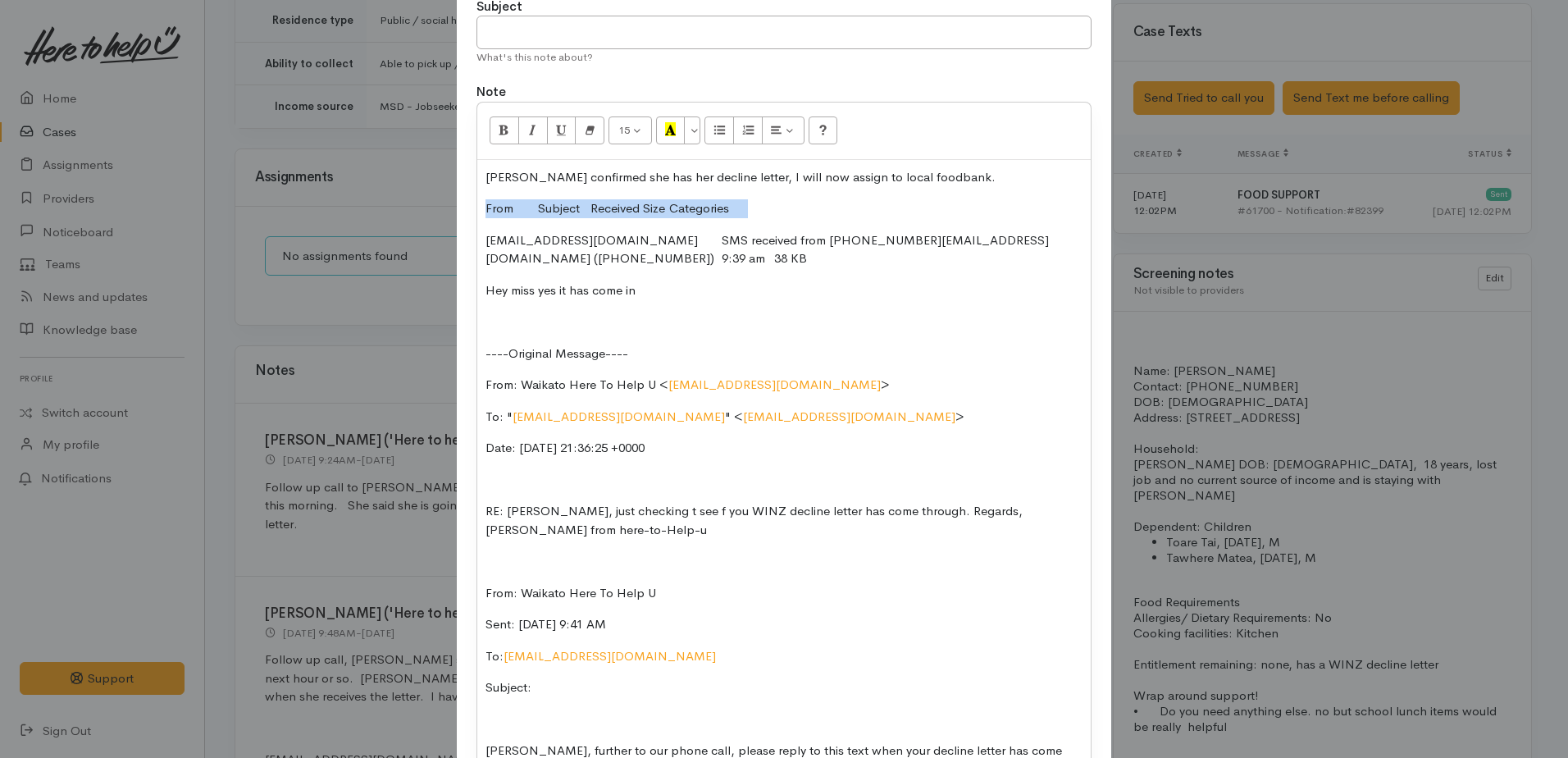
drag, startPoint x: 478, startPoint y: 210, endPoint x: 760, endPoint y: 203, distance: 282.1
click at [760, 203] on div "Caitlin confirmed she has her decline letter, I will now assign to local foodba…" at bounding box center [784, 480] width 614 height 640
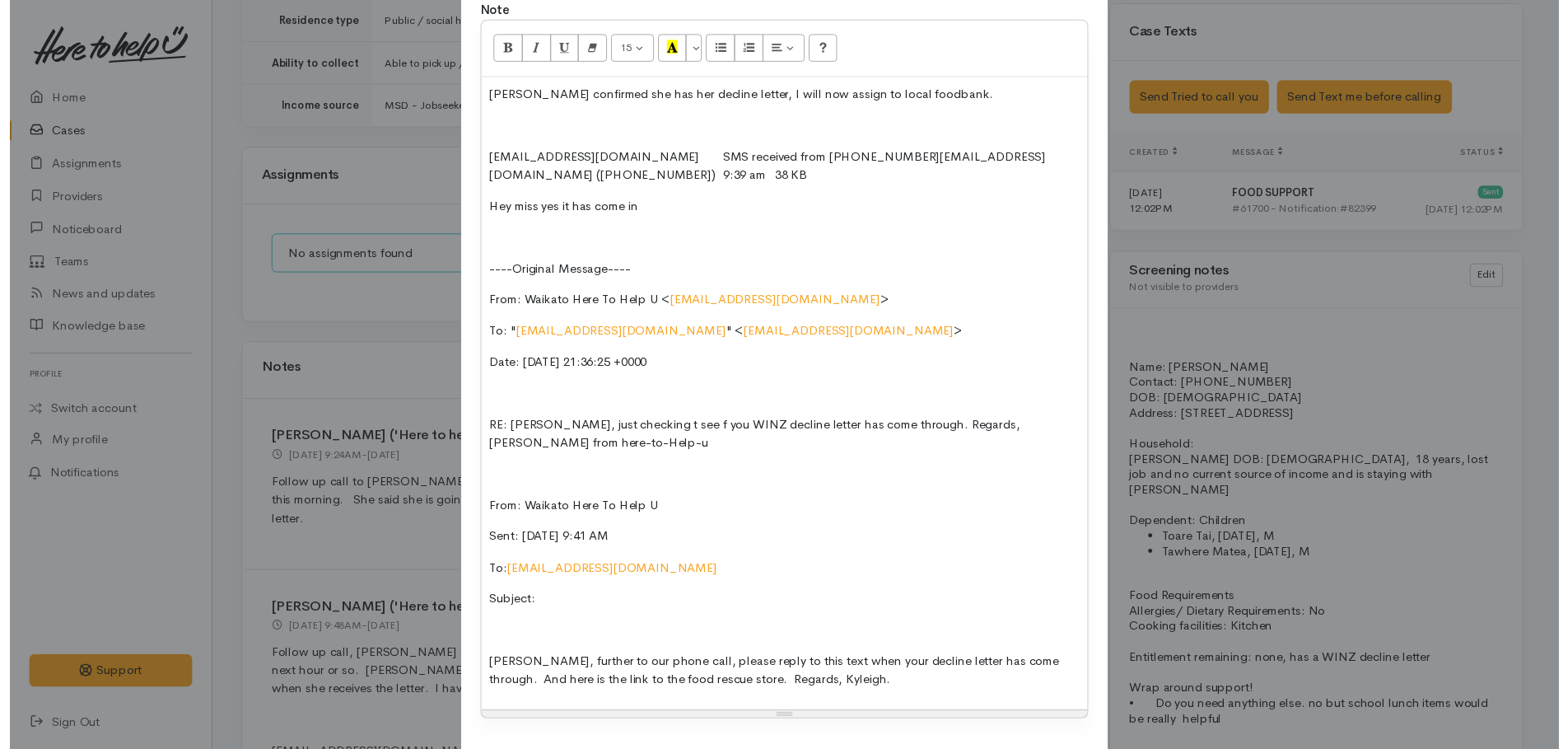
scroll to position [346, 0]
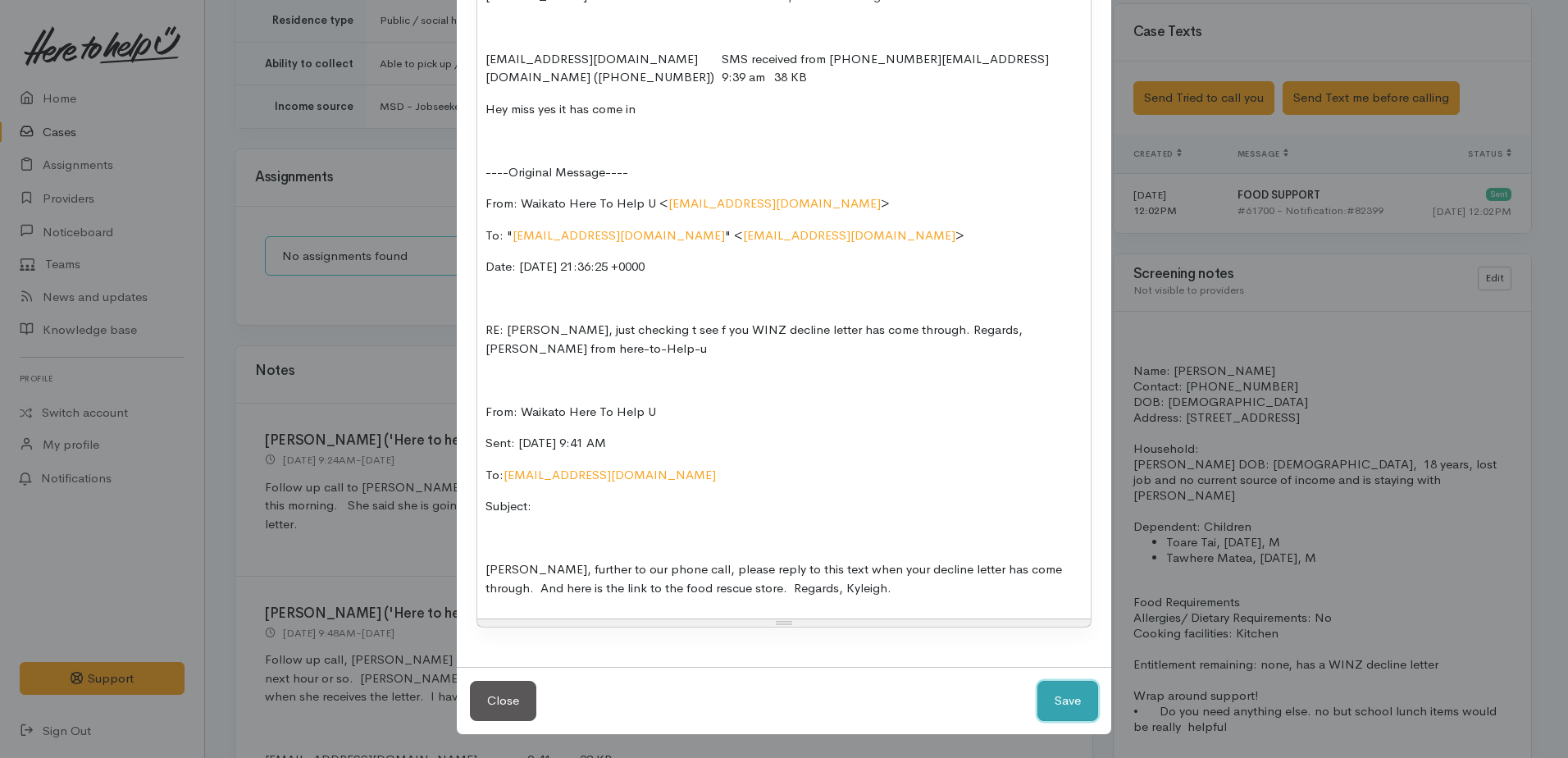
click at [1059, 700] on button "Save" at bounding box center [1068, 700] width 61 height 40
select select "1"
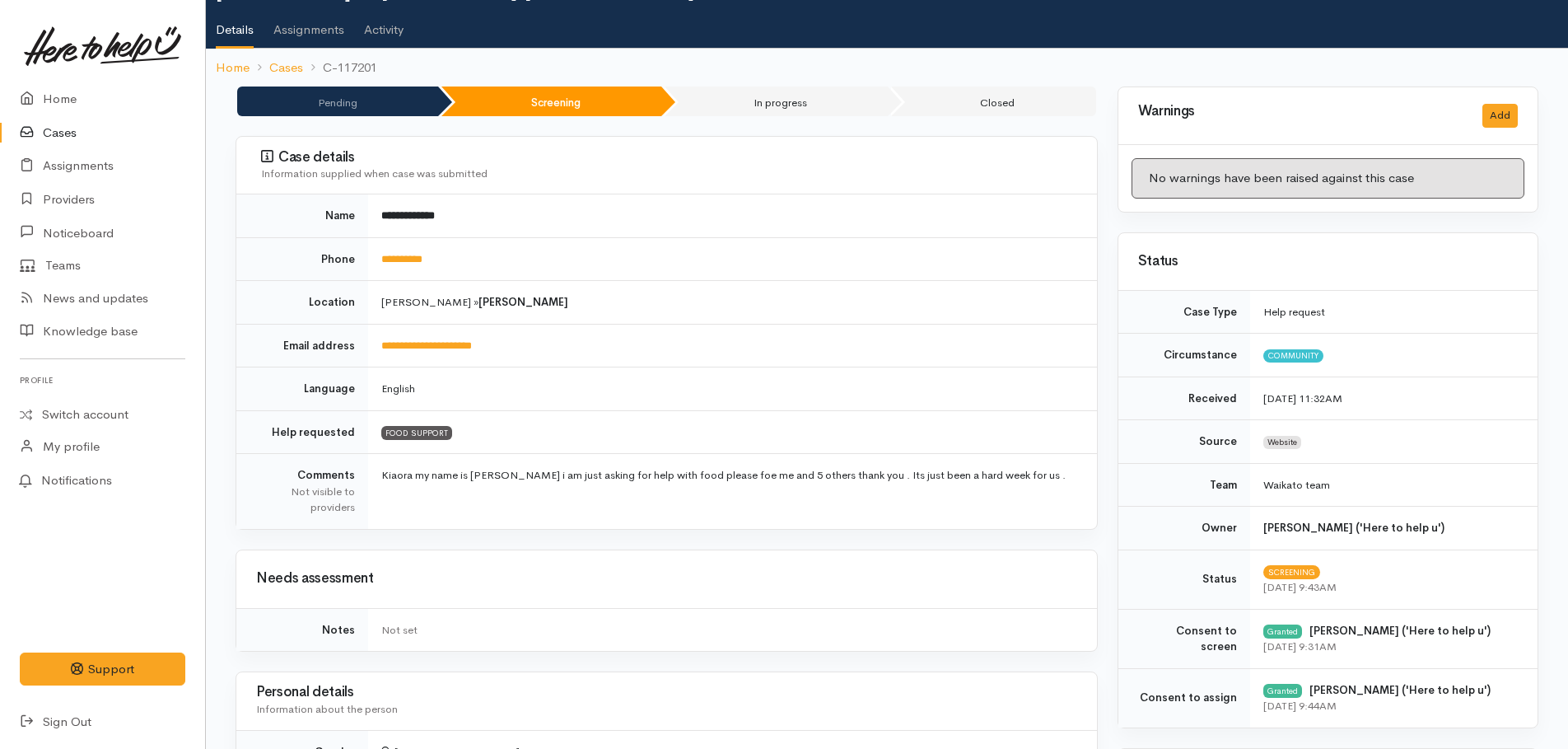
scroll to position [0, 0]
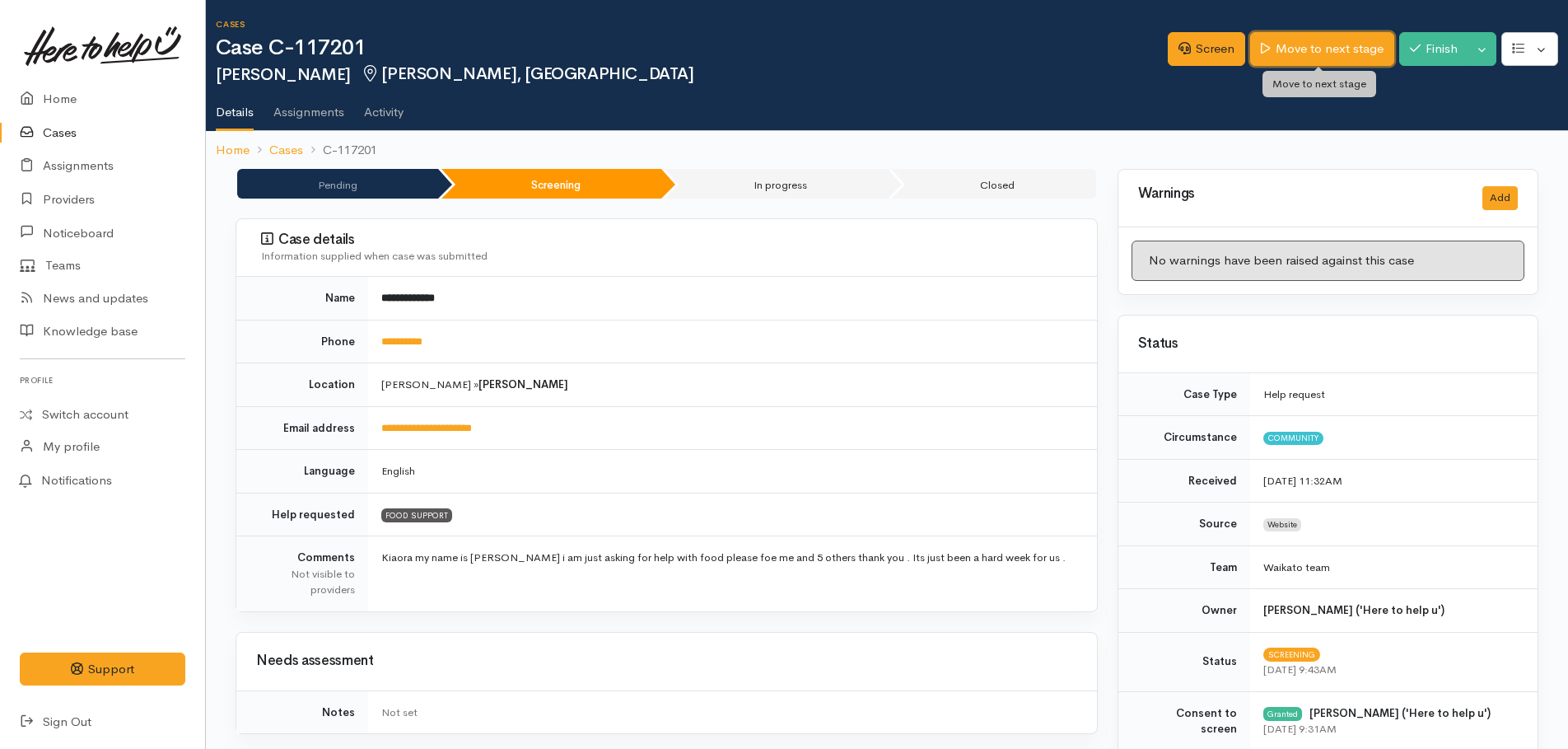
click at [1350, 52] on link "Move to next stage" at bounding box center [1321, 49] width 143 height 34
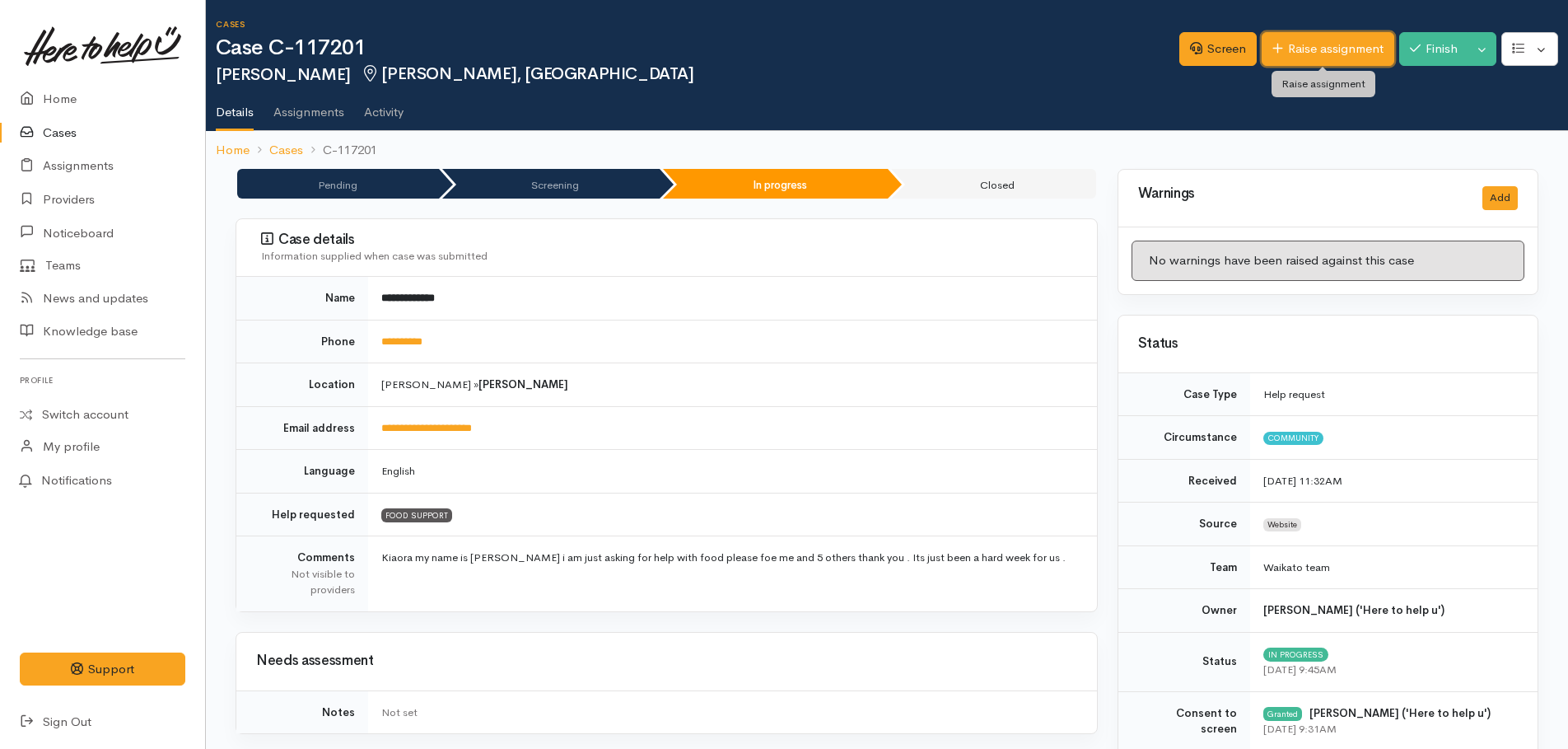
click at [1316, 46] on link "Raise assignment" at bounding box center [1328, 49] width 133 height 34
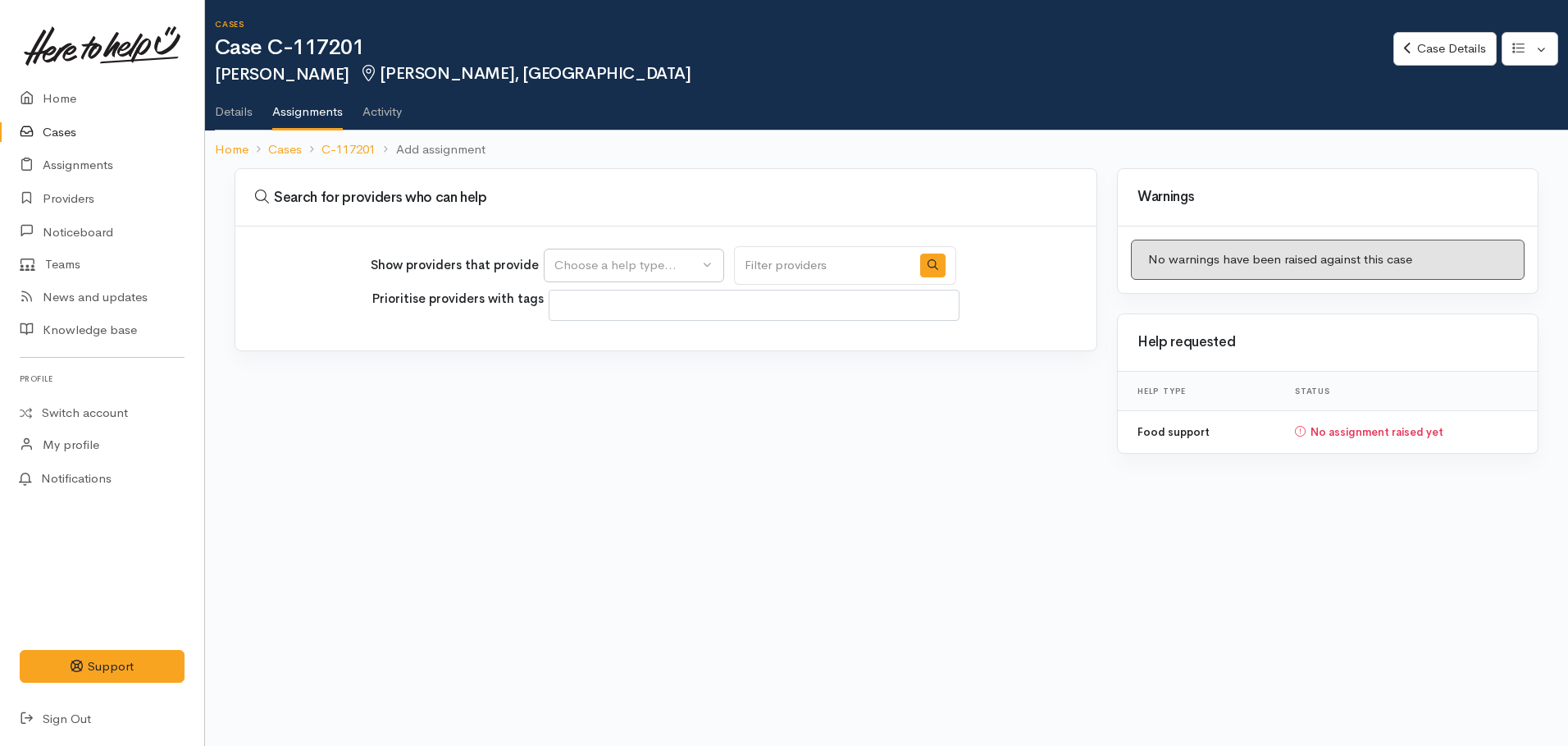
select select
click at [692, 261] on div "Choose a help type..." at bounding box center [627, 265] width 144 height 19
click at [616, 344] on span "Food support" at bounding box center [602, 344] width 76 height 19
select select "3"
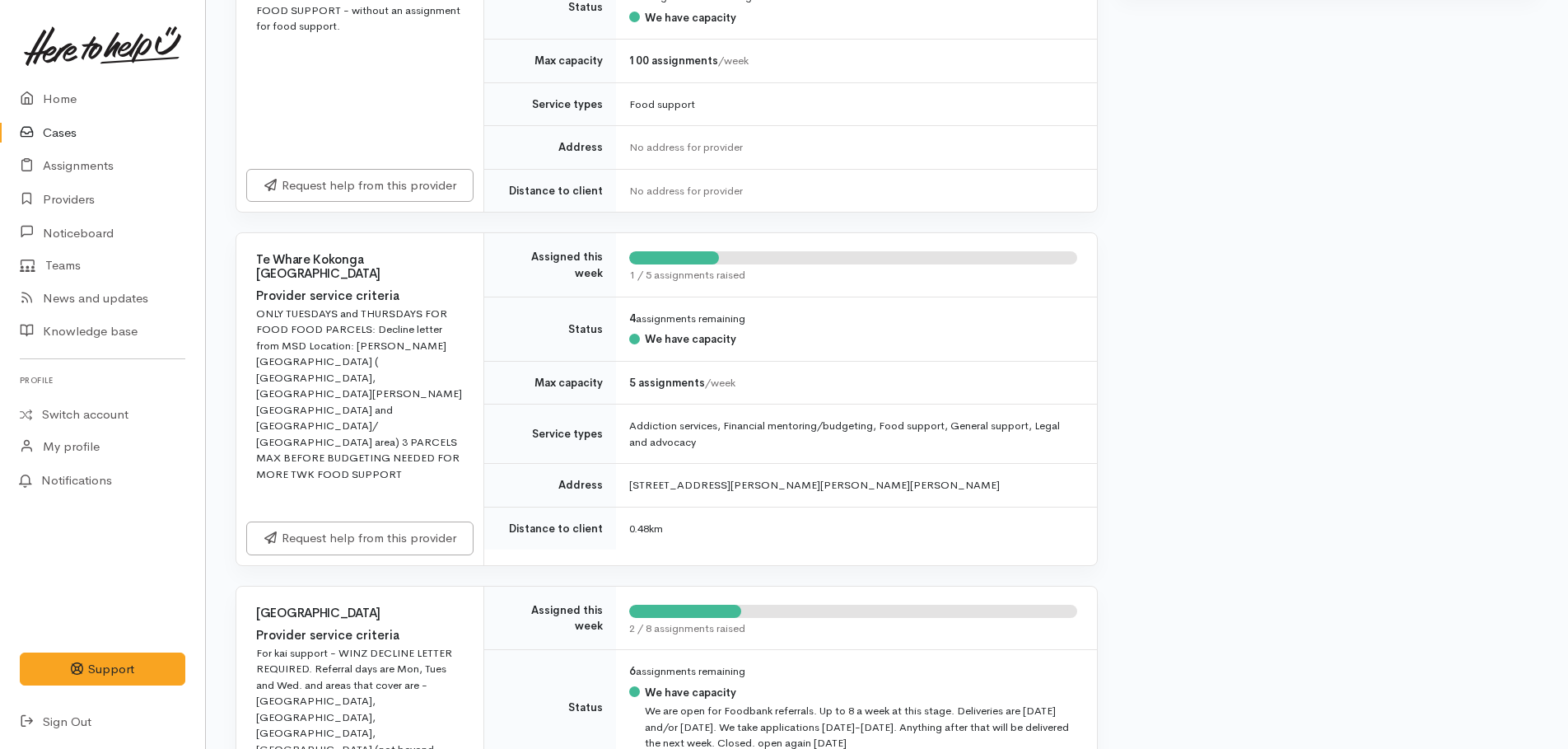
scroll to position [494, 0]
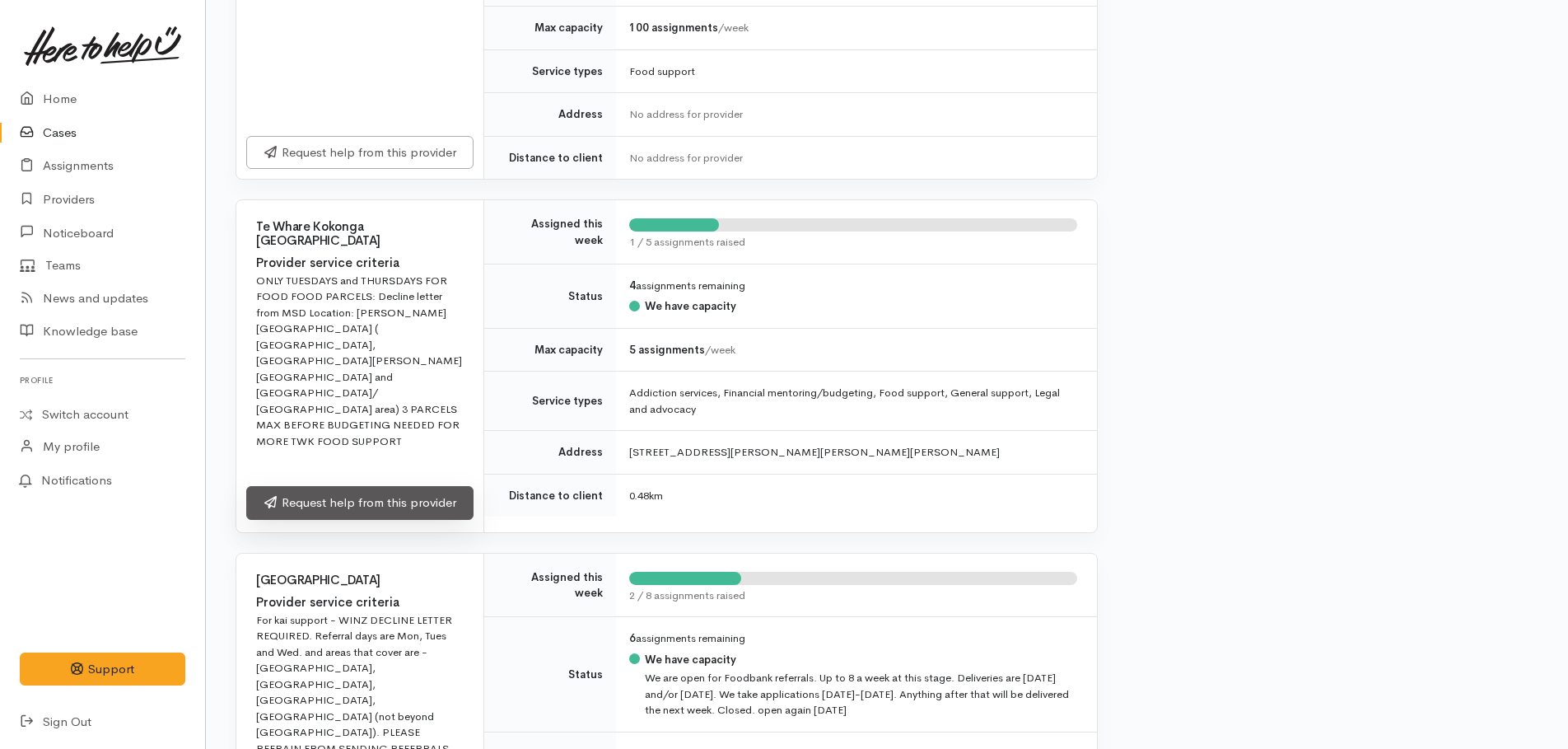
click at [366, 490] on link "Request help from this provider" at bounding box center [360, 502] width 228 height 34
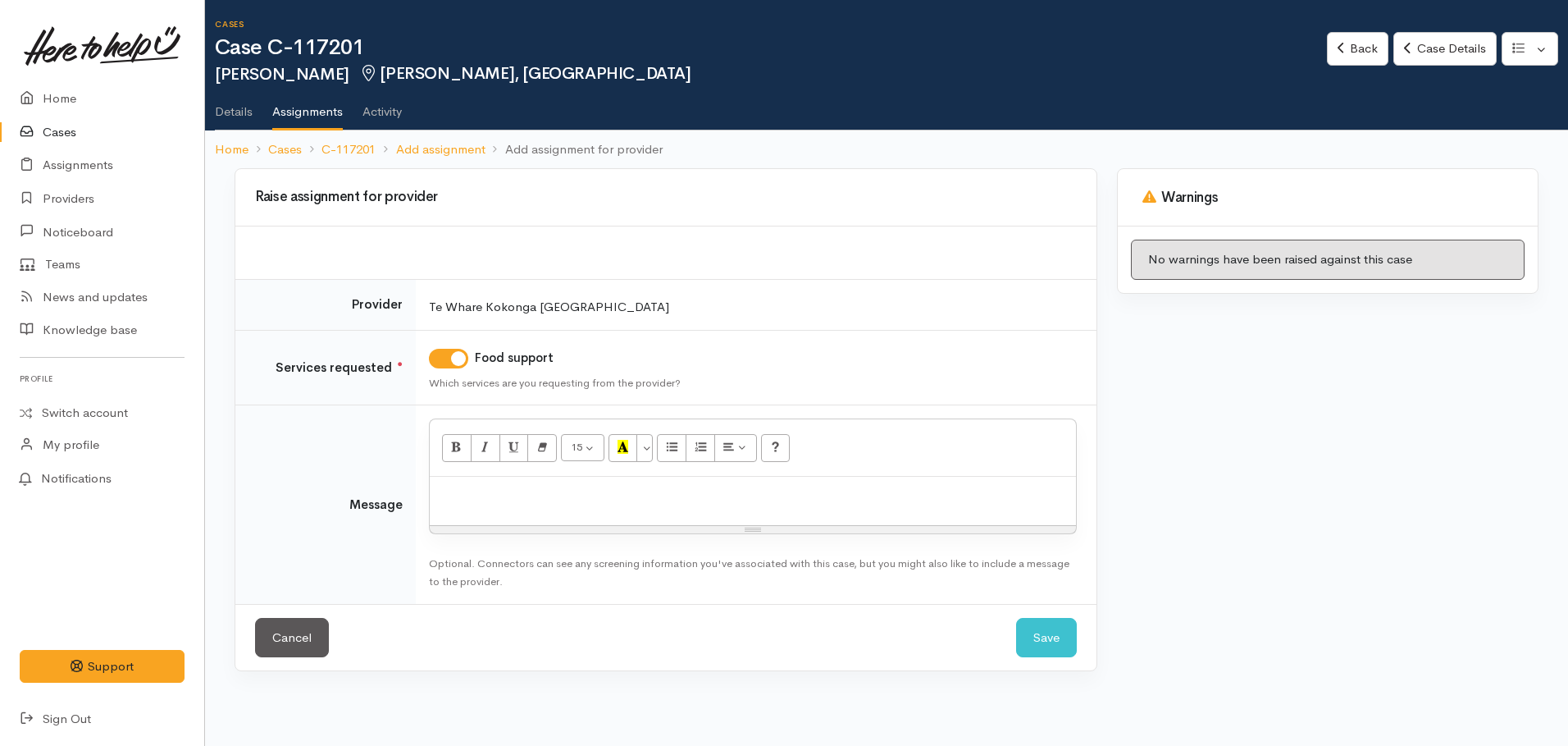
click at [515, 496] on p at bounding box center [753, 494] width 630 height 19
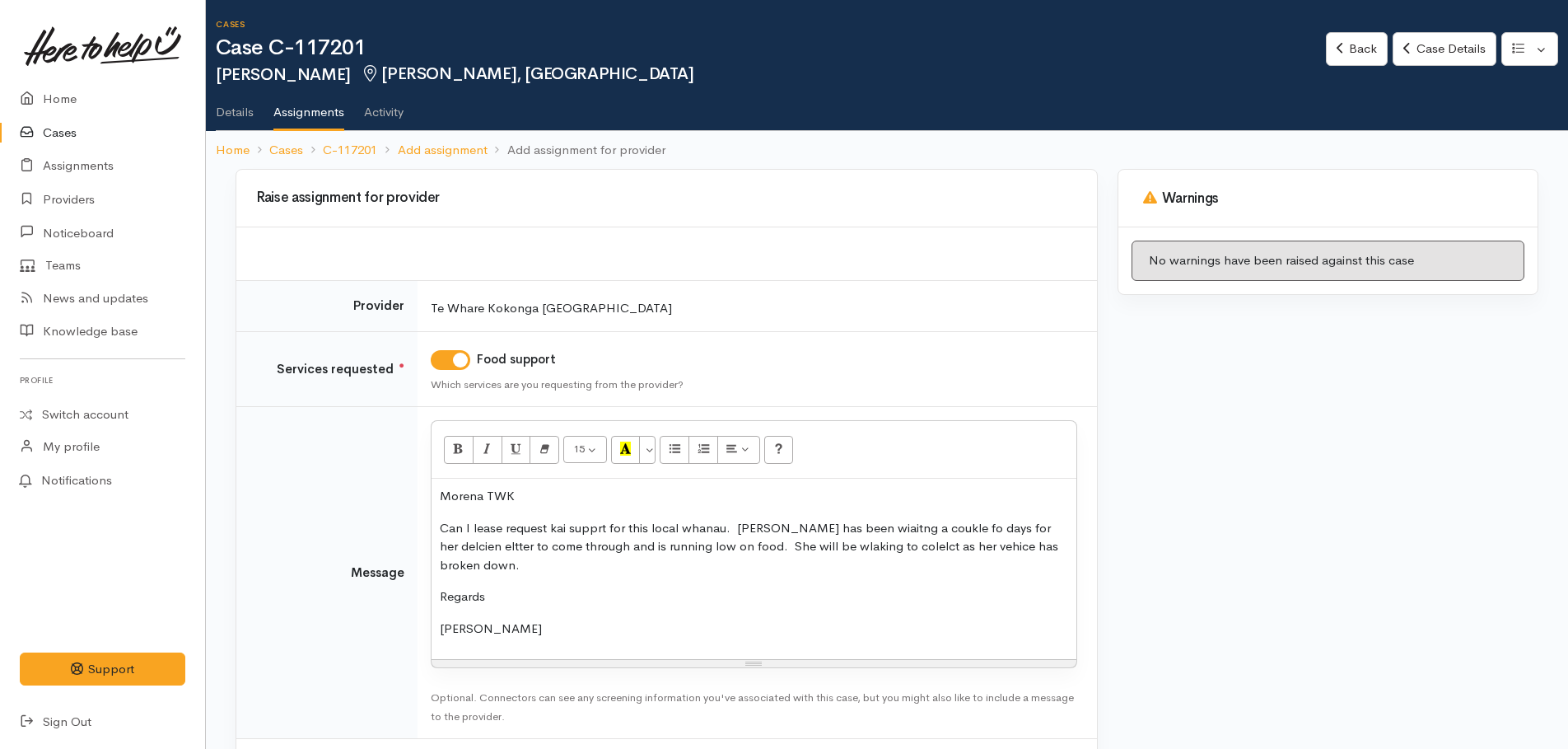
drag, startPoint x: 472, startPoint y: 528, endPoint x: 491, endPoint y: 515, distance: 23.0
click at [472, 528] on p "Can I lease request kai supprt for this local whanau. Caitlin has been wiaitng …" at bounding box center [754, 547] width 629 height 56
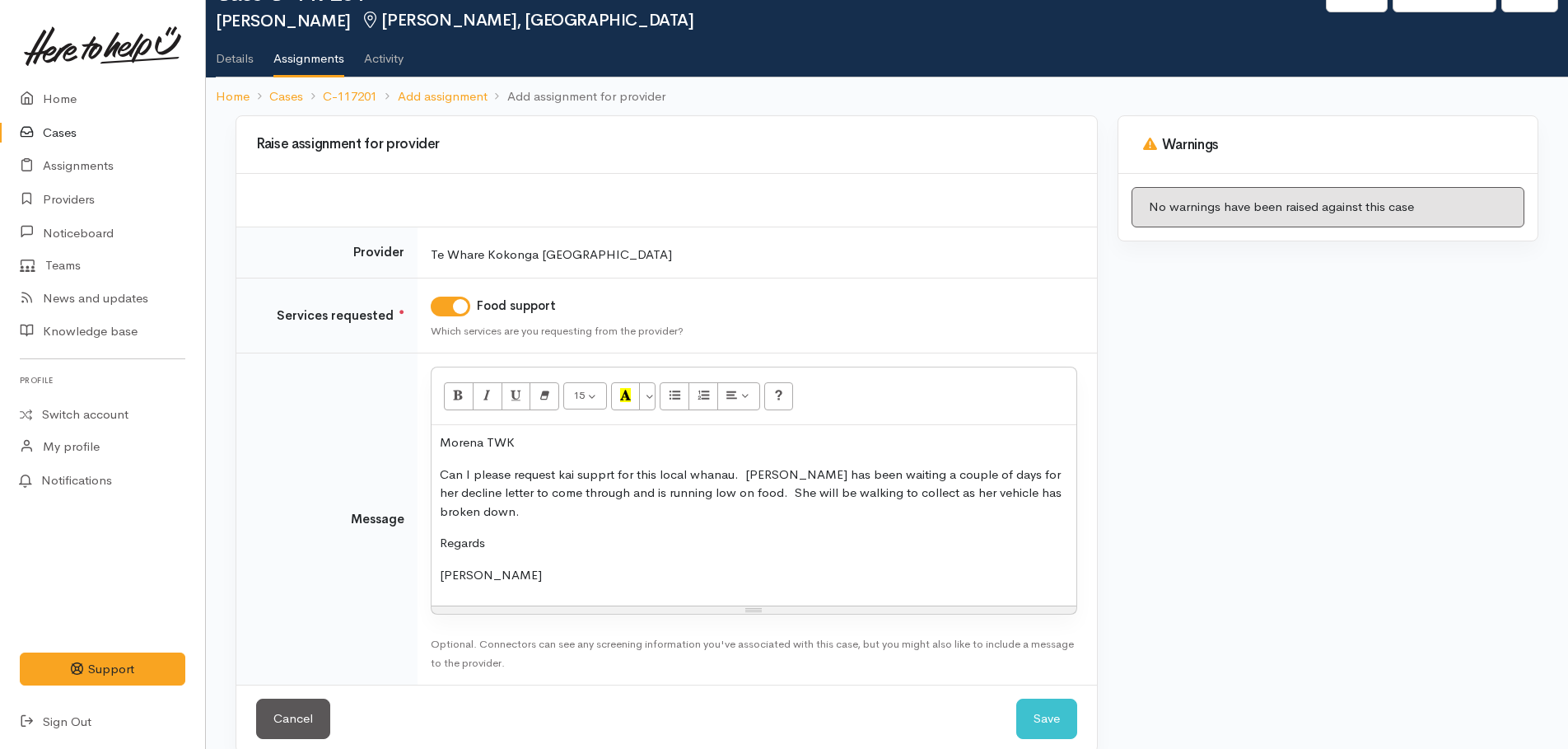
scroll to position [77, 0]
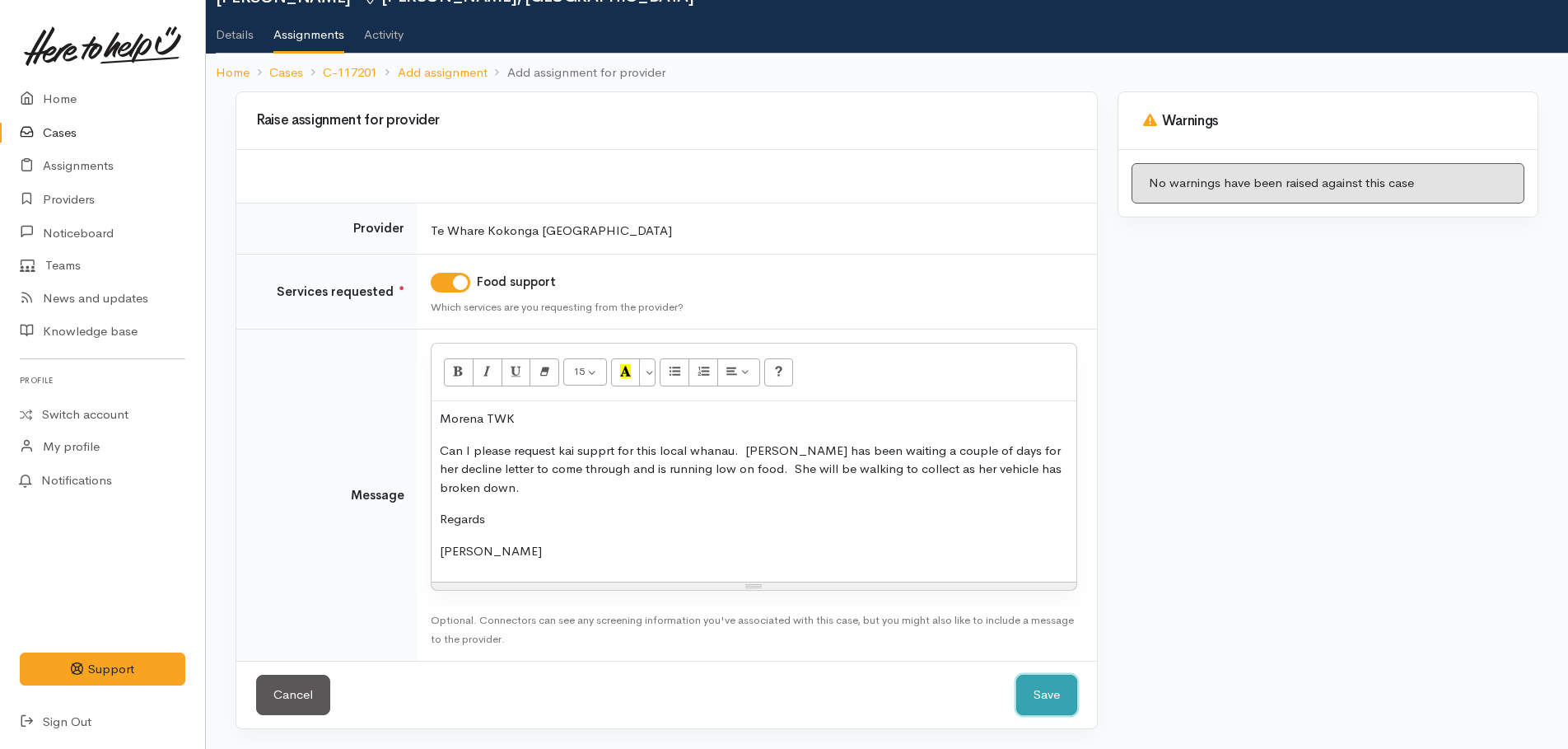
click at [1032, 693] on button "Save" at bounding box center [1047, 694] width 61 height 40
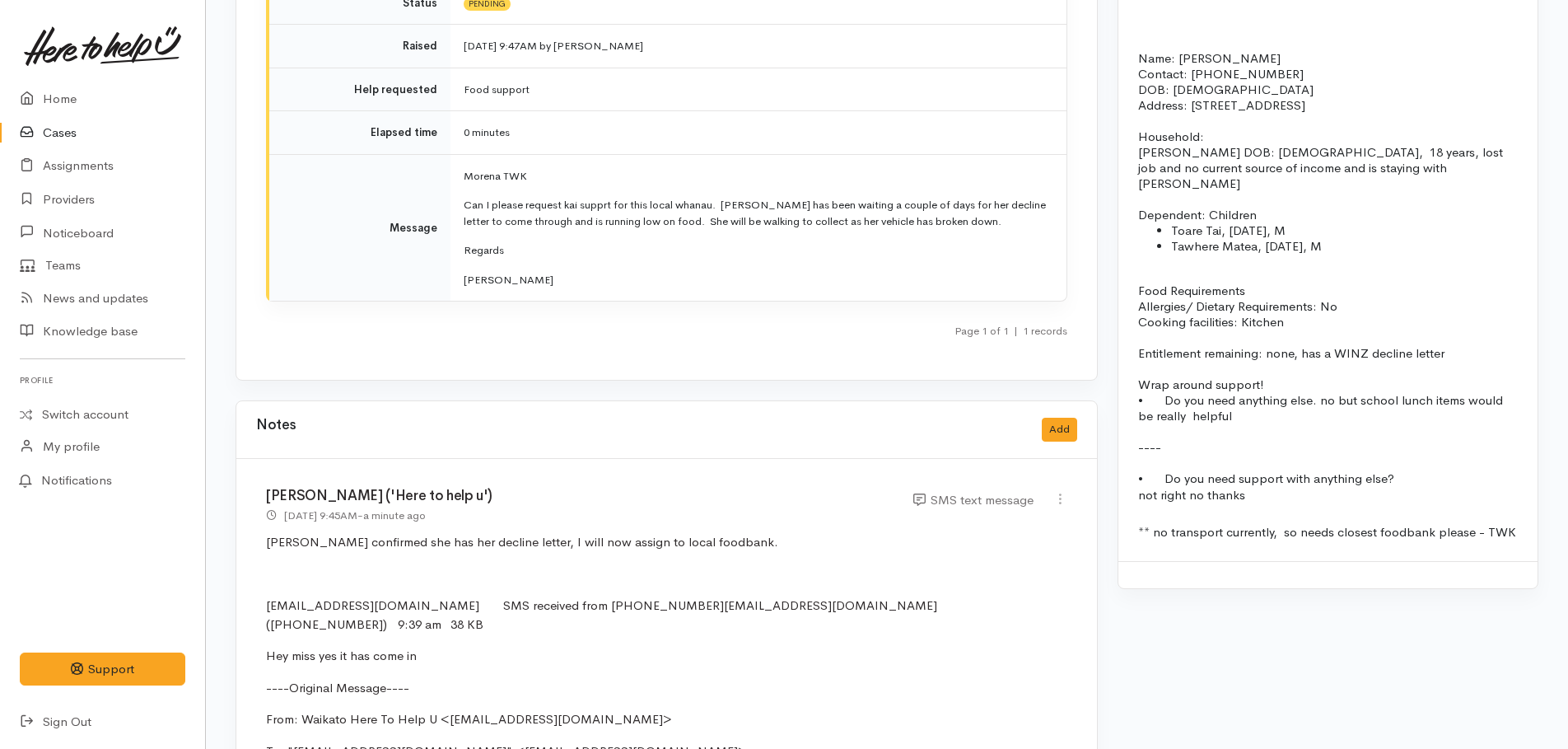
scroll to position [1565, 0]
